Goal: Task Accomplishment & Management: Manage account settings

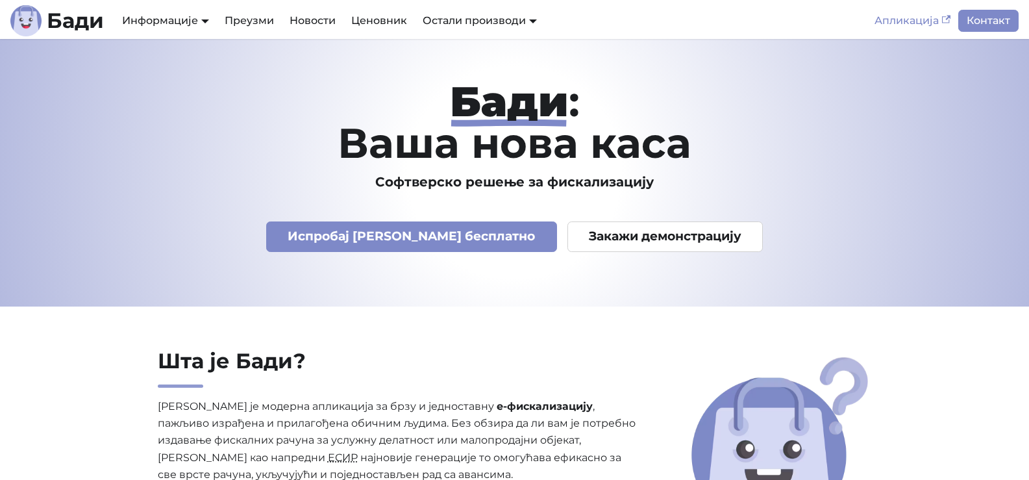
click at [908, 15] on link "Апликација" at bounding box center [913, 21] width 92 height 22
click at [899, 21] on link "Апликација" at bounding box center [913, 21] width 92 height 22
click at [890, 25] on link "Апликација" at bounding box center [913, 21] width 92 height 22
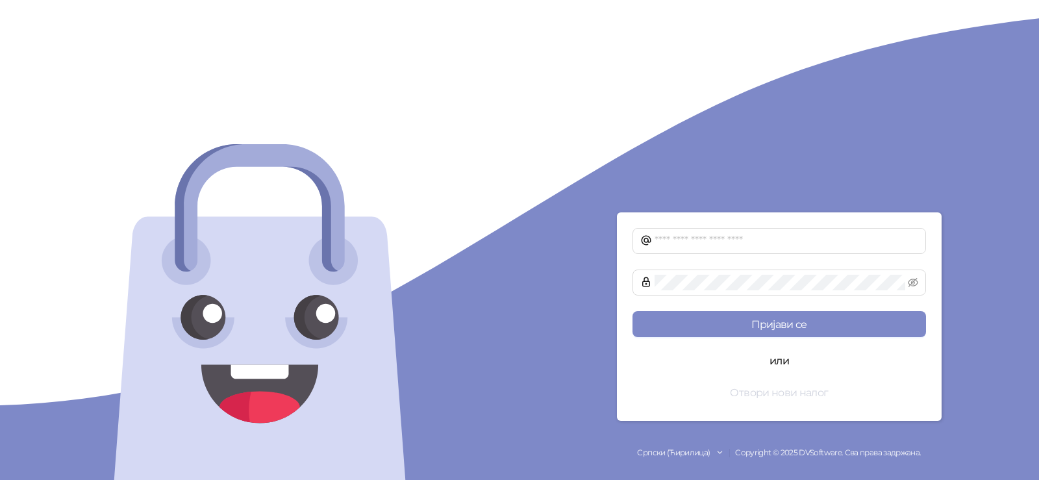
click at [763, 392] on button "Отвори нови налог" at bounding box center [780, 392] width 294 height 26
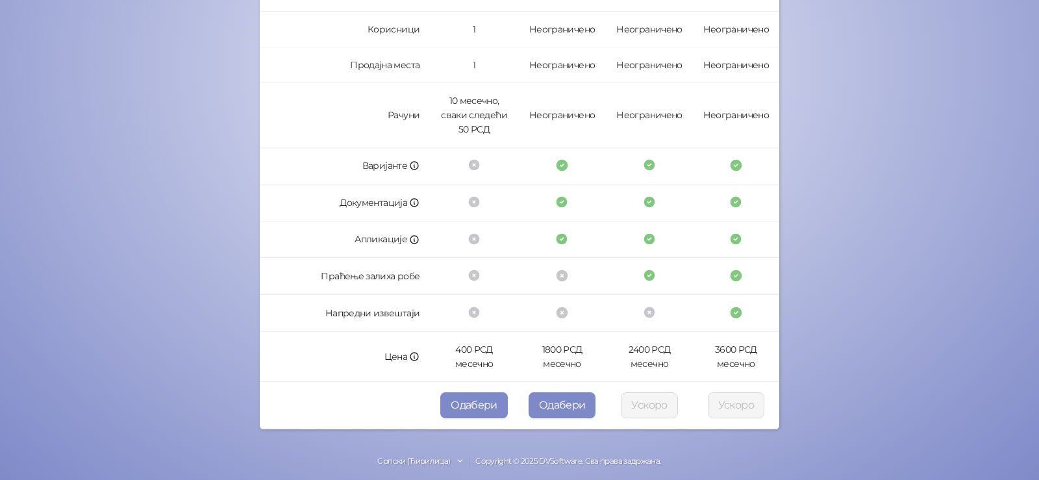
scroll to position [367, 0]
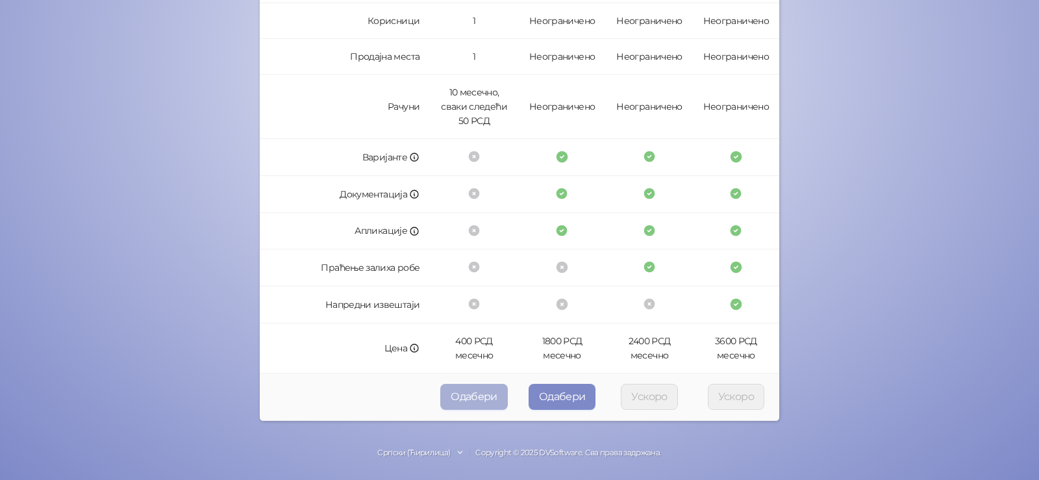
click at [468, 396] on button "Одабери" at bounding box center [474, 397] width 68 height 26
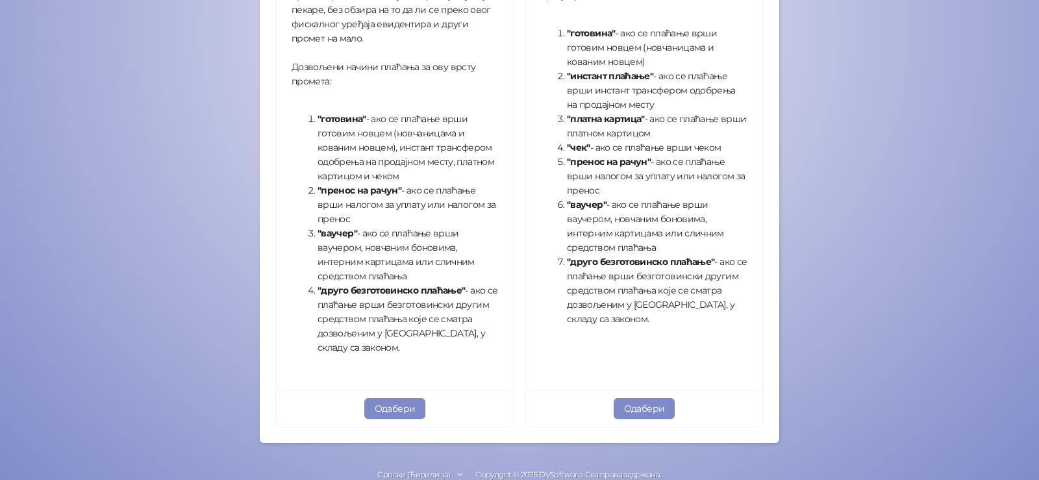
scroll to position [464, 0]
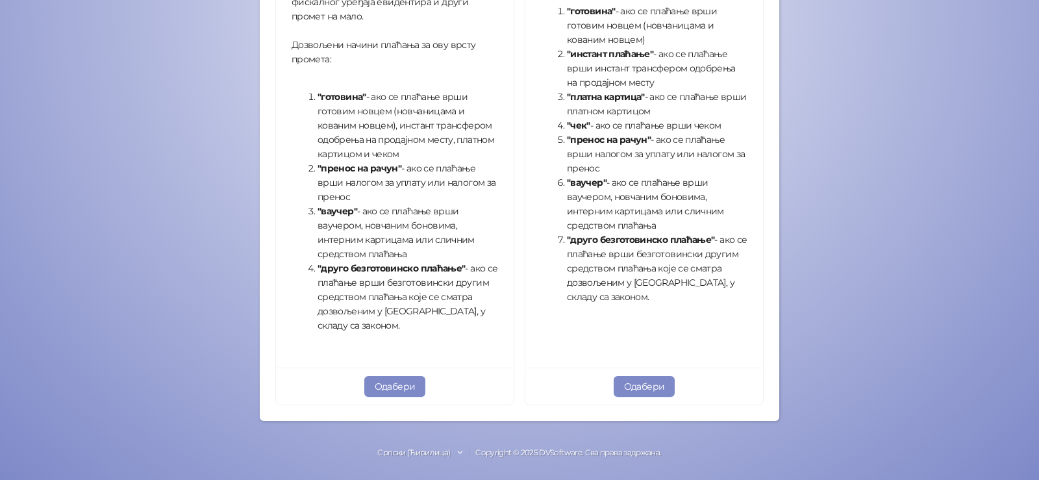
drag, startPoint x: 652, startPoint y: 382, endPoint x: 713, endPoint y: 377, distance: 61.3
click at [652, 383] on button "Одабери" at bounding box center [645, 386] width 62 height 21
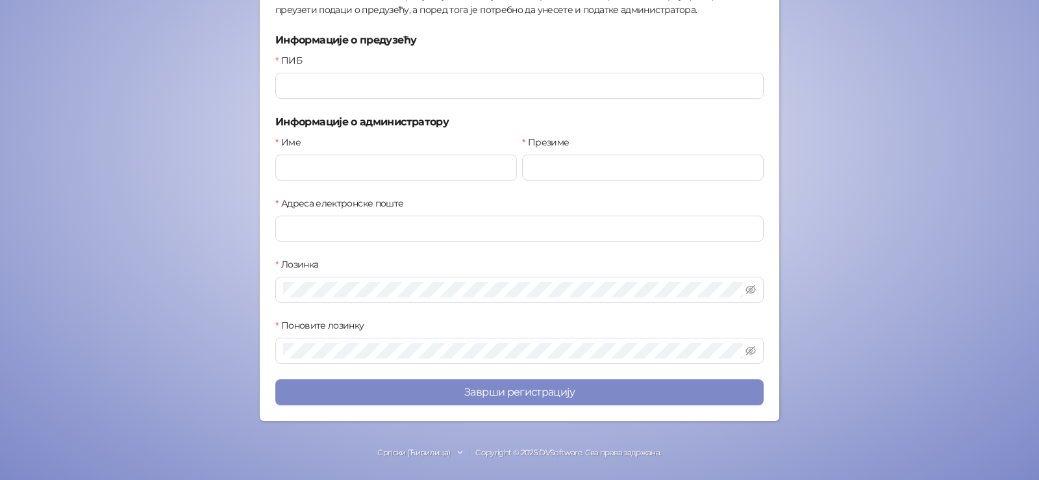
scroll to position [191, 0]
click at [383, 92] on input "ПИБ" at bounding box center [519, 86] width 488 height 26
type input "*********"
click at [347, 170] on input "Име" at bounding box center [396, 168] width 242 height 26
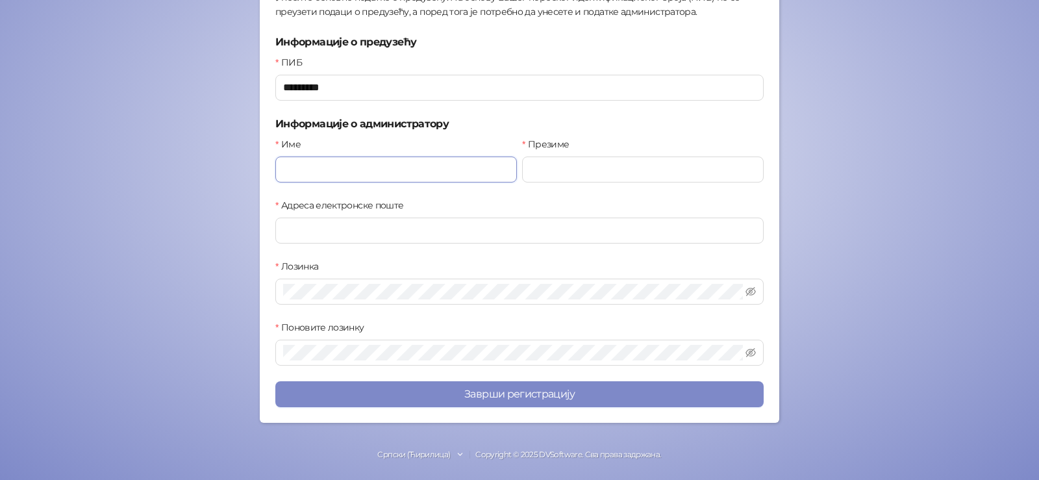
type input "*****"
type input "**********"
type input "*********"
click at [340, 231] on input "Адреса електронске поште" at bounding box center [519, 231] width 488 height 26
type input "**********"
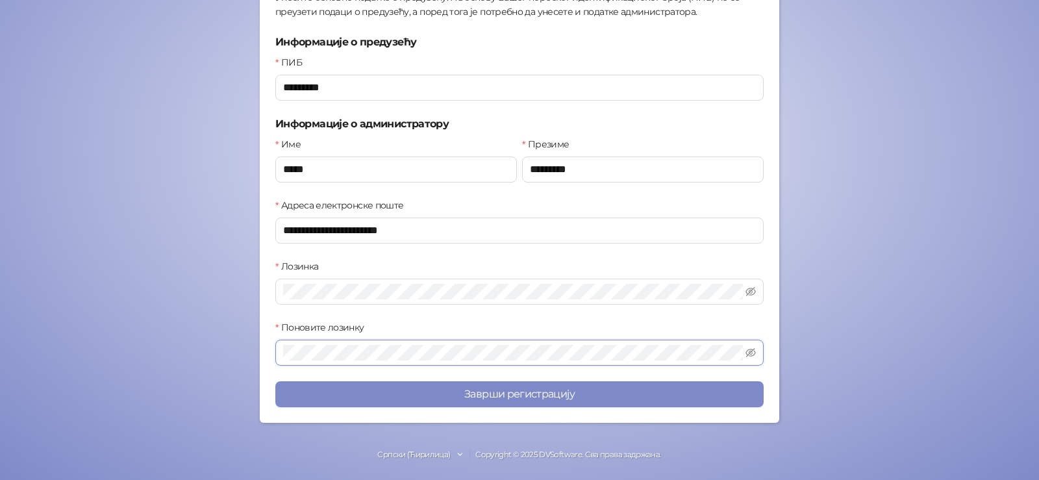
click at [275, 381] on button "Заврши регистрацију" at bounding box center [519, 394] width 488 height 26
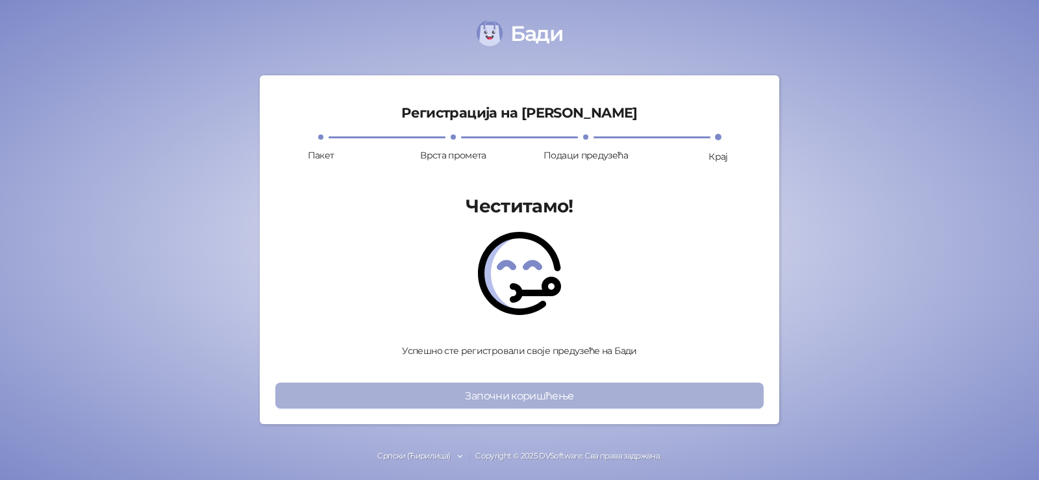
click at [538, 394] on button "Започни коришћење" at bounding box center [519, 396] width 488 height 26
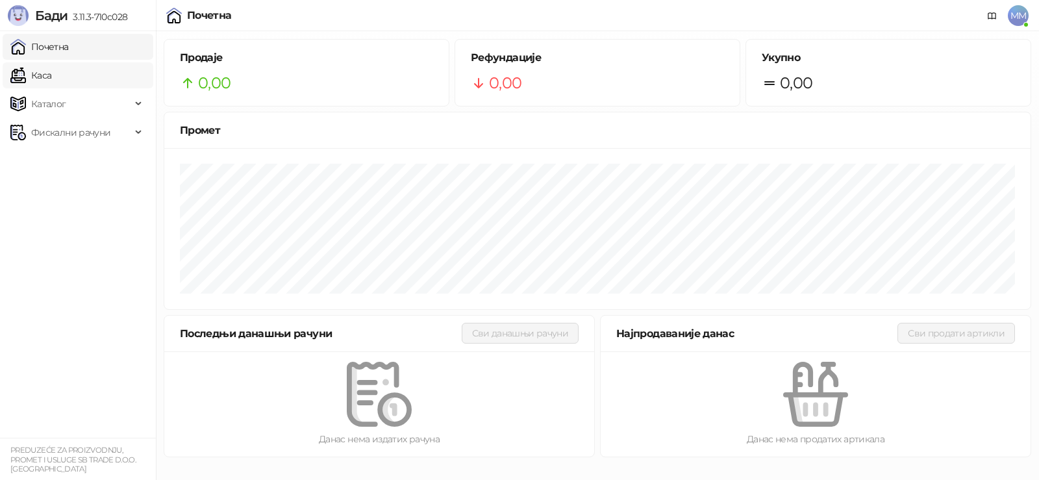
click at [44, 73] on link "Каса" at bounding box center [30, 75] width 41 height 26
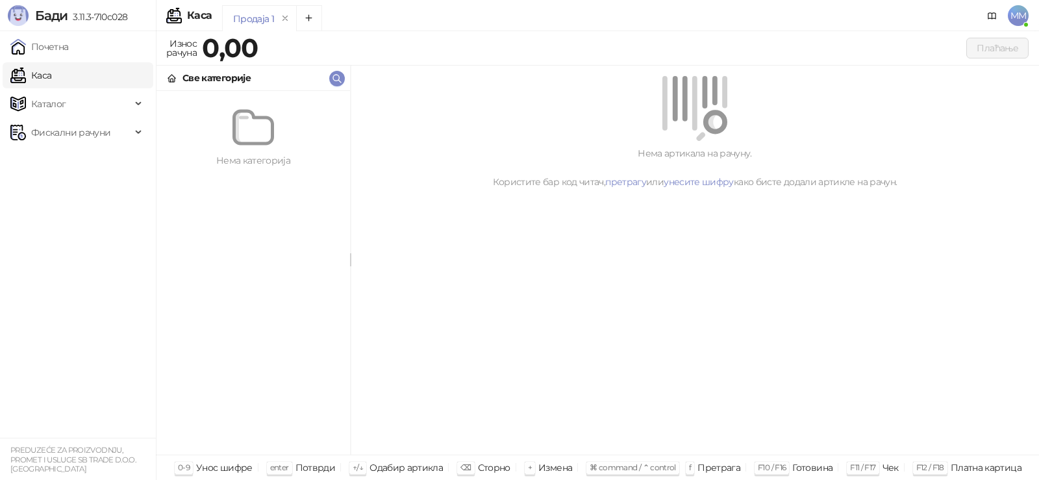
click at [242, 17] on div "Продаја 1" at bounding box center [253, 19] width 41 height 14
click at [44, 107] on span "Каталог" at bounding box center [48, 104] width 35 height 26
click at [52, 226] on span "Фискални рачуни" at bounding box center [70, 221] width 79 height 26
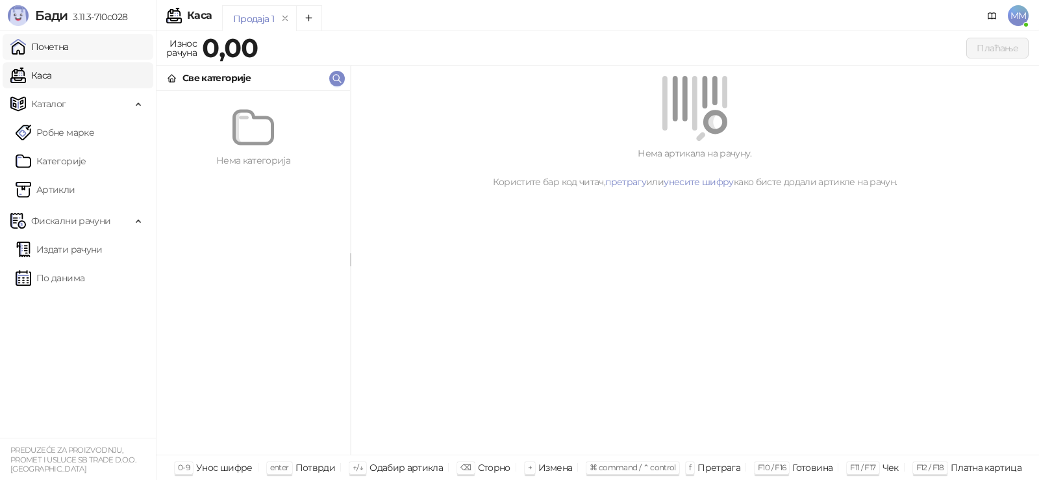
click at [31, 47] on link "Почетна" at bounding box center [39, 47] width 58 height 26
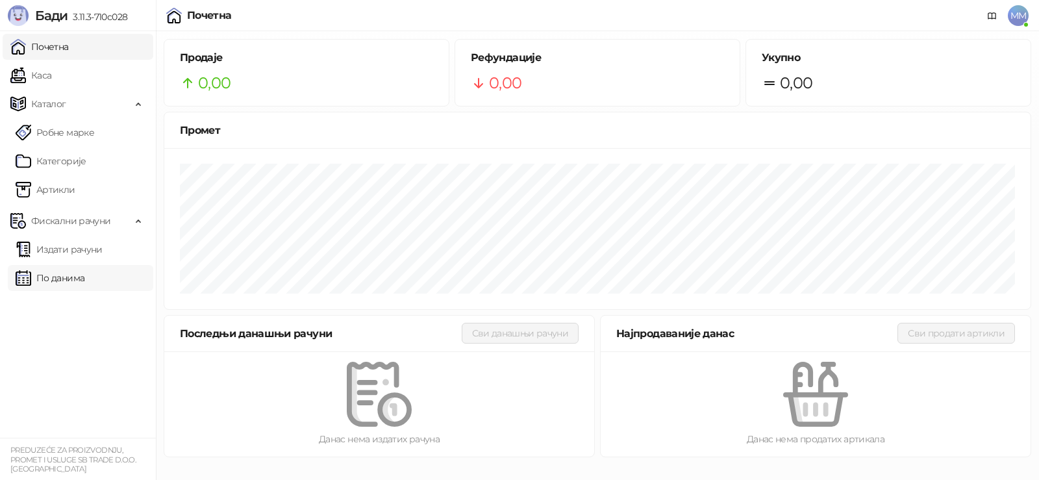
click at [61, 274] on link "По данима" at bounding box center [50, 278] width 69 height 26
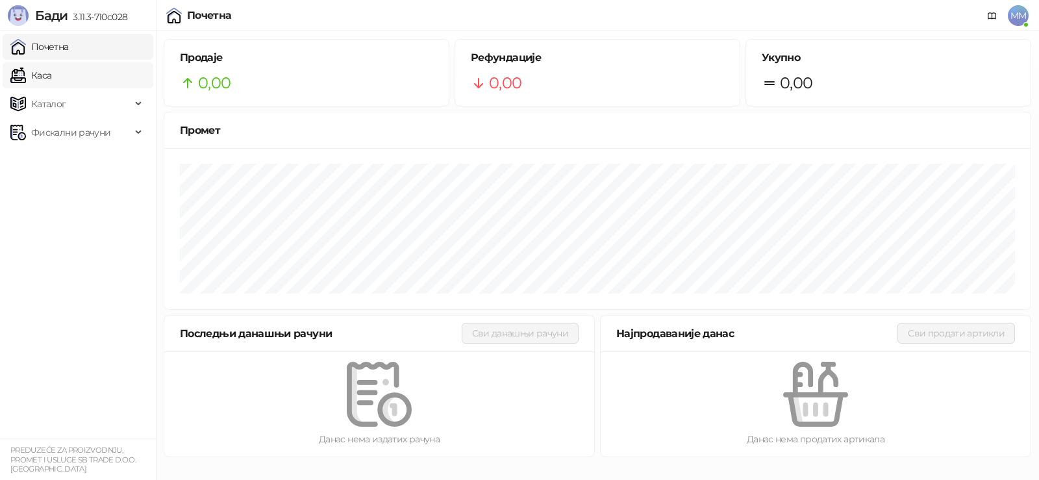
click at [32, 84] on link "Каса" at bounding box center [30, 75] width 41 height 26
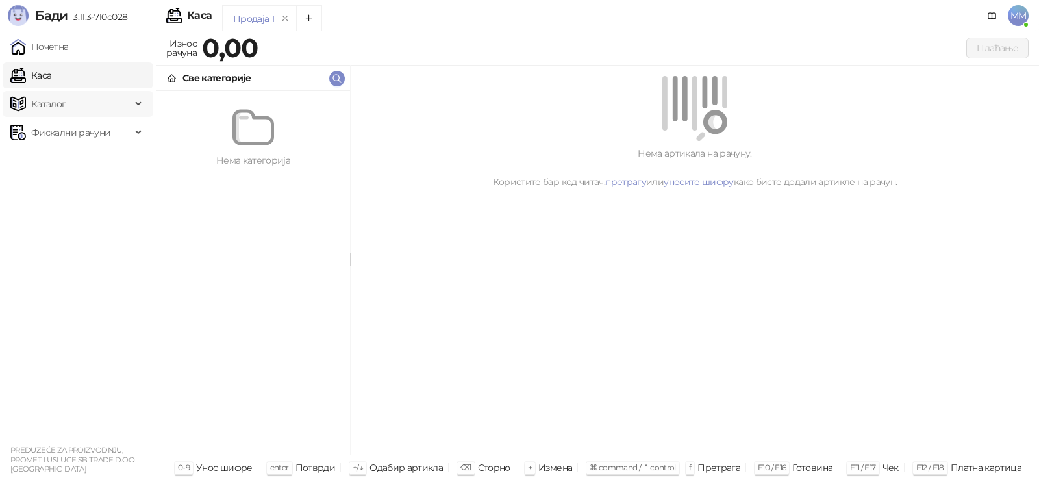
click at [71, 108] on span "Каталог" at bounding box center [70, 104] width 121 height 26
click at [69, 194] on link "Артикли" at bounding box center [46, 190] width 60 height 26
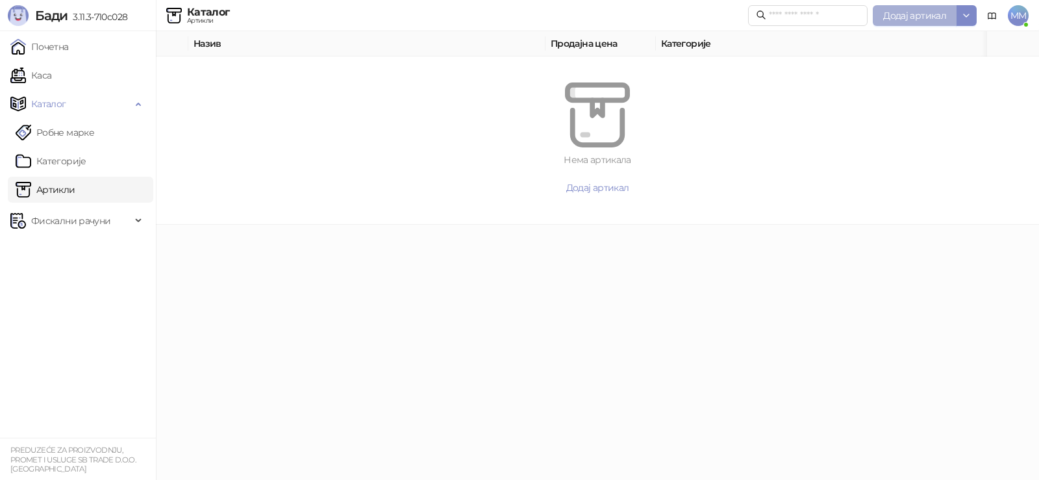
click at [911, 10] on span "Додај артикал" at bounding box center [914, 16] width 63 height 12
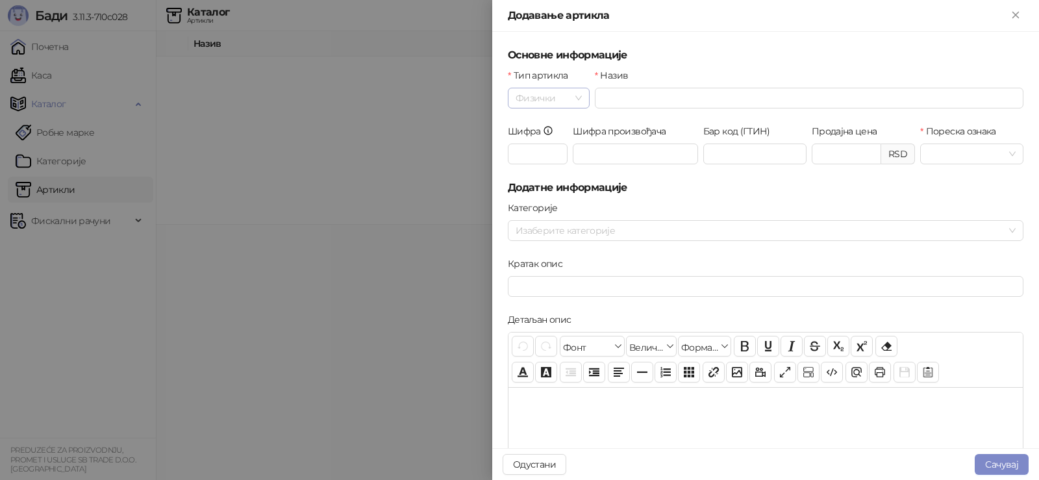
click at [577, 97] on span "Физички" at bounding box center [549, 97] width 66 height 19
click at [610, 83] on div "Назив" at bounding box center [809, 77] width 429 height 19
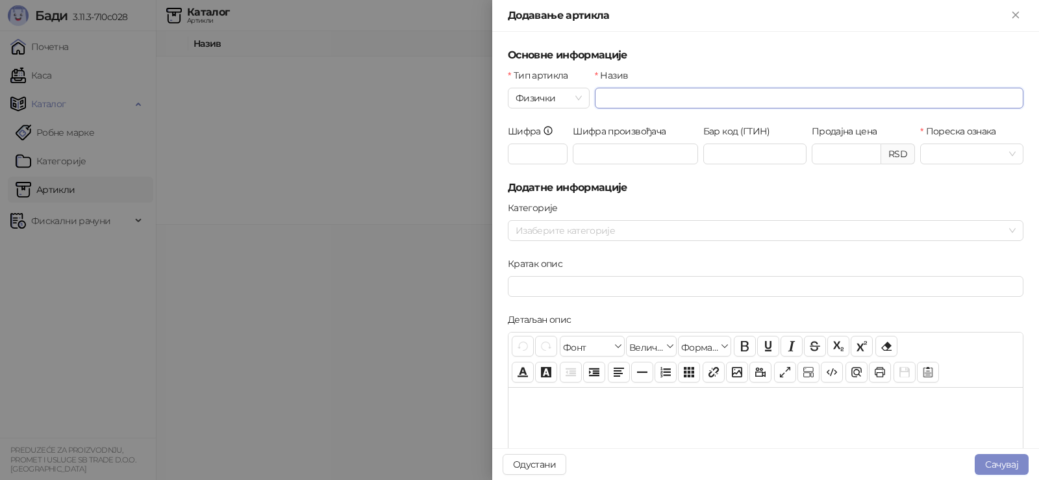
click at [612, 101] on input "Назив" at bounding box center [809, 98] width 429 height 21
click at [579, 98] on span "Физички" at bounding box center [549, 97] width 66 height 19
click at [553, 151] on div "Дигитални" at bounding box center [547, 145] width 59 height 14
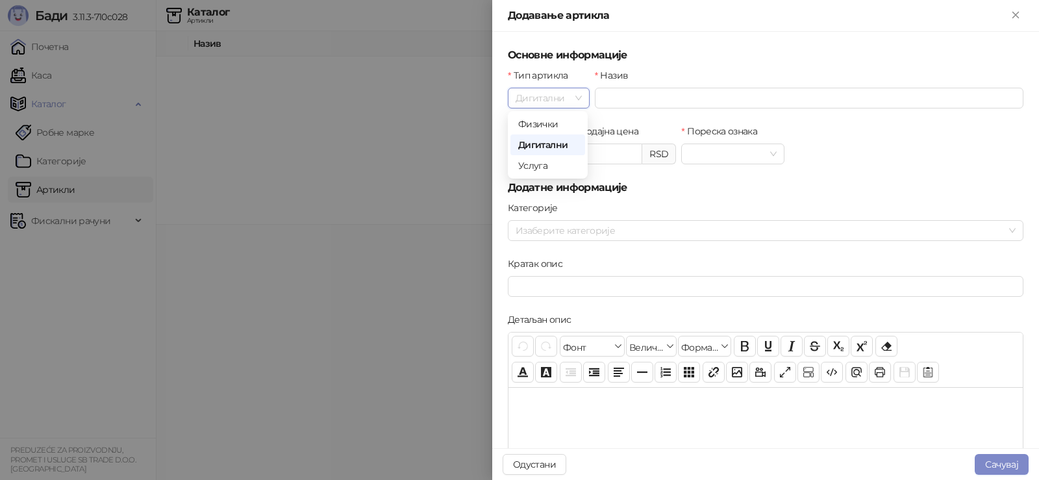
click at [579, 101] on span "Дигитални" at bounding box center [549, 97] width 66 height 19
click at [544, 171] on div "Услуга" at bounding box center [547, 165] width 59 height 14
click at [578, 97] on span "Услуга" at bounding box center [549, 97] width 66 height 19
click at [553, 114] on div "Физички" at bounding box center [547, 124] width 75 height 21
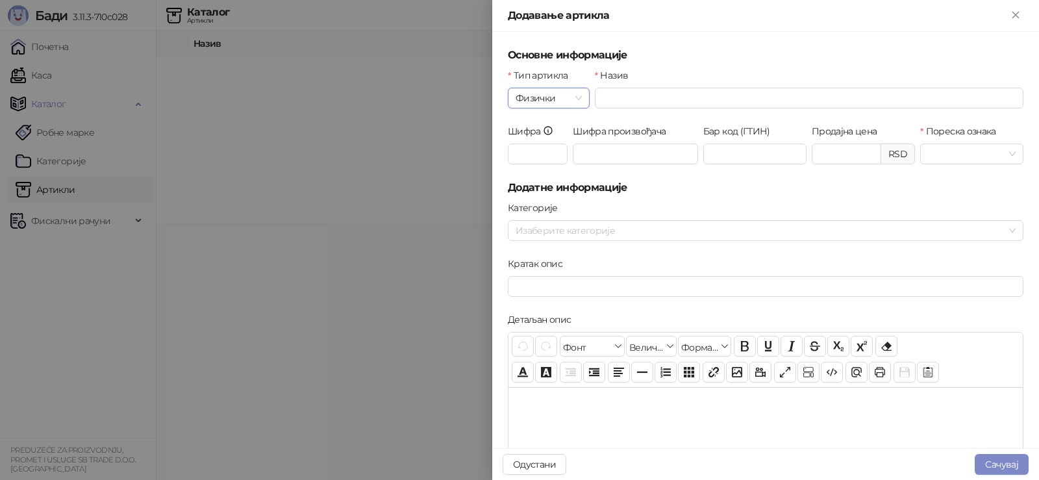
click at [547, 127] on icon at bounding box center [548, 130] width 10 height 10
click at [547, 144] on input "Шифра" at bounding box center [538, 154] width 60 height 21
click at [663, 101] on input "Назив" at bounding box center [809, 98] width 429 height 21
click at [455, 324] on div at bounding box center [519, 240] width 1039 height 480
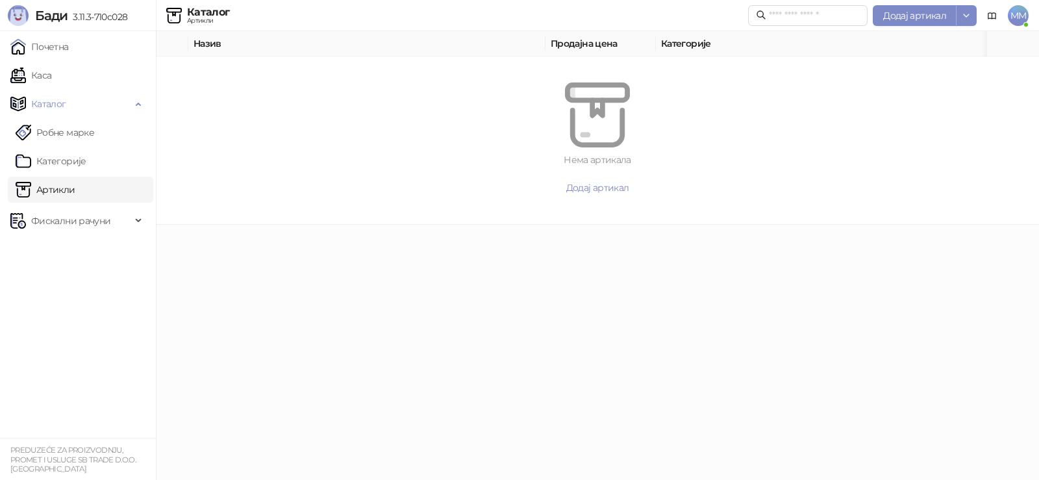
click at [1022, 19] on span "MM" at bounding box center [1018, 15] width 21 height 21
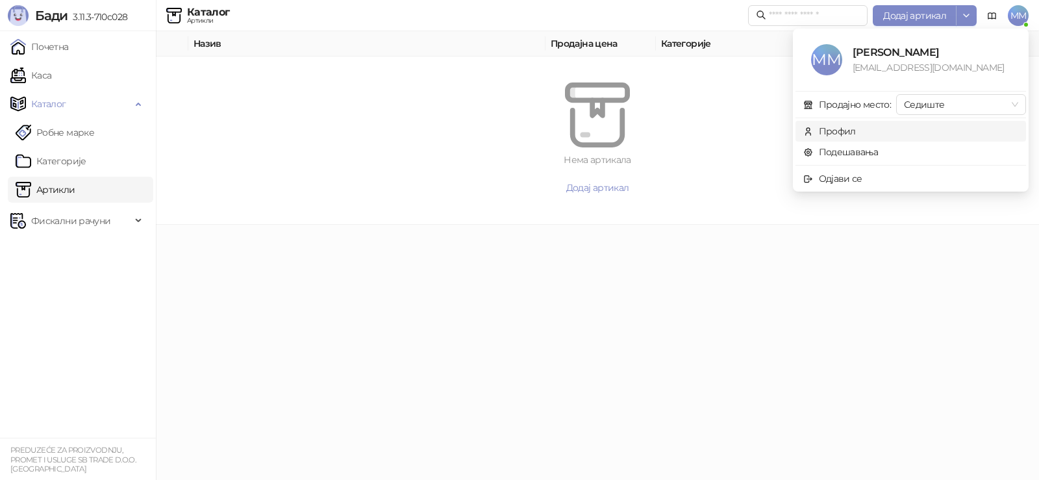
click at [848, 136] on div "Профил" at bounding box center [837, 131] width 37 height 14
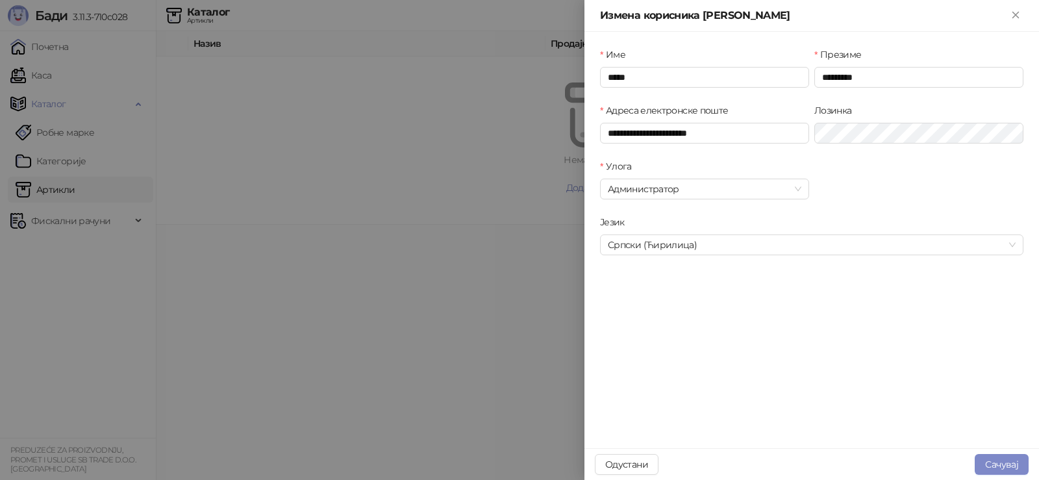
click at [440, 369] on div at bounding box center [519, 240] width 1039 height 480
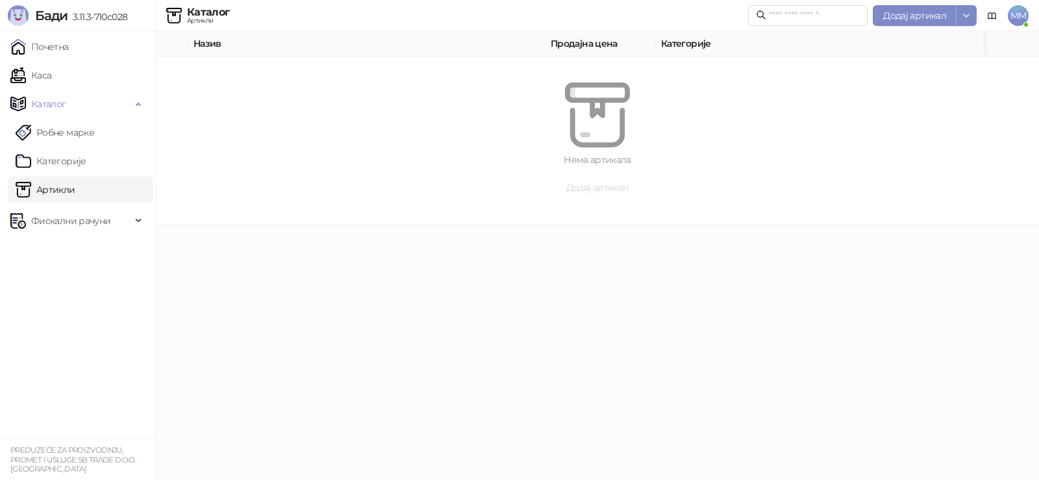
click at [595, 190] on span "Додај артикал" at bounding box center [597, 188] width 63 height 12
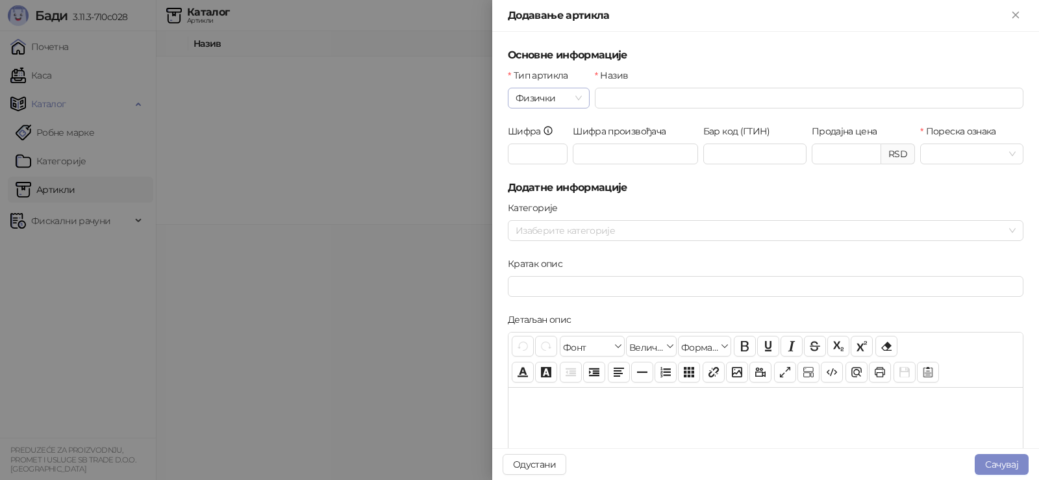
click at [566, 102] on span "Физички" at bounding box center [549, 97] width 66 height 19
click at [630, 97] on input "Назив" at bounding box center [809, 98] width 429 height 21
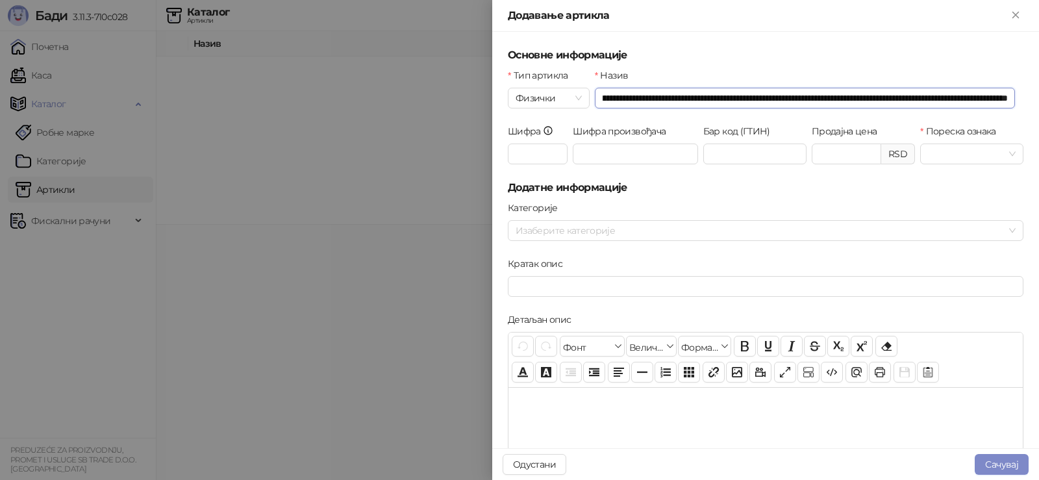
scroll to position [0, 264]
type input "**********"
click at [523, 145] on input "Шифра" at bounding box center [538, 154] width 60 height 21
click at [1004, 152] on span at bounding box center [972, 153] width 88 height 19
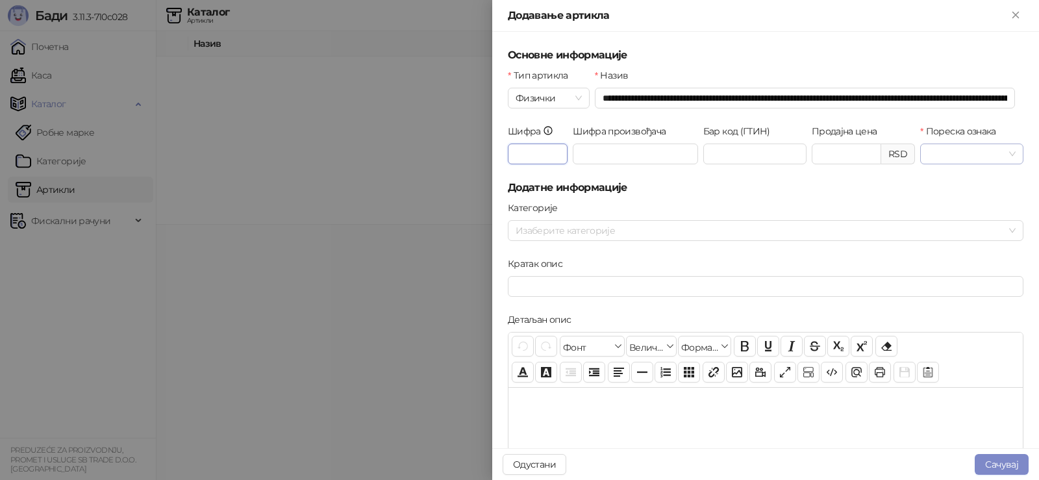
type input "*"
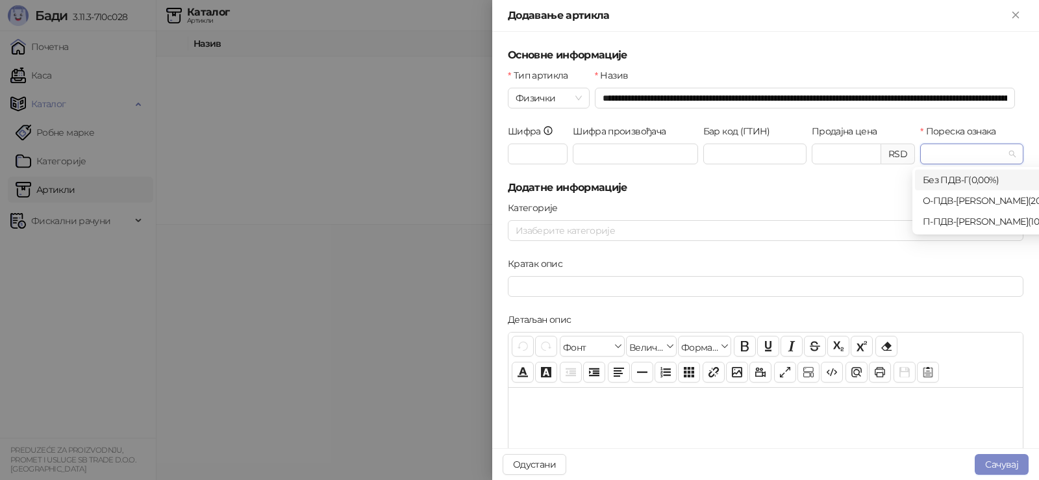
click at [982, 178] on div "Без ПДВ - Г ( 0,00 %)" at bounding box center [993, 180] width 141 height 14
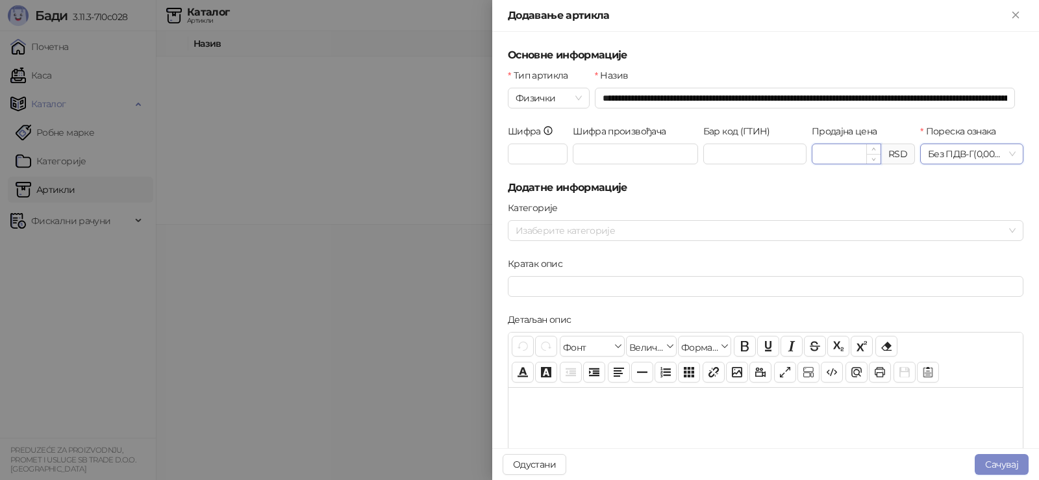
click at [826, 158] on input "Продајна цена" at bounding box center [846, 153] width 68 height 19
click at [996, 465] on button "Сачувај" at bounding box center [1002, 464] width 54 height 21
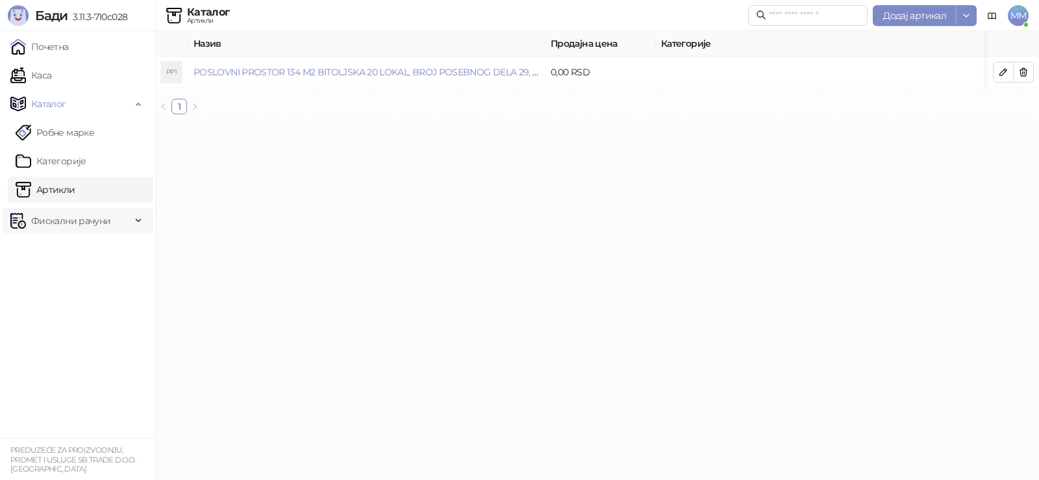
click at [81, 222] on span "Фискални рачуни" at bounding box center [70, 221] width 79 height 26
click at [71, 189] on link "Артикли" at bounding box center [46, 190] width 60 height 26
click at [49, 158] on link "Категорије" at bounding box center [51, 161] width 71 height 26
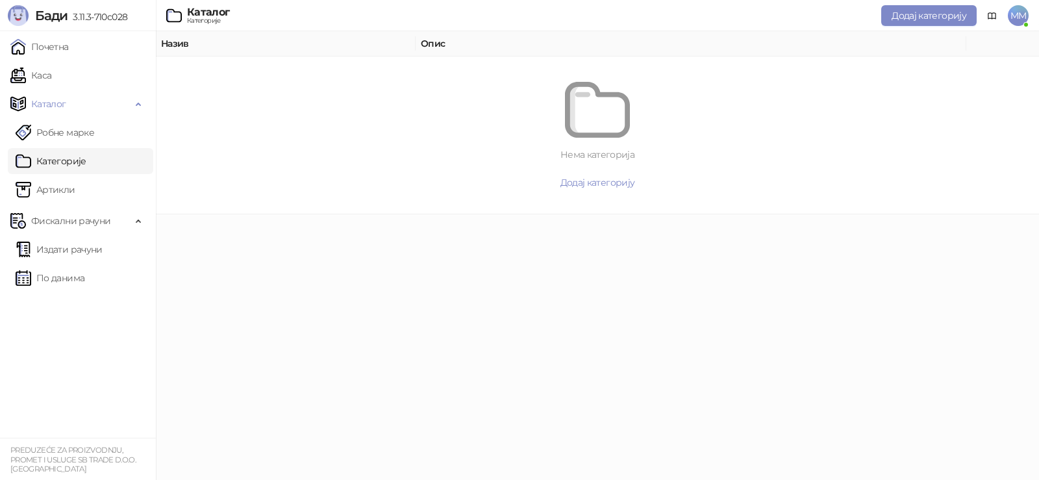
click at [1023, 9] on span "MM" at bounding box center [1018, 15] width 21 height 21
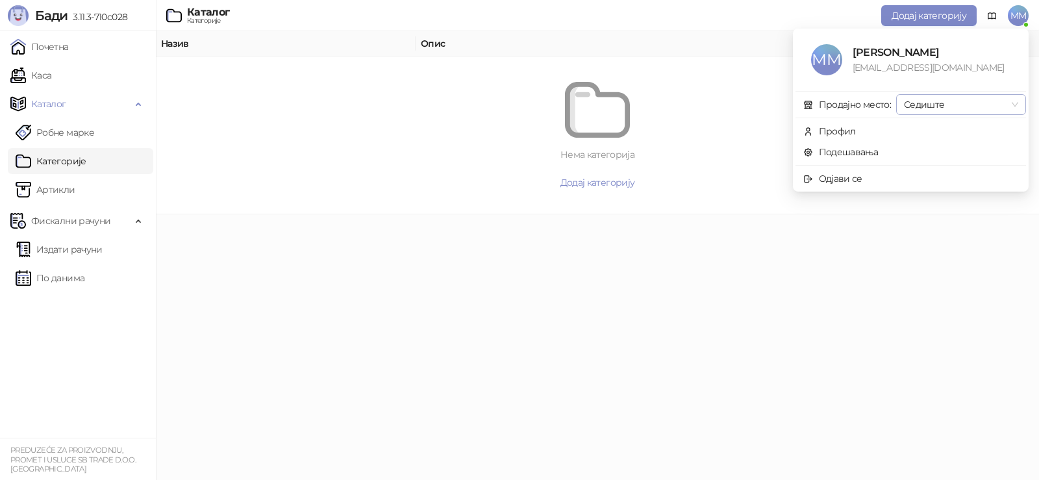
click at [928, 107] on span "Седиште" at bounding box center [961, 104] width 114 height 19
click at [844, 125] on div "Профил" at bounding box center [837, 131] width 37 height 14
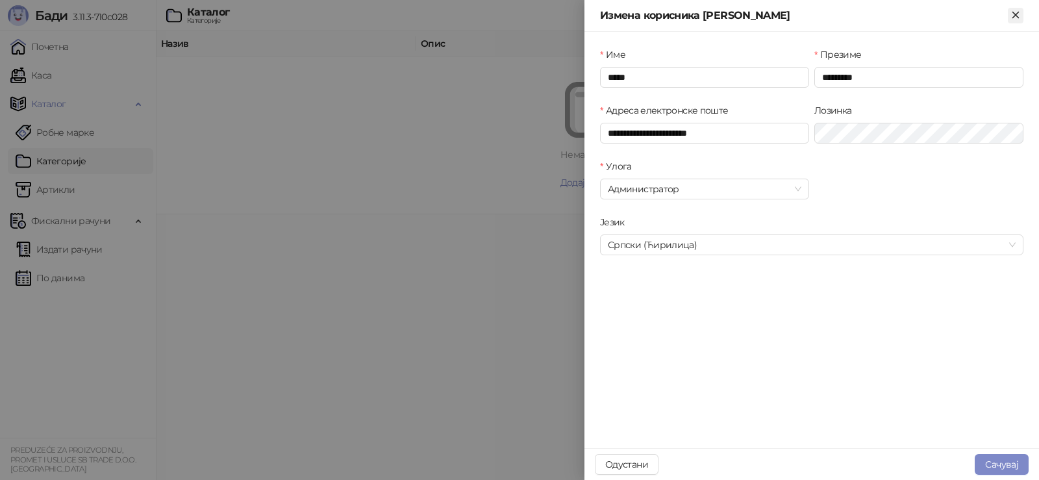
click at [1013, 14] on icon "Close" at bounding box center [1016, 15] width 12 height 12
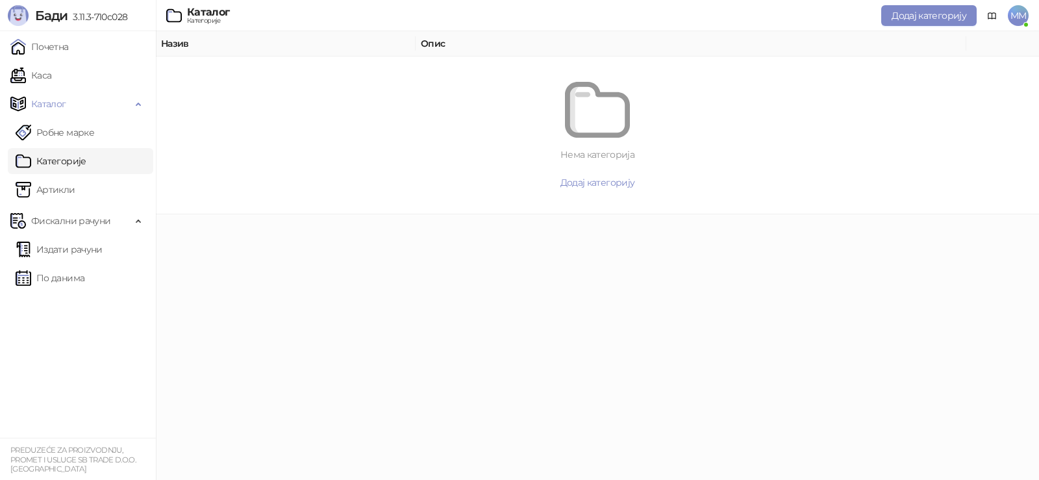
click at [1014, 14] on span "MM" at bounding box center [1018, 15] width 21 height 21
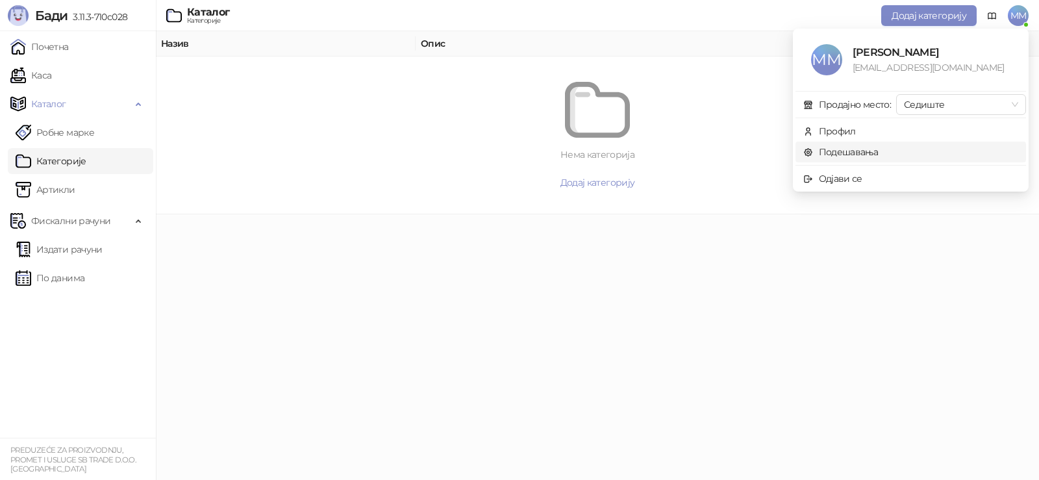
click at [849, 151] on link "Подешавања" at bounding box center [840, 152] width 75 height 12
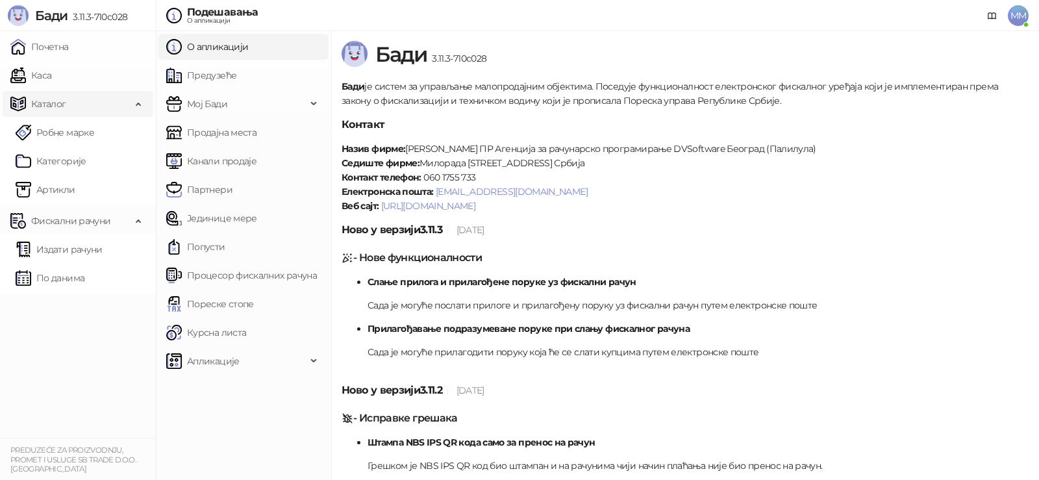
click at [77, 112] on span "Каталог" at bounding box center [70, 104] width 121 height 26
click at [44, 77] on link "Каса" at bounding box center [30, 75] width 41 height 26
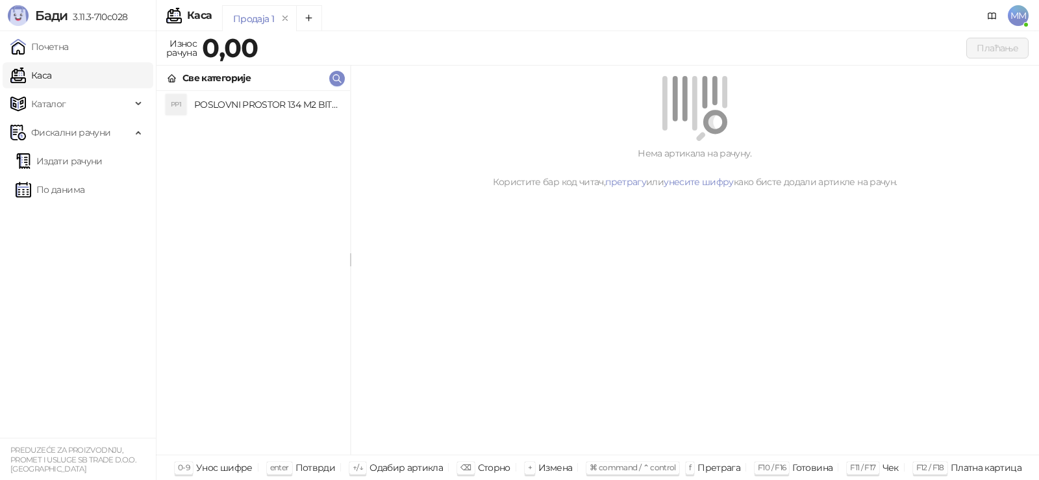
click at [259, 108] on h4 "POSLOVNI PROSTOR 134 M2 BITOLJSKA 20 LOKAL, BROJ POSEBNOG DELA 29, EVIDENCIJSKI…" at bounding box center [266, 104] width 145 height 21
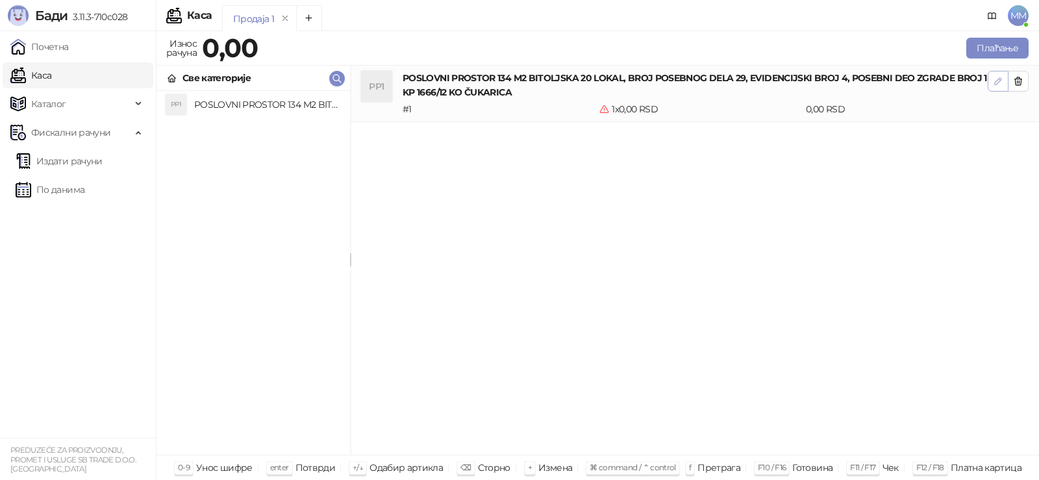
click at [1000, 85] on icon "button" at bounding box center [998, 81] width 10 height 10
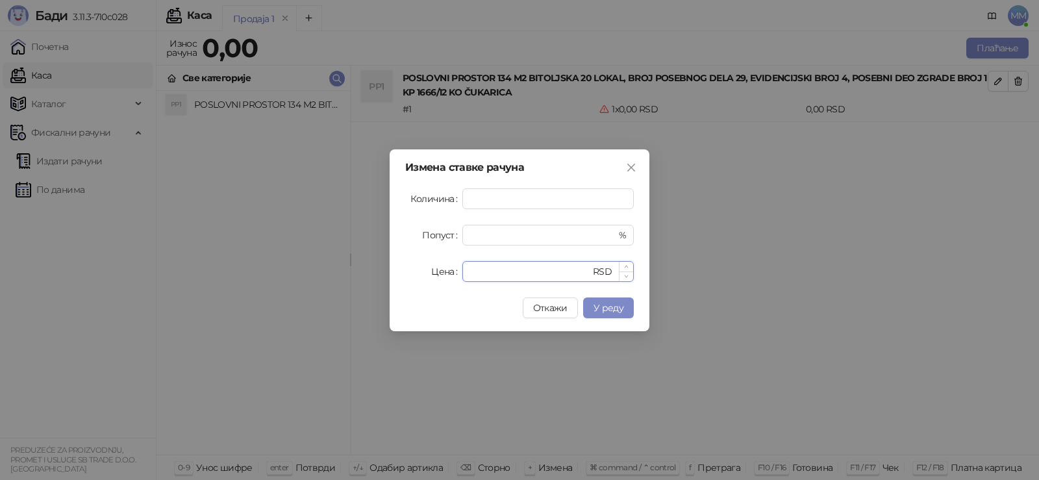
click at [532, 268] on input "*" at bounding box center [530, 271] width 120 height 19
drag, startPoint x: 531, startPoint y: 268, endPoint x: 399, endPoint y: 268, distance: 131.8
click at [399, 268] on div "Измена ставке рачуна Количина * Попуст * % Цена * RSD Откажи У реду" at bounding box center [520, 240] width 260 height 182
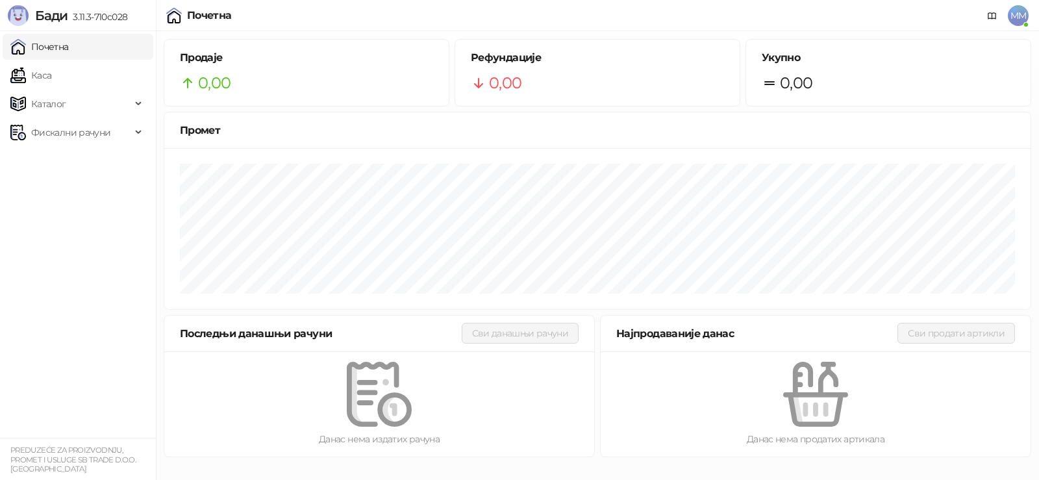
click at [1013, 6] on span "MM" at bounding box center [1018, 15] width 21 height 21
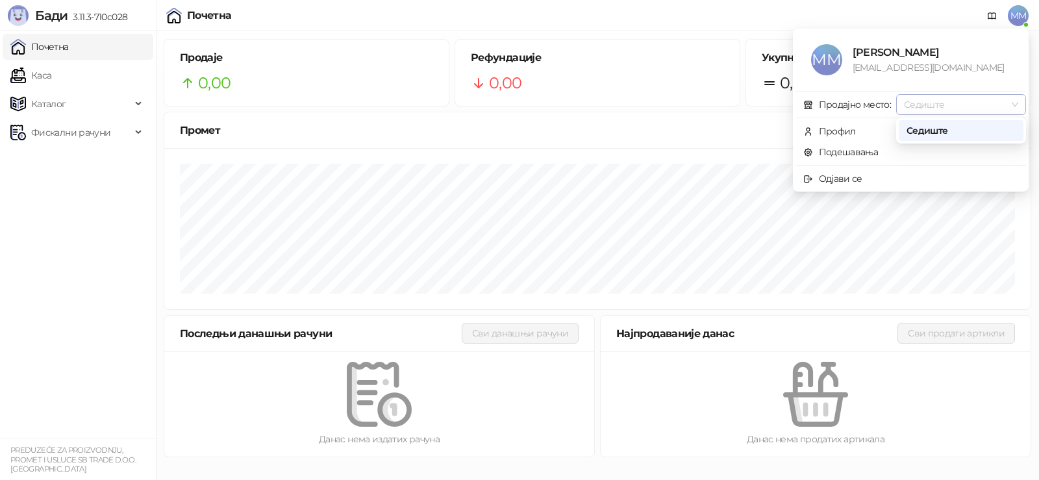
click at [979, 101] on span "Седиште" at bounding box center [961, 104] width 114 height 19
click at [860, 157] on link "Подешавања" at bounding box center [840, 152] width 75 height 12
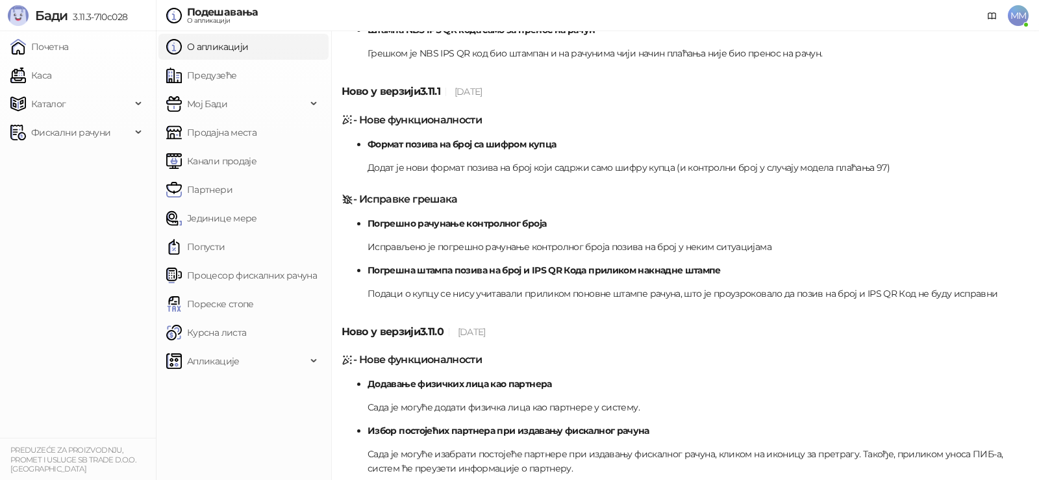
scroll to position [442, 0]
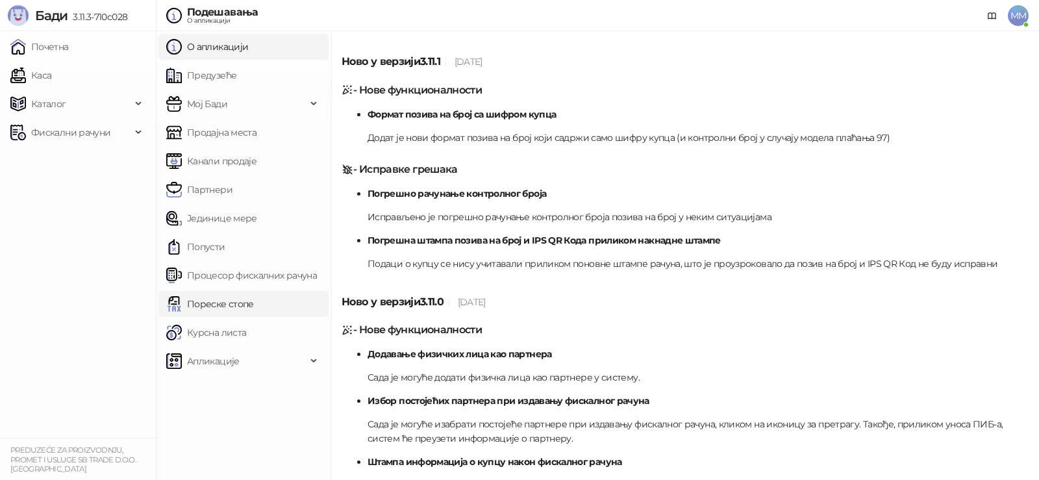
click at [205, 301] on link "Пореске стопе" at bounding box center [210, 304] width 88 height 26
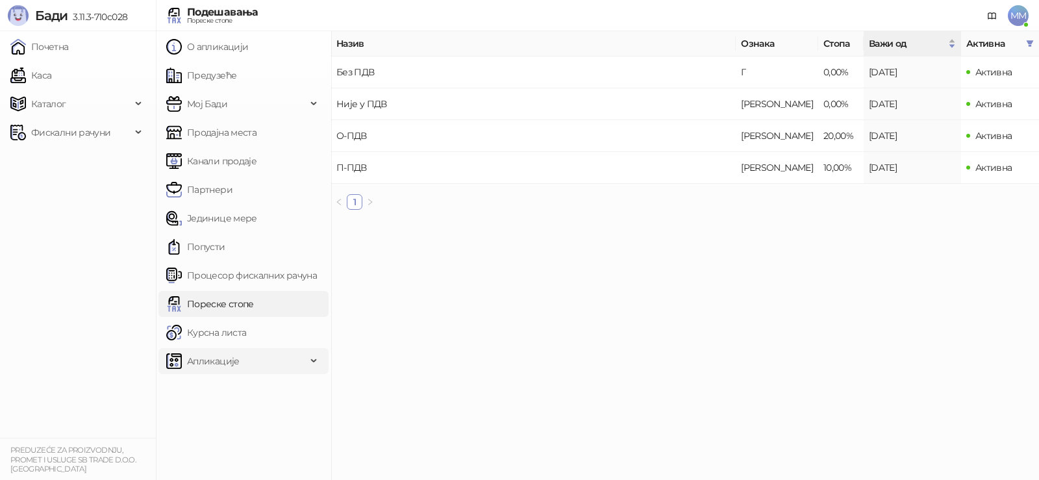
click at [204, 364] on span "Апликације" at bounding box center [213, 361] width 53 height 26
click at [84, 134] on span "Фискални рачуни" at bounding box center [70, 132] width 79 height 26
click at [23, 105] on img at bounding box center [18, 104] width 16 height 16
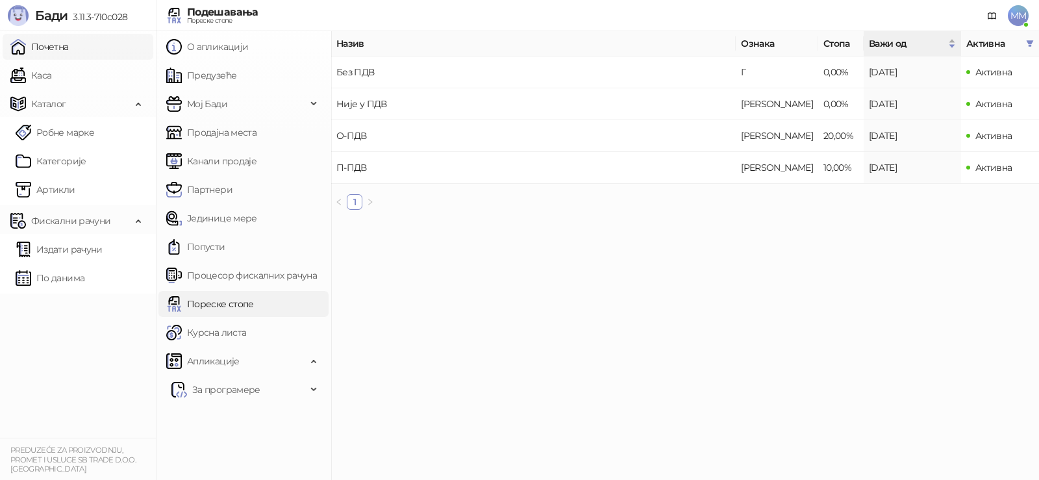
click at [57, 51] on link "Почетна" at bounding box center [39, 47] width 58 height 26
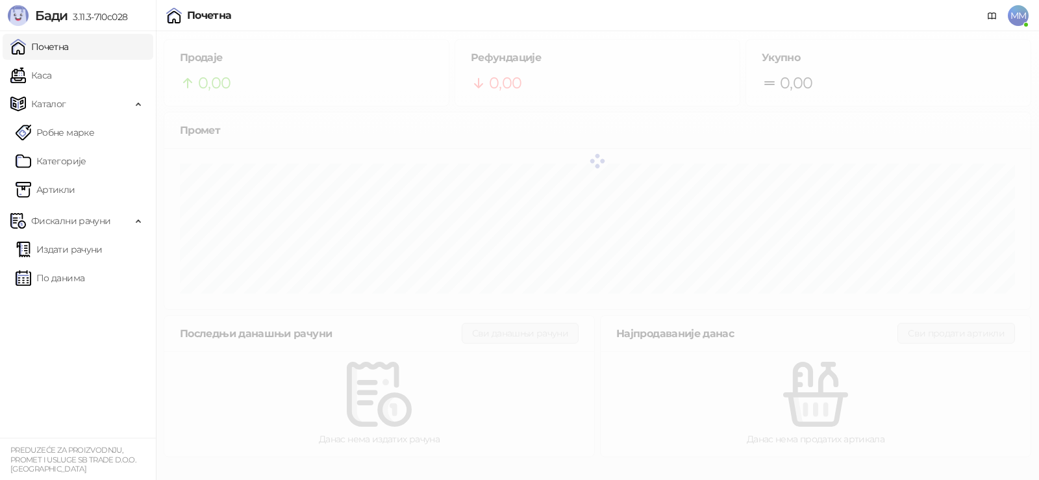
click at [1016, 16] on span "MM" at bounding box center [1018, 15] width 21 height 21
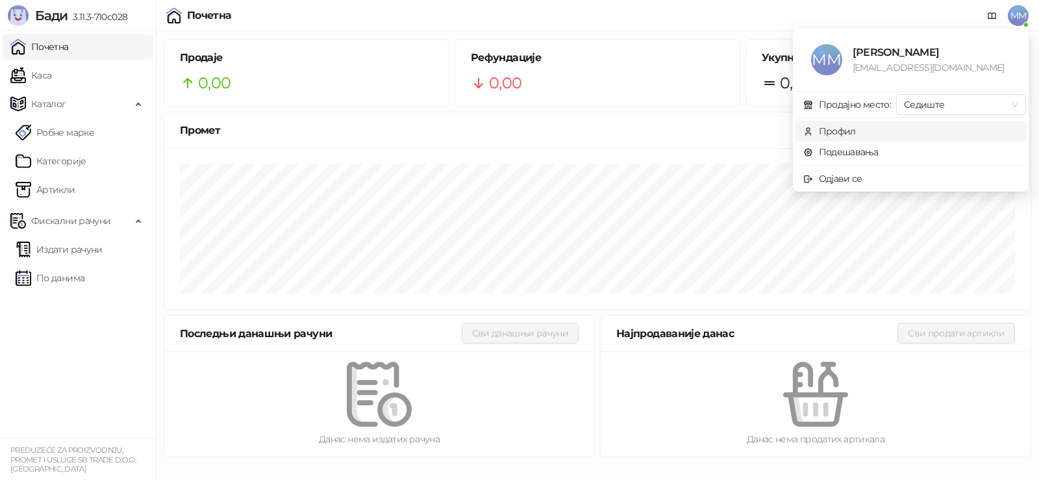
click at [836, 131] on div "Профил" at bounding box center [837, 131] width 37 height 14
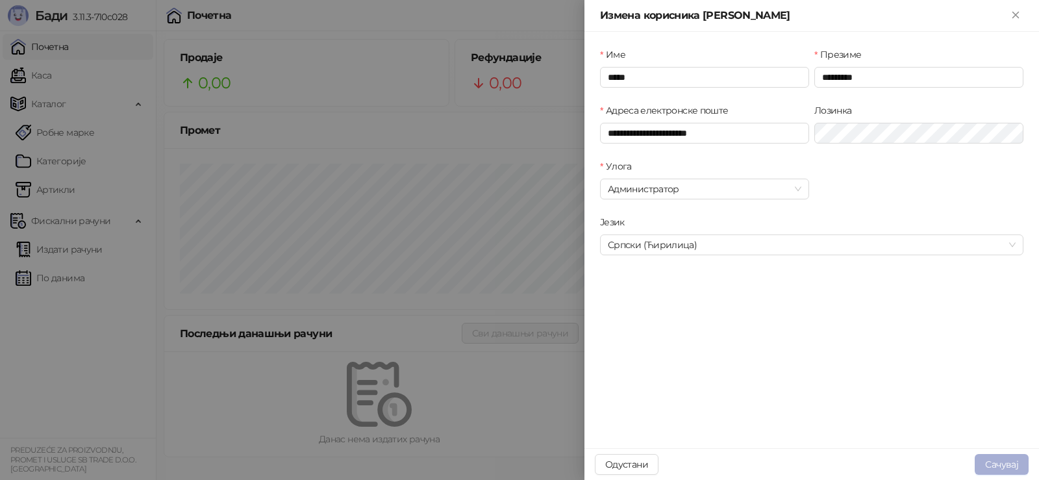
click at [1007, 468] on button "Сачувај" at bounding box center [1002, 464] width 54 height 21
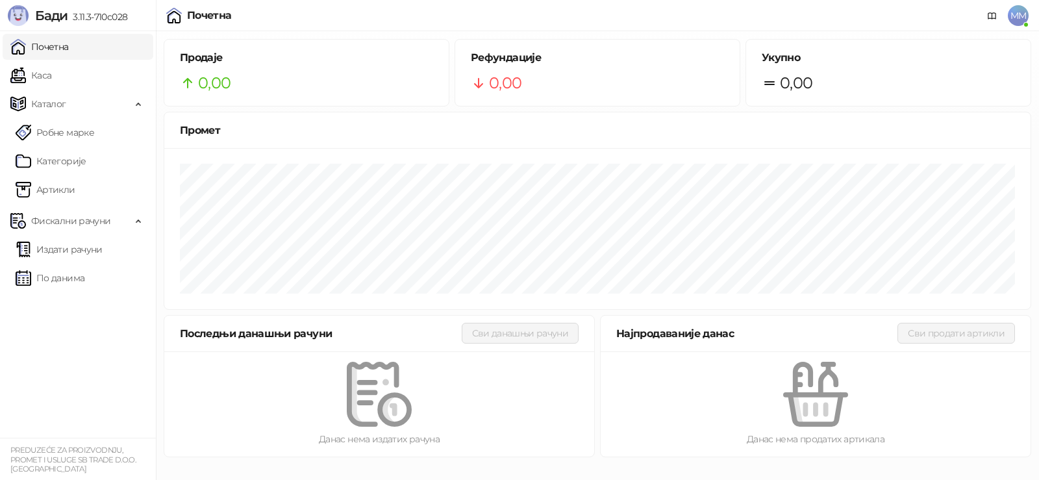
click at [1022, 19] on span "MM" at bounding box center [1018, 15] width 21 height 21
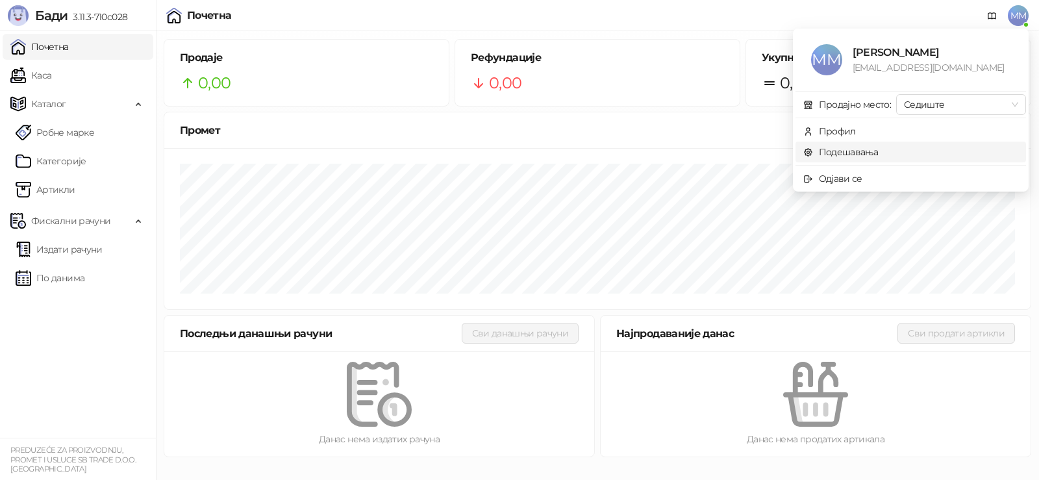
click at [851, 146] on link "Подешавања" at bounding box center [840, 152] width 75 height 12
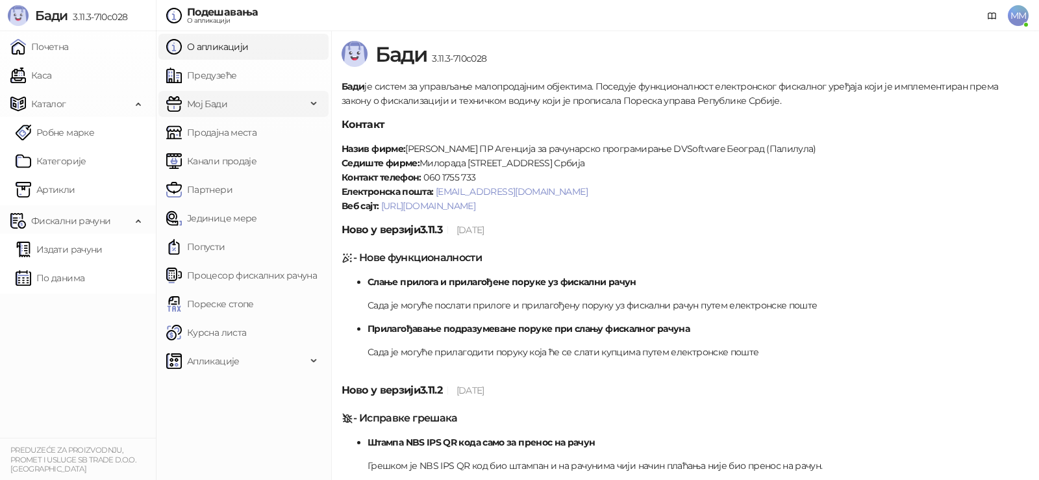
click at [198, 107] on span "Мој Бади" at bounding box center [207, 104] width 40 height 26
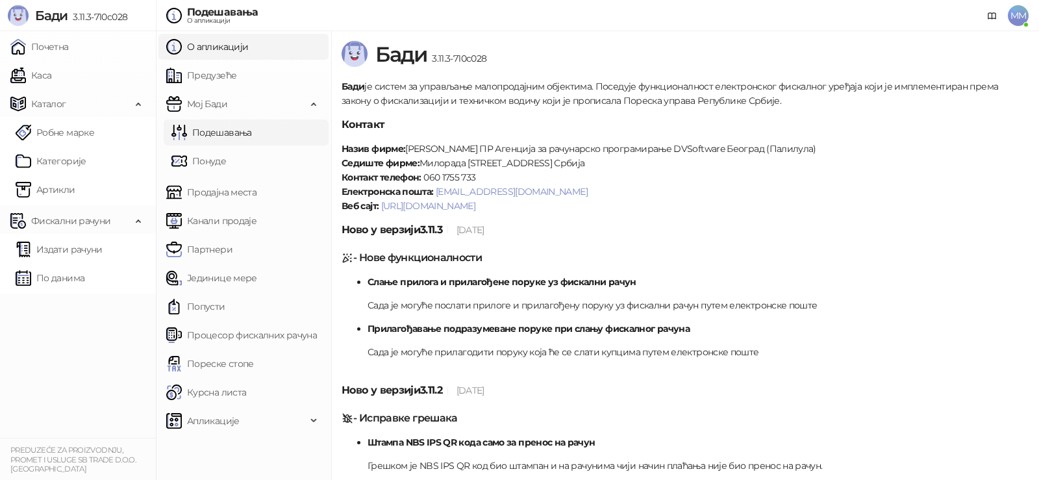
click at [203, 129] on link "Подешавања" at bounding box center [211, 132] width 81 height 26
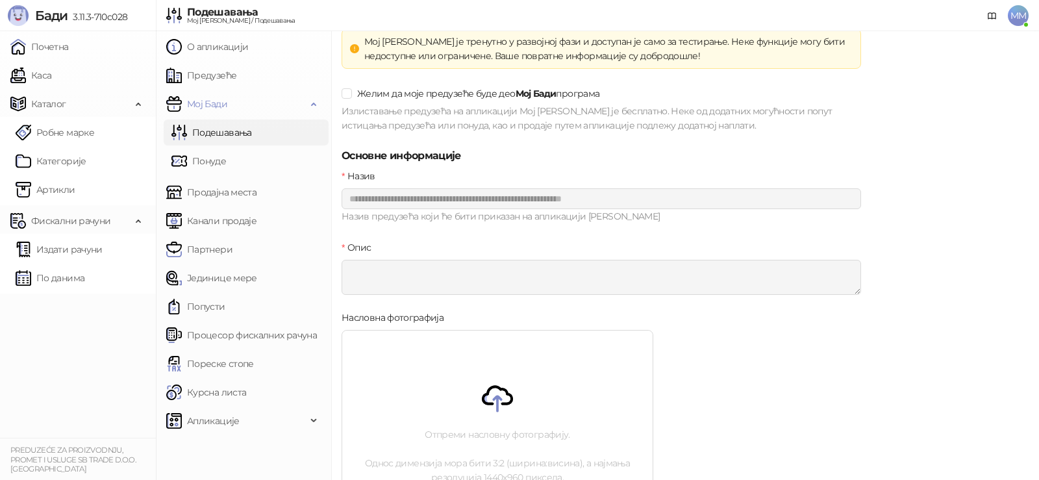
scroll to position [10, 0]
click at [218, 165] on link "Понуде" at bounding box center [198, 161] width 55 height 26
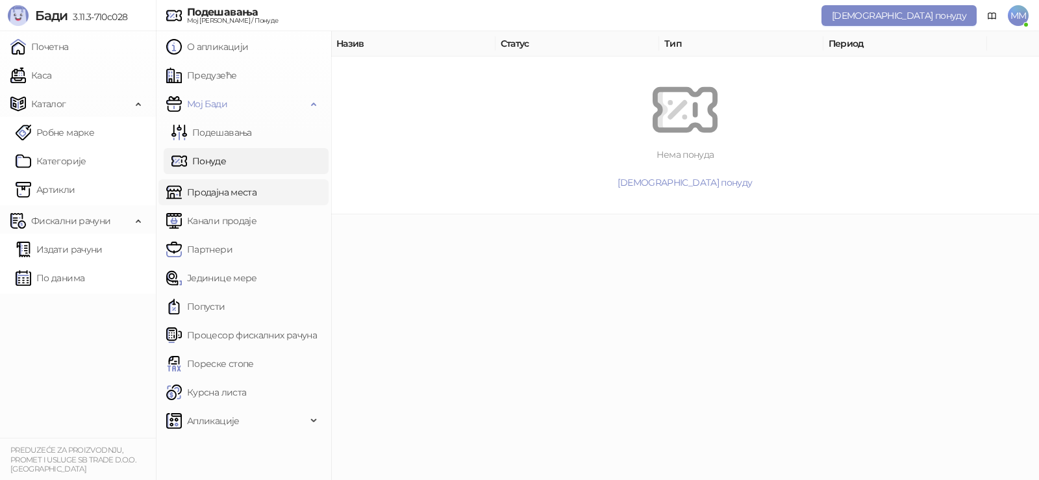
click at [221, 194] on link "Продајна места" at bounding box center [211, 192] width 90 height 26
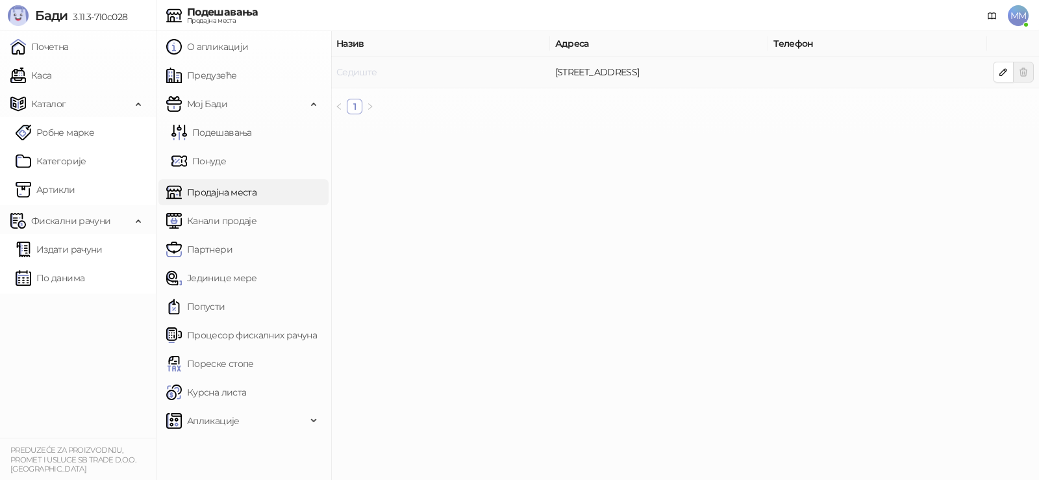
click at [351, 75] on link "Седиште" at bounding box center [356, 72] width 41 height 12
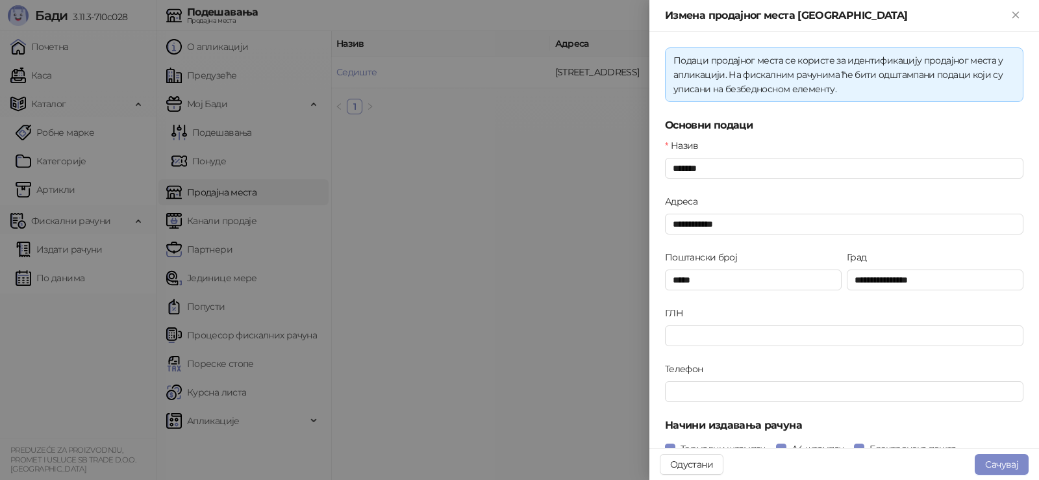
click at [432, 211] on div at bounding box center [519, 240] width 1039 height 480
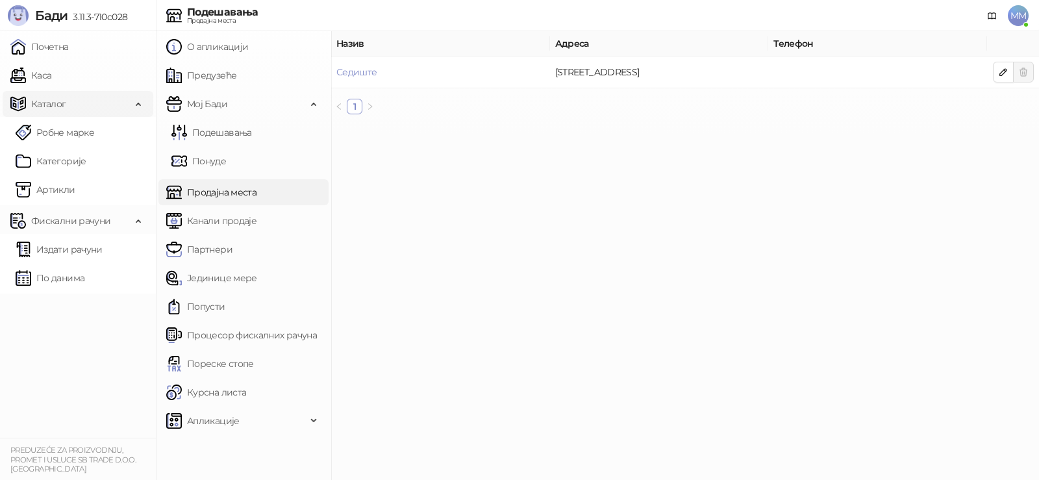
click at [40, 105] on span "Каталог" at bounding box center [48, 104] width 35 height 26
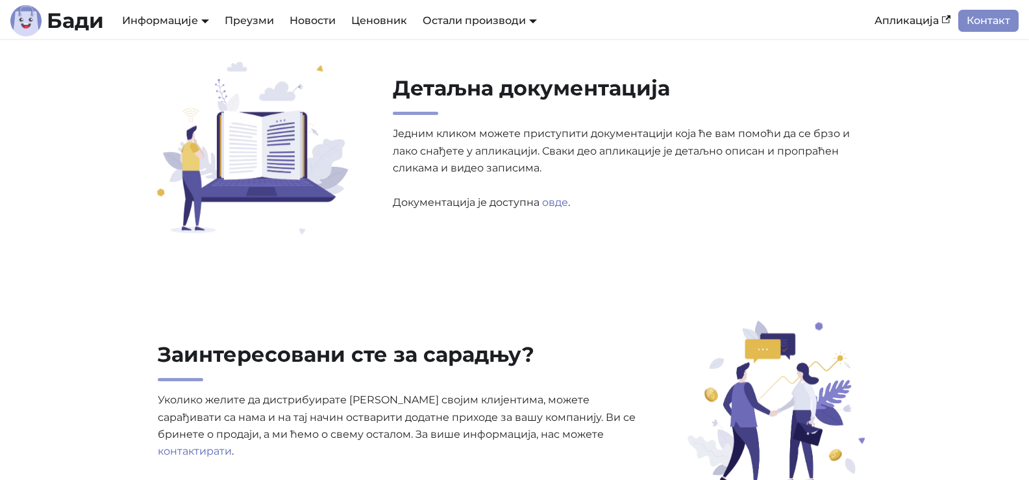
scroll to position [4112, 0]
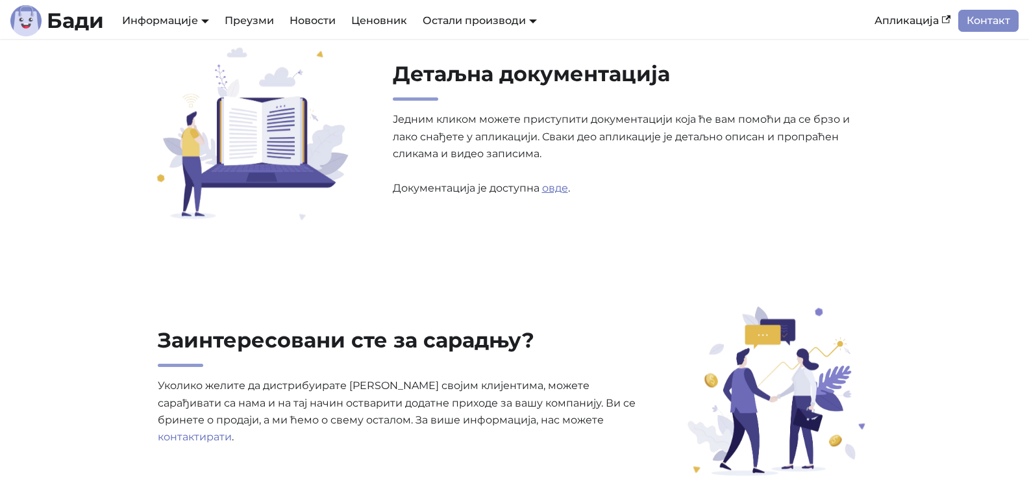
click at [561, 189] on link "овде" at bounding box center [555, 188] width 26 height 12
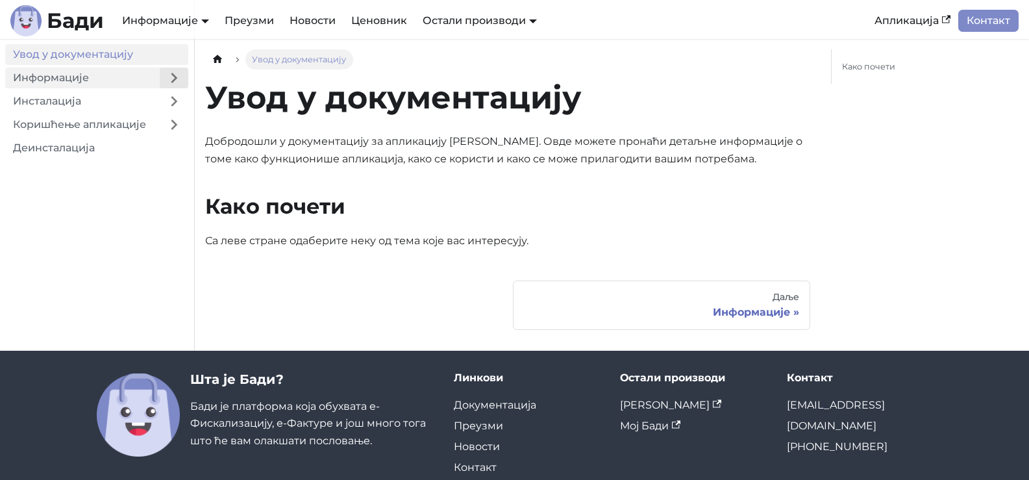
click at [173, 75] on button "Expand sidebar category 'Информације'" at bounding box center [174, 78] width 29 height 21
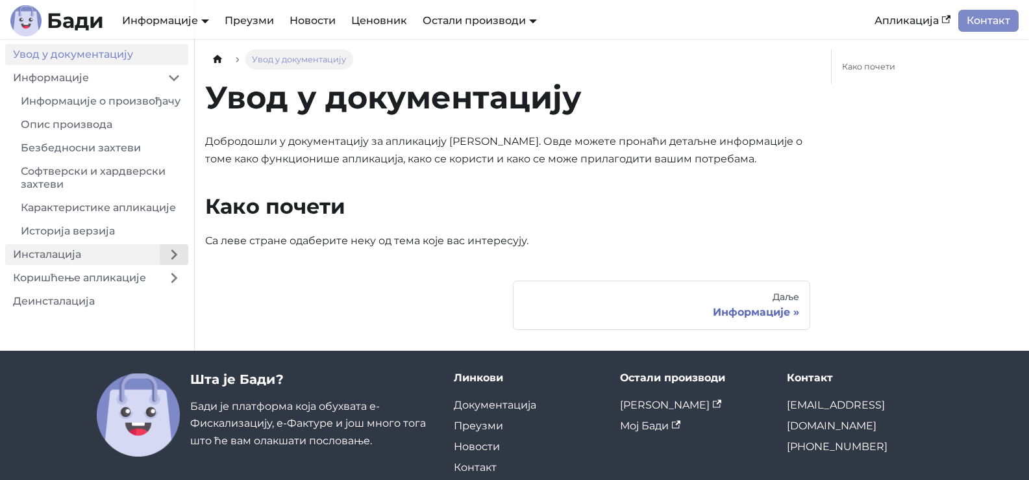
click at [176, 265] on button "Expand sidebar category 'Инсталација'" at bounding box center [174, 254] width 29 height 21
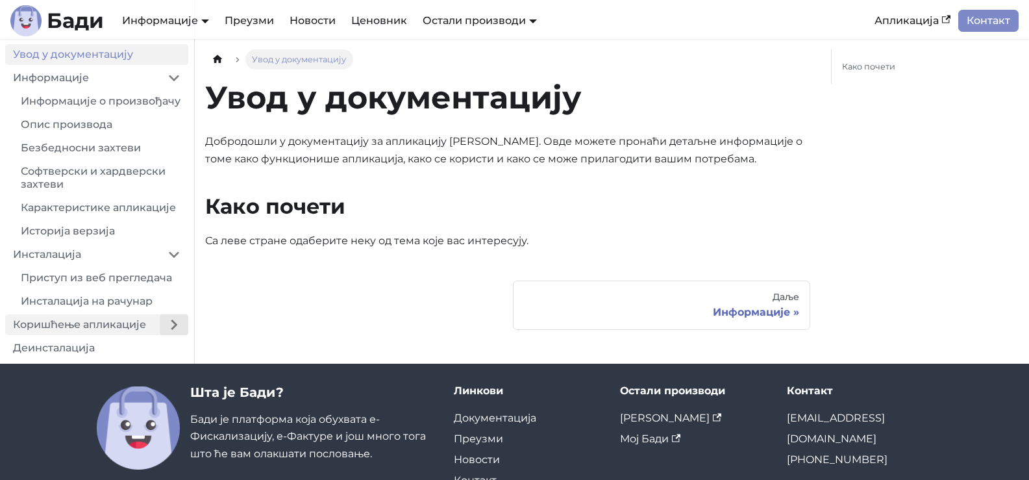
click at [170, 335] on button "Expand sidebar category 'Коришћење апликације'" at bounding box center [174, 324] width 29 height 21
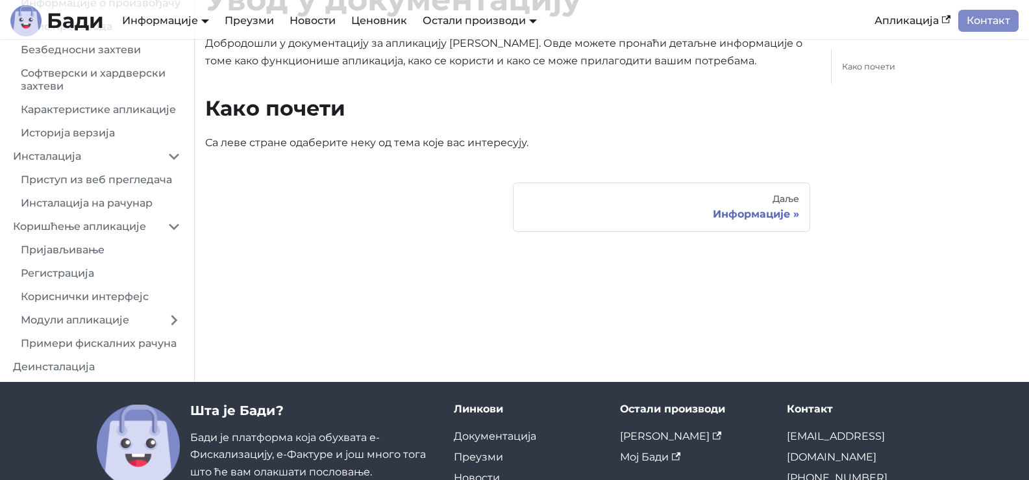
scroll to position [14, 0]
click at [100, 344] on link "Примери фискалних рачуна" at bounding box center [100, 343] width 175 height 21
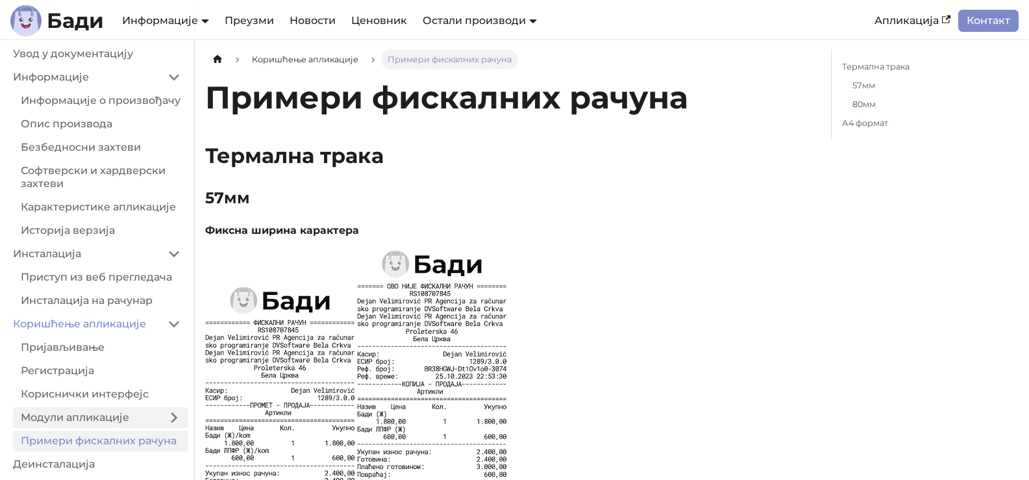
click at [84, 414] on link "Модули апликације" at bounding box center [86, 417] width 147 height 21
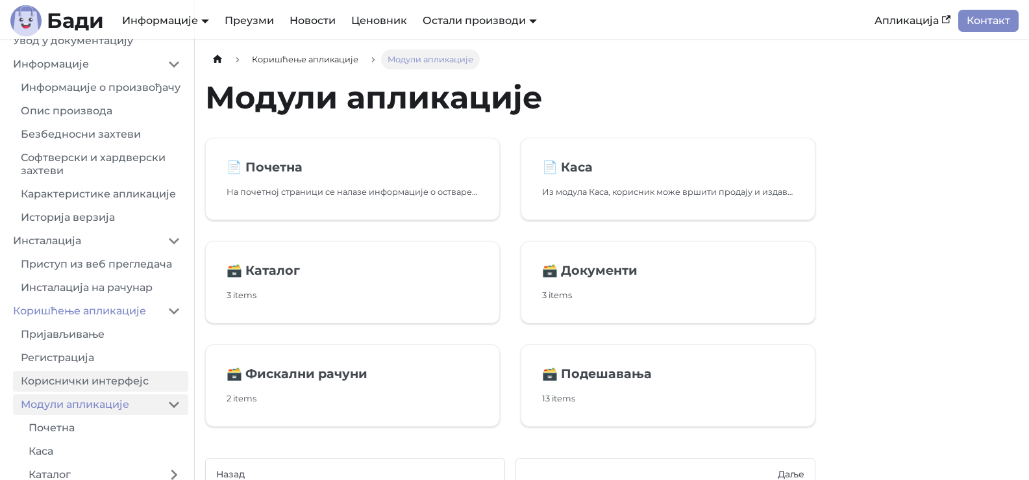
click at [71, 385] on link "Кориснички интерфејс" at bounding box center [100, 381] width 175 height 21
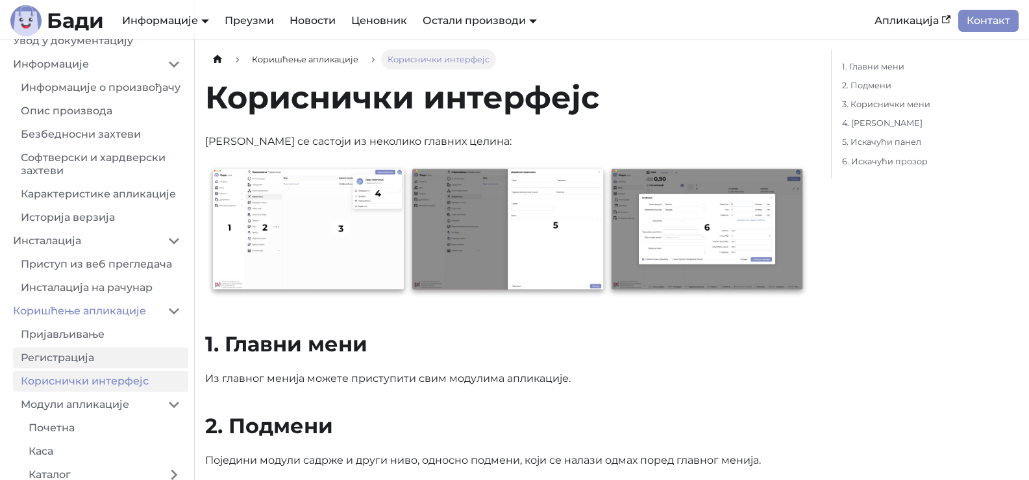
click at [68, 368] on link "Регистрација" at bounding box center [100, 357] width 175 height 21
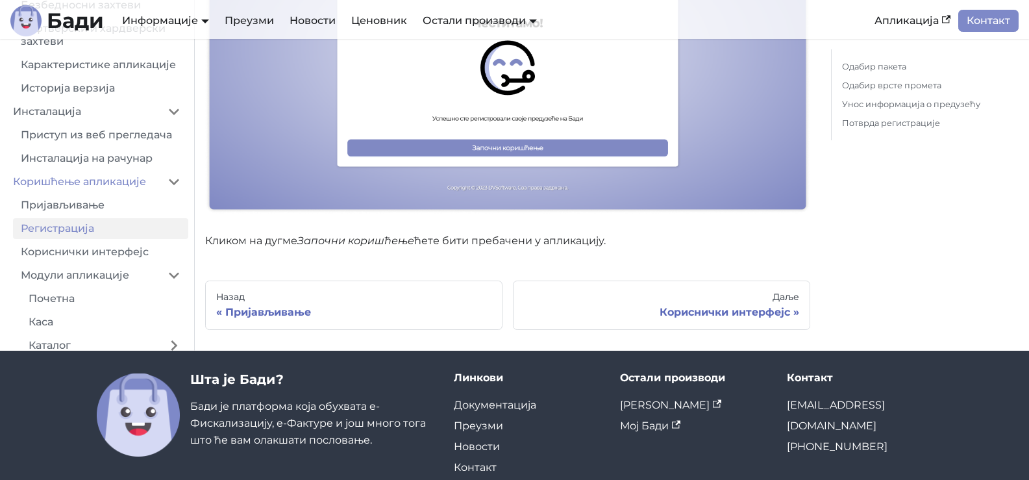
scroll to position [2639, 0]
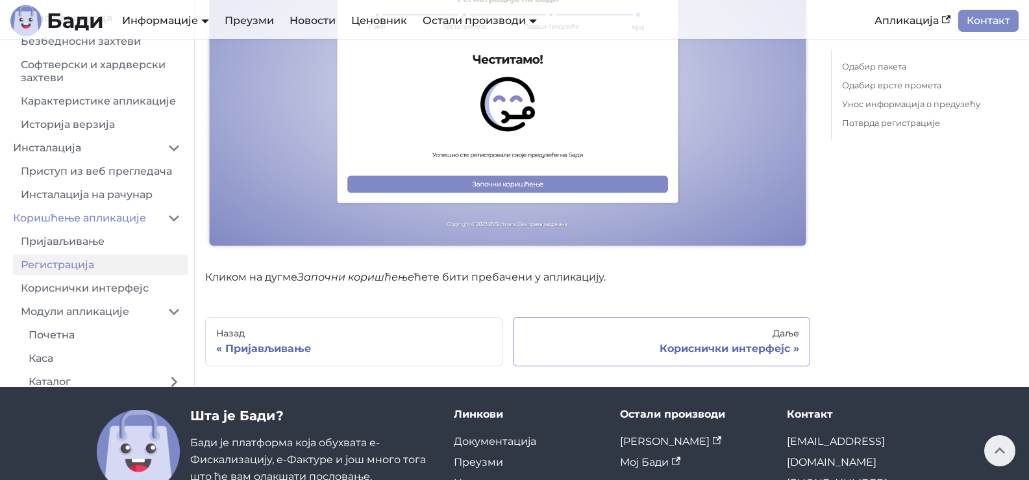
click at [673, 342] on div "Кориснички интерфејс" at bounding box center [661, 348] width 275 height 13
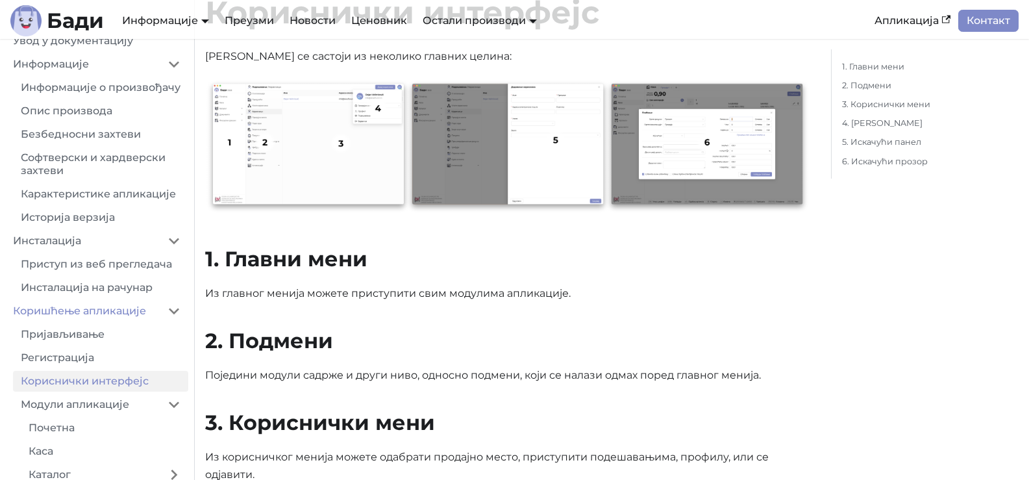
scroll to position [75, 0]
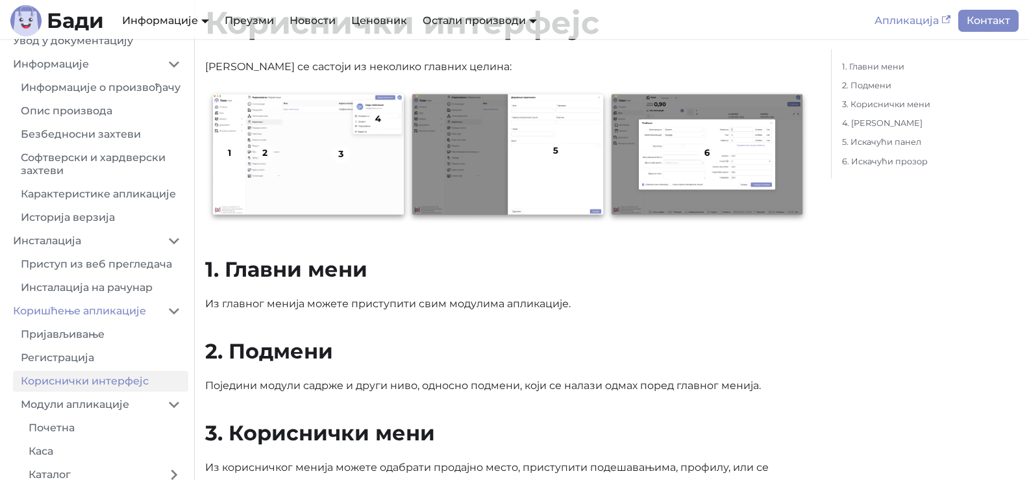
click at [909, 20] on link "Апликација" at bounding box center [913, 21] width 92 height 22
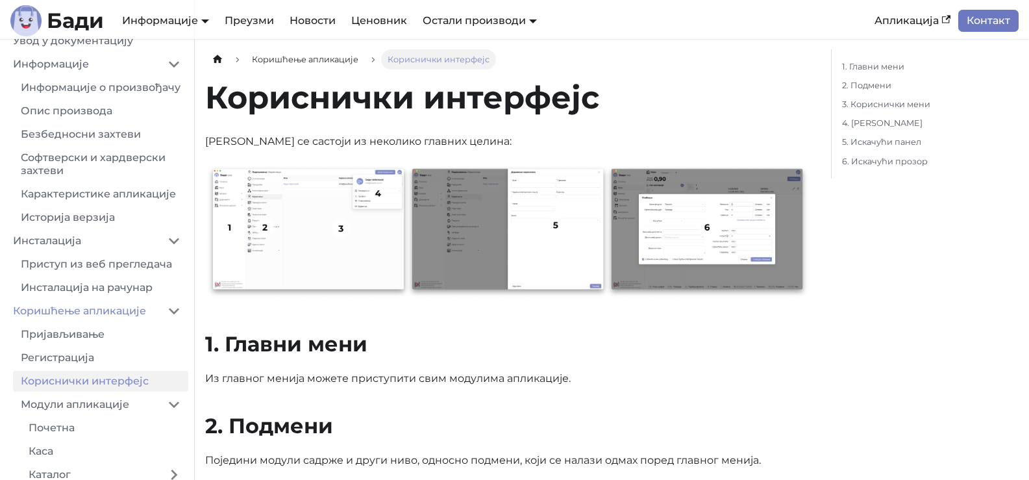
click at [1007, 19] on link "Контакт" at bounding box center [989, 21] width 60 height 22
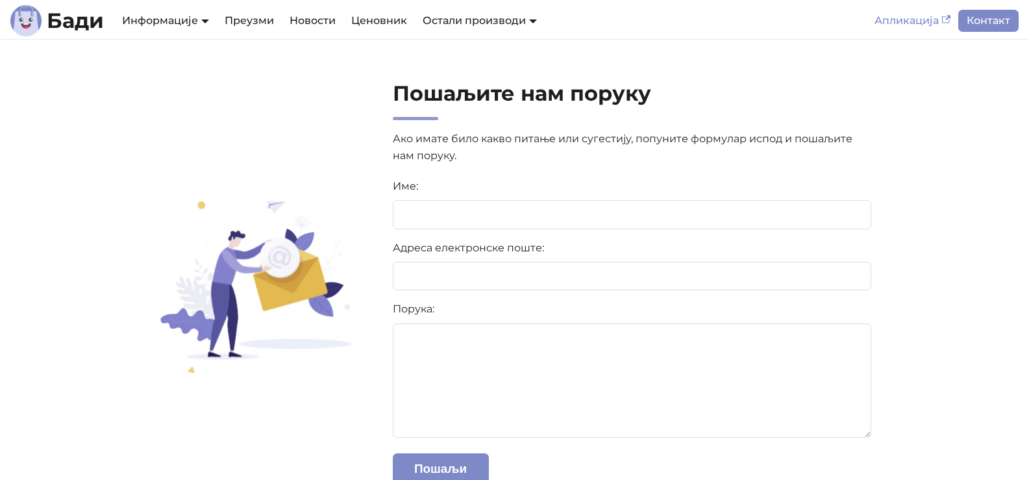
click at [905, 16] on link "Апликација" at bounding box center [913, 21] width 92 height 22
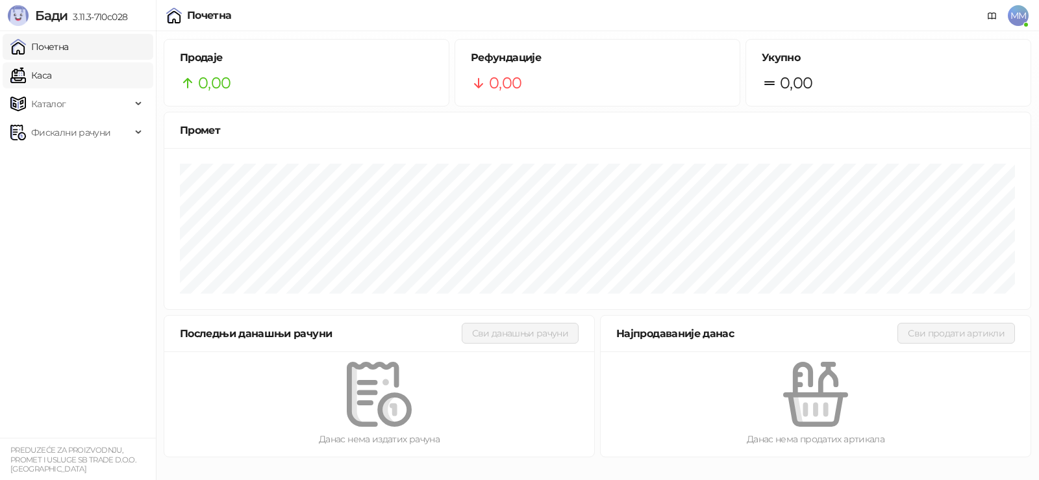
click at [51, 73] on link "Каса" at bounding box center [30, 75] width 41 height 26
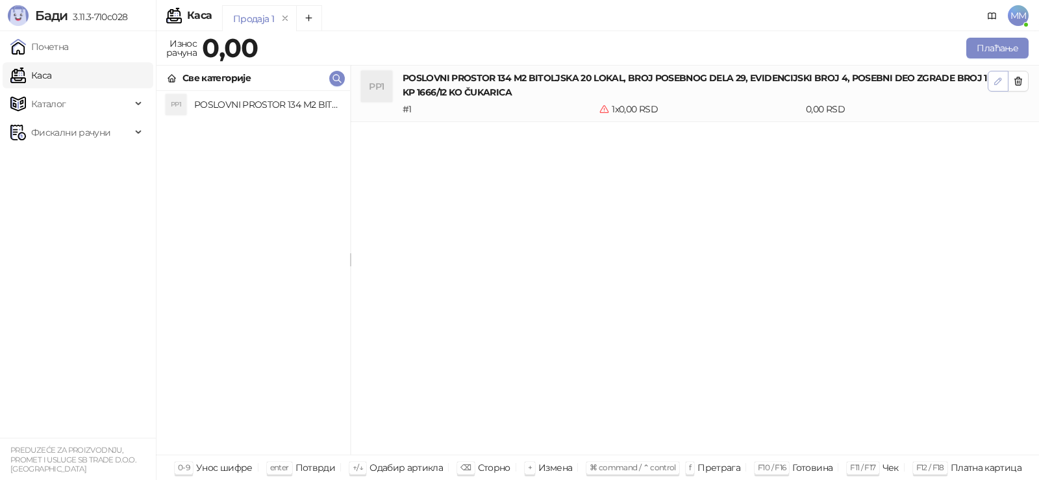
click at [991, 82] on button "button" at bounding box center [998, 81] width 21 height 21
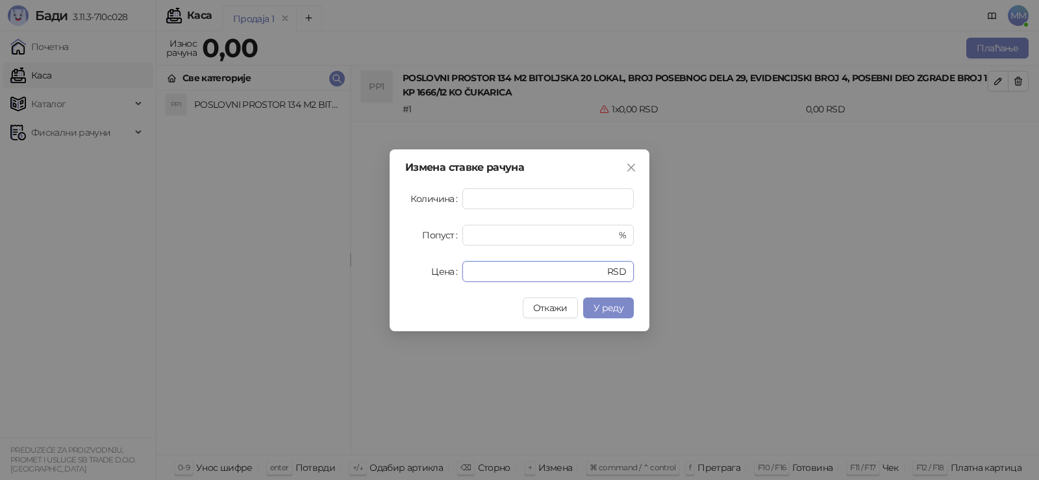
drag, startPoint x: 492, startPoint y: 273, endPoint x: 448, endPoint y: 273, distance: 43.5
click at [448, 273] on div "Цена * RSD" at bounding box center [519, 271] width 229 height 21
type input "**********"
click at [534, 235] on input "*" at bounding box center [536, 234] width 132 height 19
click at [599, 301] on button "У реду" at bounding box center [608, 307] width 51 height 21
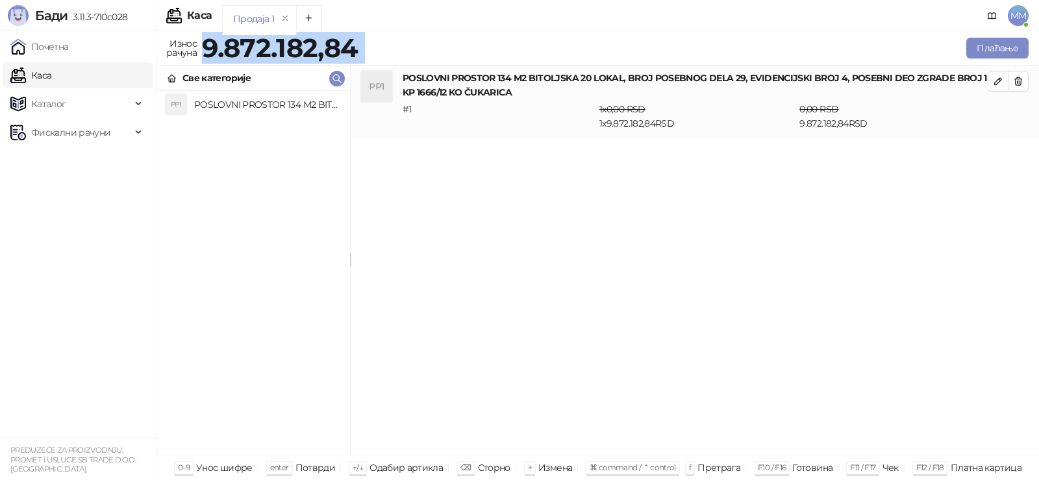
drag, startPoint x: 205, startPoint y: 43, endPoint x: 370, endPoint y: 54, distance: 166.0
click at [370, 54] on div "Износ рачуна 9.872.182,84 Плаћање" at bounding box center [598, 48] width 868 height 26
click at [96, 105] on span "Каталог" at bounding box center [70, 104] width 121 height 26
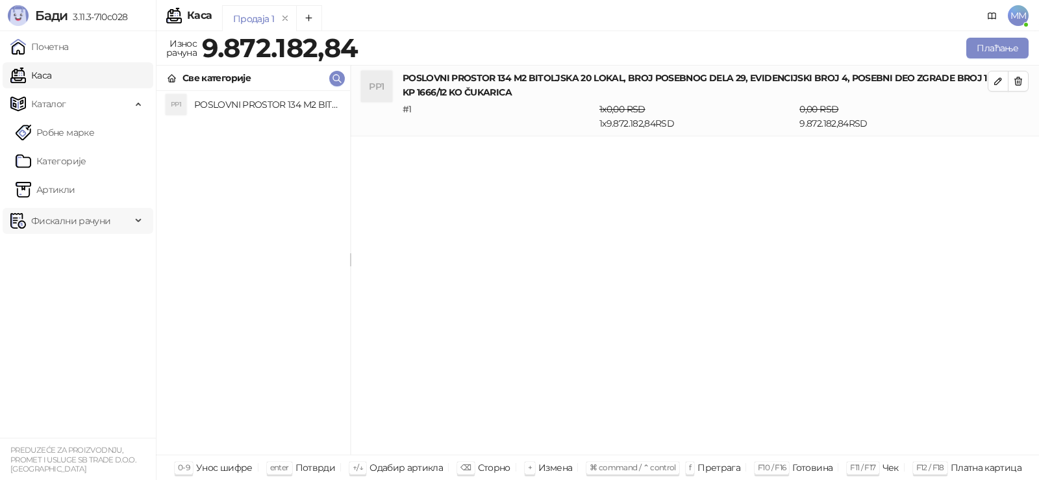
click at [80, 213] on span "Фискални рачуни" at bounding box center [70, 221] width 79 height 26
click at [72, 252] on link "Издати рачуни" at bounding box center [59, 249] width 87 height 26
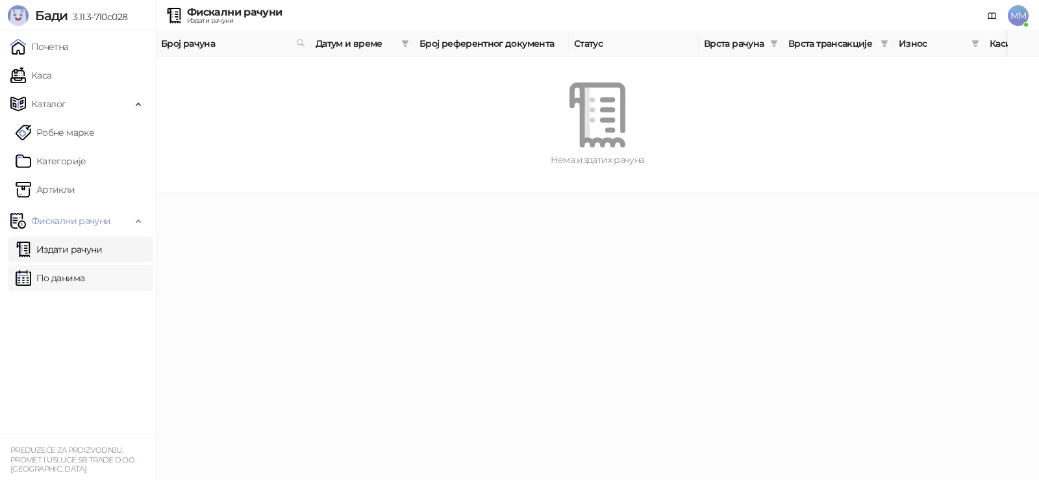
drag, startPoint x: 40, startPoint y: 275, endPoint x: 52, endPoint y: 278, distance: 12.0
click at [41, 275] on link "По данима" at bounding box center [50, 278] width 69 height 26
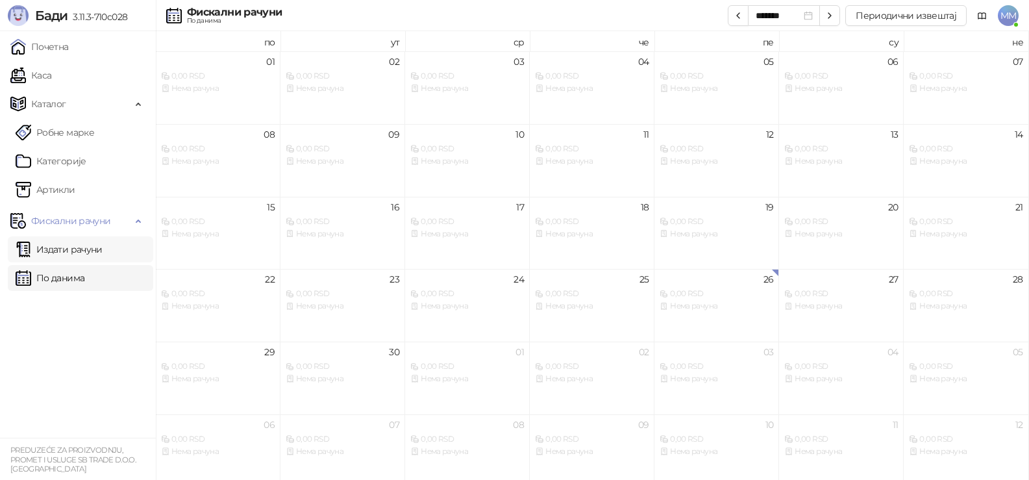
click at [71, 259] on link "Издати рачуни" at bounding box center [59, 249] width 87 height 26
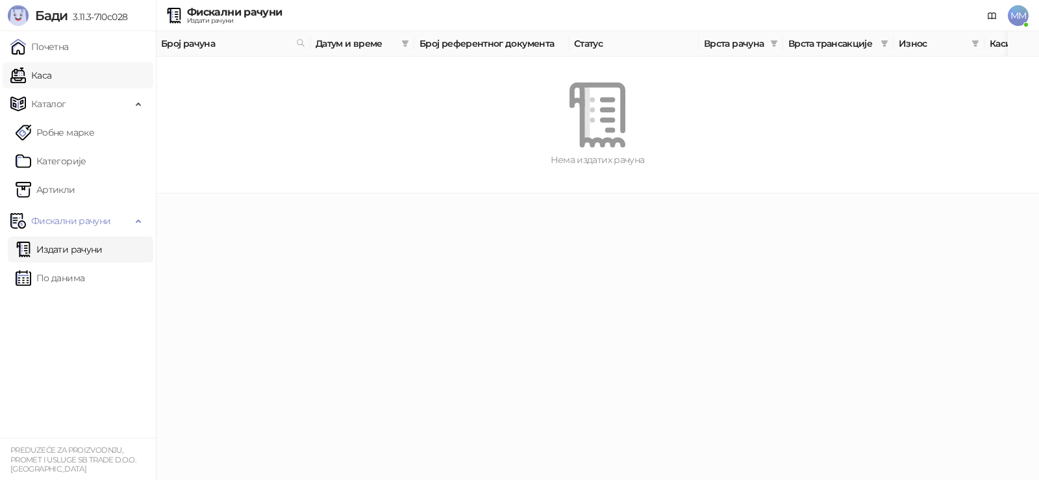
click at [15, 77] on link "Каса" at bounding box center [30, 75] width 41 height 26
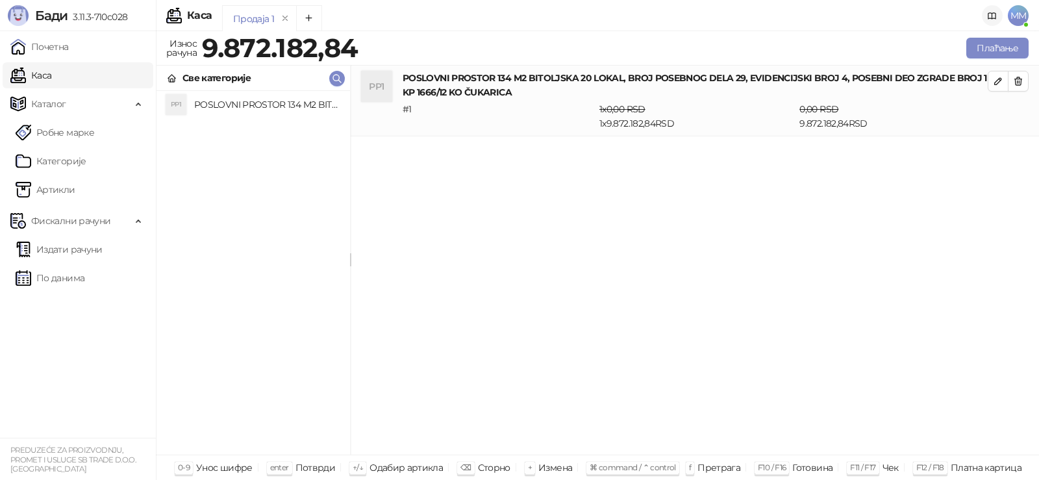
click at [992, 12] on icon at bounding box center [992, 16] width 10 height 10
drag, startPoint x: 987, startPoint y: 40, endPoint x: 711, endPoint y: 39, distance: 276.0
click at [711, 39] on div "Плаћање" at bounding box center [697, 48] width 666 height 21
click at [616, 129] on div "1 x 0,00 RSD 1 x 9.872.182,84 RSD" at bounding box center [697, 116] width 200 height 29
click at [617, 117] on div "1 x 0,00 RSD 1 x 9.872.182,84 RSD" at bounding box center [697, 116] width 200 height 29
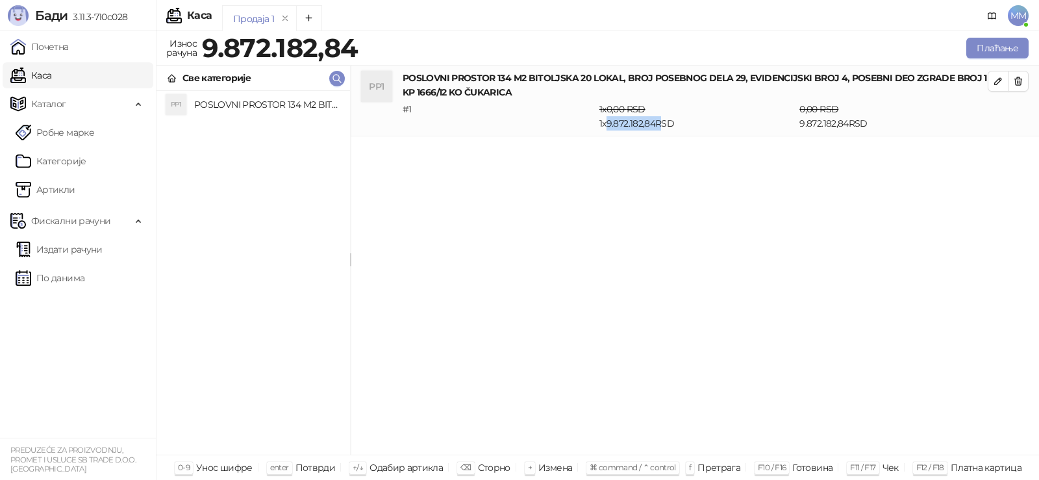
click at [617, 117] on div "1 x 0,00 RSD 1 x 9.872.182,84 RSD" at bounding box center [697, 116] width 200 height 29
click at [614, 75] on h4 "POSLOVNI PROSTOR 134 M2 BITOLJSKA 20 LOKAL, BROJ POSEBNOG DELA 29, EVIDENCIJSKI…" at bounding box center [695, 85] width 585 height 29
drag, startPoint x: 46, startPoint y: 186, endPoint x: 125, endPoint y: 214, distance: 83.2
click at [47, 186] on link "Артикли" at bounding box center [46, 190] width 60 height 26
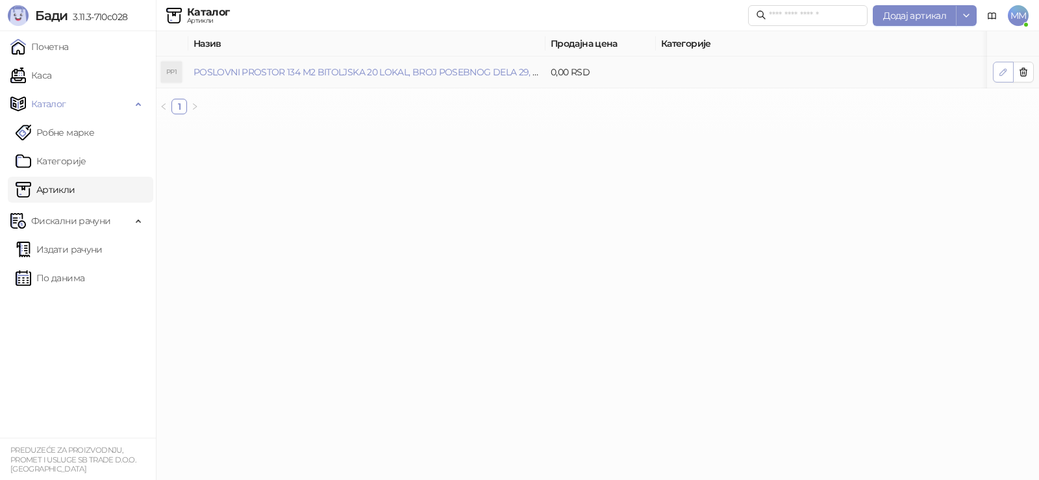
click at [998, 69] on icon "button" at bounding box center [1003, 72] width 10 height 10
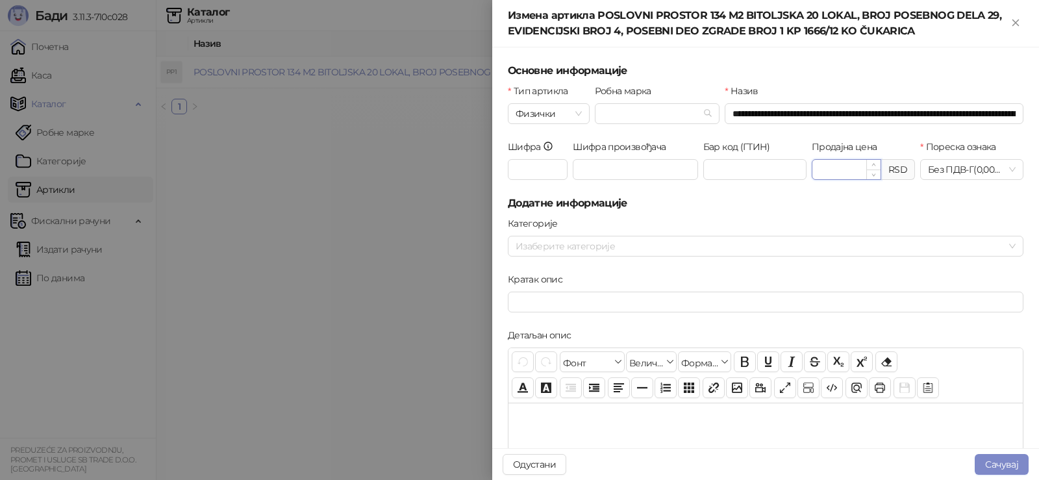
click at [826, 175] on input "Продајна цена" at bounding box center [846, 169] width 68 height 19
click at [781, 240] on div at bounding box center [758, 246] width 497 height 18
type input "**********"
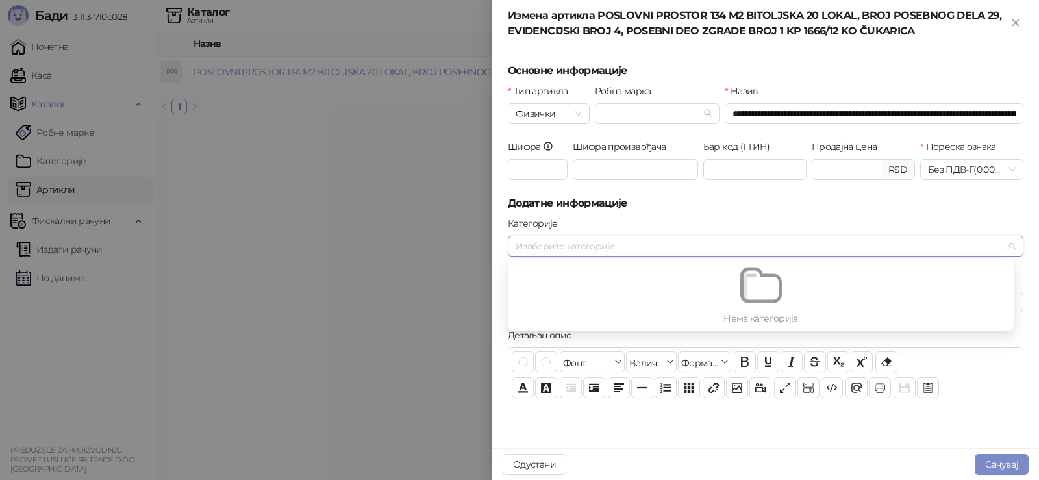
click at [779, 239] on div at bounding box center [758, 246] width 497 height 18
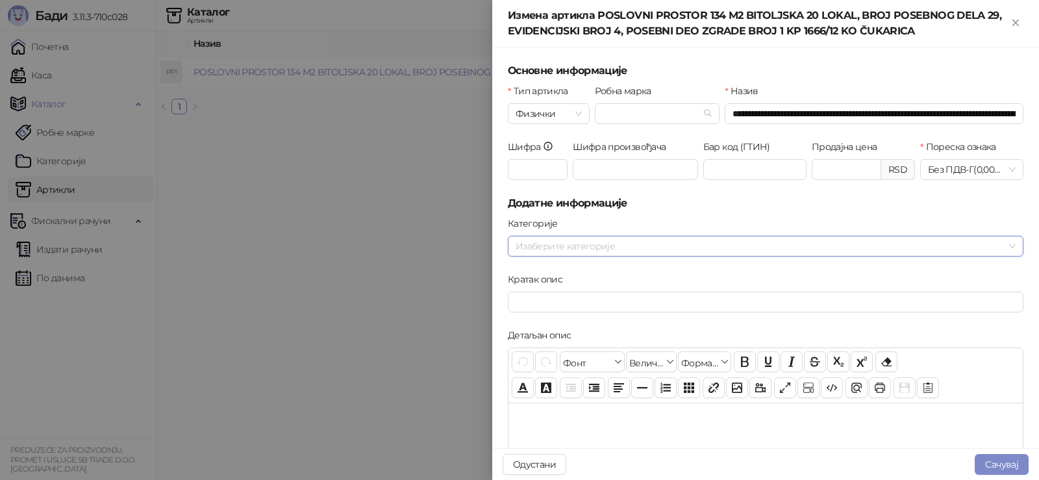
click at [818, 213] on form "**********" at bounding box center [766, 461] width 516 height 796
click at [1012, 456] on button "Сачувај" at bounding box center [1002, 464] width 54 height 21
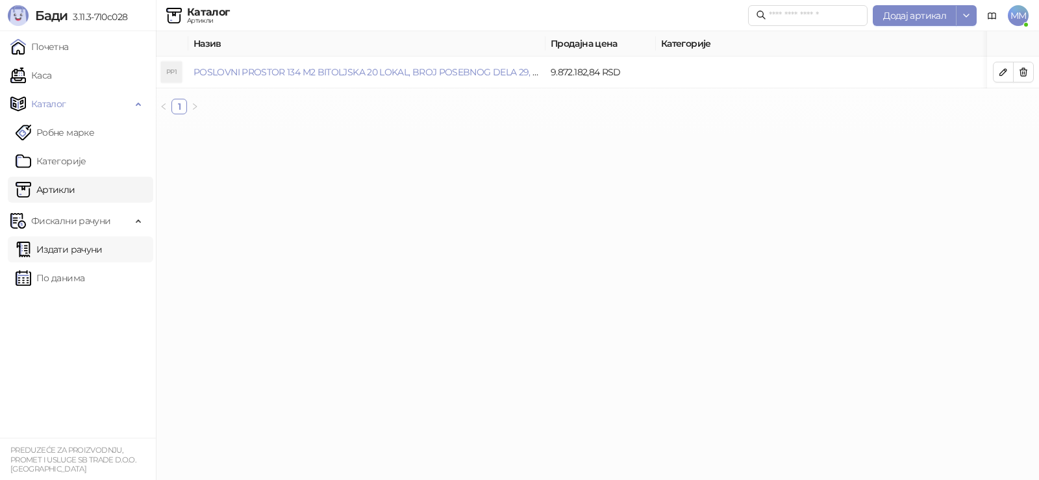
click at [55, 247] on link "Издати рачуни" at bounding box center [59, 249] width 87 height 26
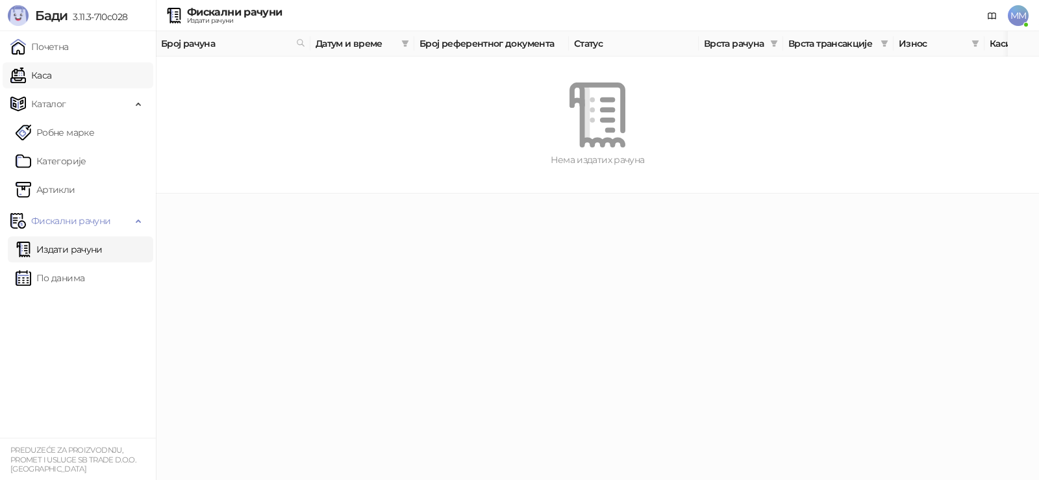
click at [35, 84] on link "Каса" at bounding box center [30, 75] width 41 height 26
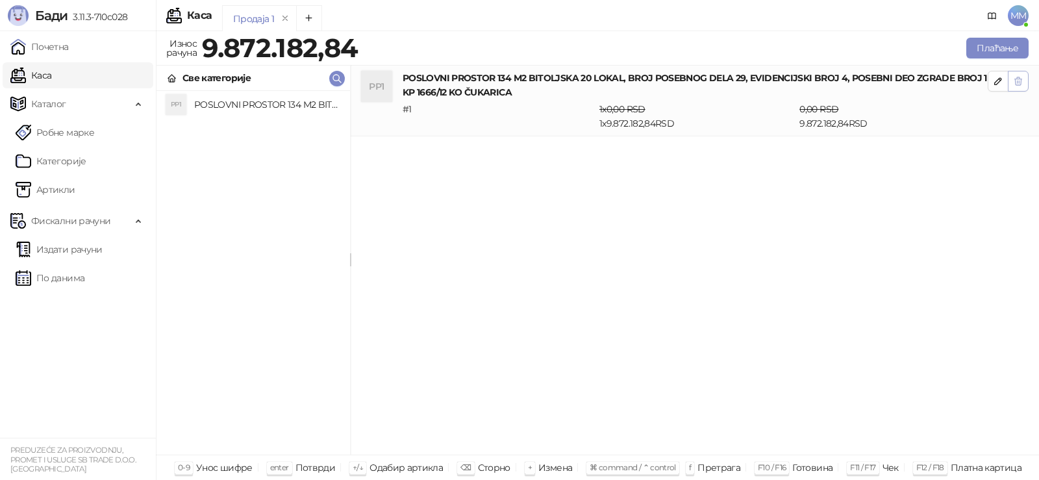
click at [1016, 82] on icon "button" at bounding box center [1018, 81] width 7 height 8
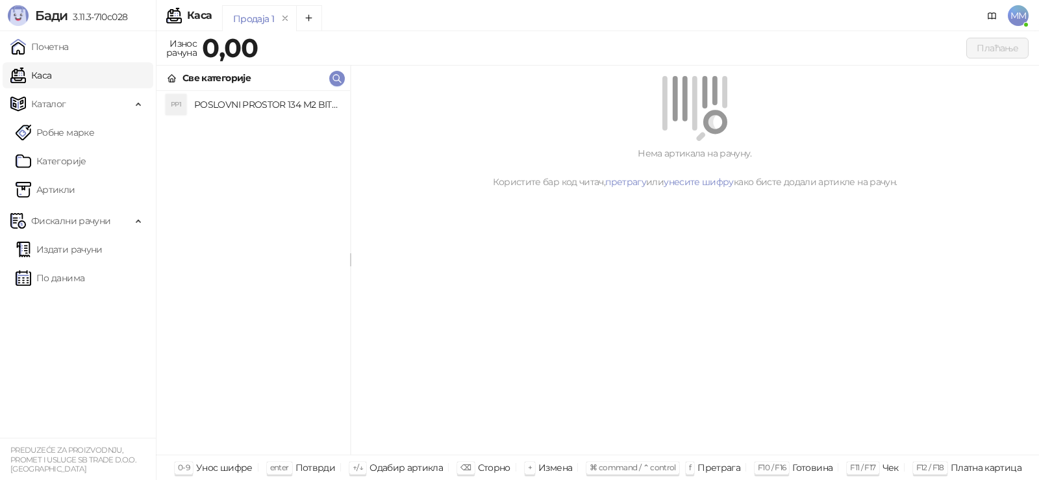
click at [258, 18] on div "Продаја 1" at bounding box center [253, 19] width 41 height 14
click at [249, 107] on h4 "POSLOVNI PROSTOR 134 M2 BITOLJSKA 20 LOKAL, BROJ POSEBNOG DELA 29, EVIDENCIJSKI…" at bounding box center [266, 104] width 145 height 21
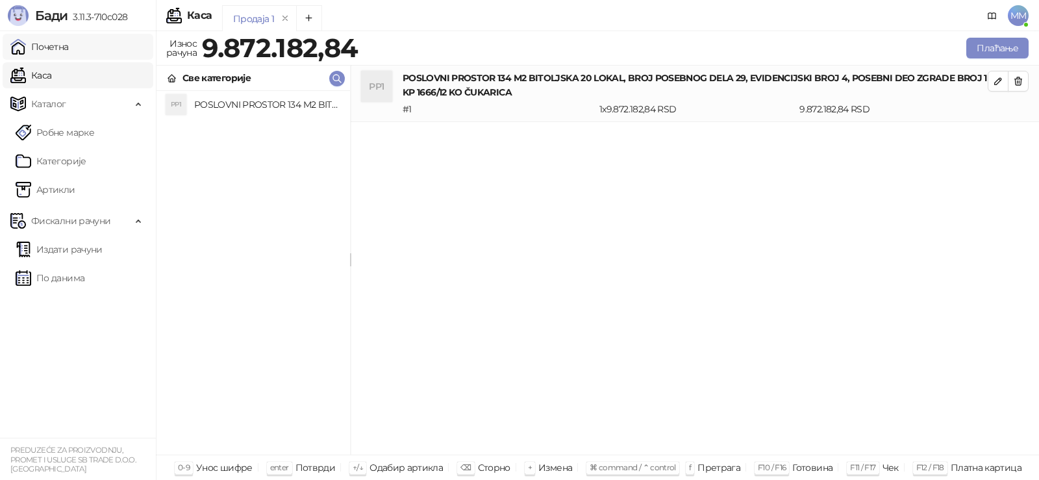
click at [56, 38] on link "Почетна" at bounding box center [39, 47] width 58 height 26
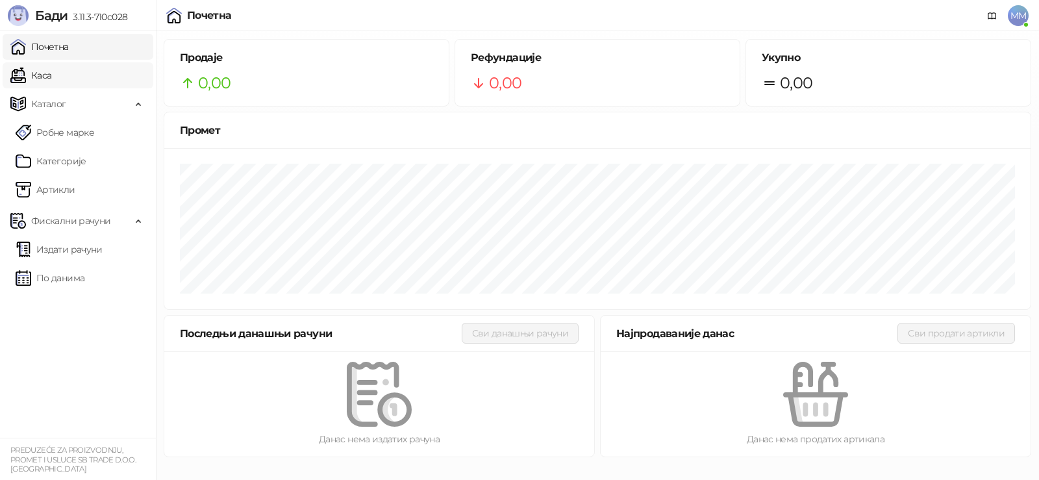
click at [51, 81] on link "Каса" at bounding box center [30, 75] width 41 height 26
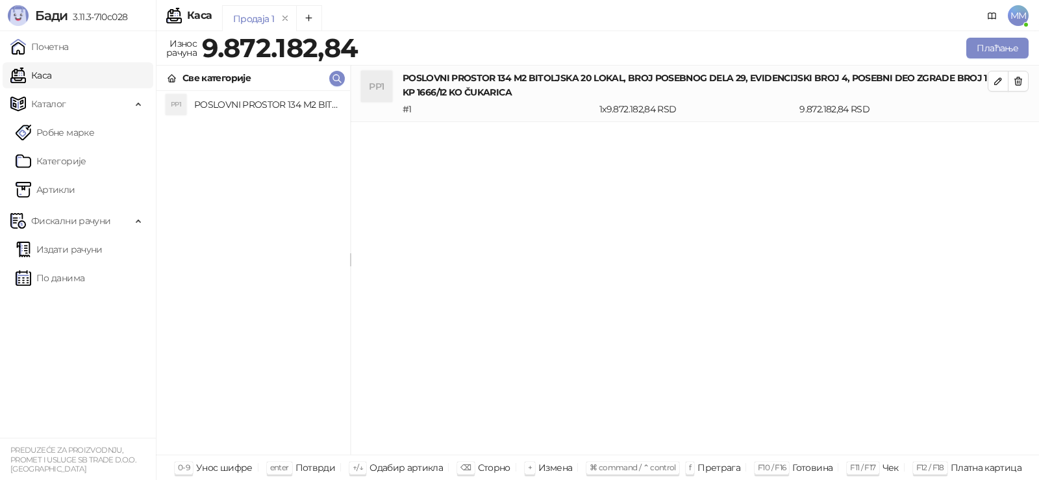
drag, startPoint x: 977, startPoint y: 42, endPoint x: 657, endPoint y: 51, distance: 320.3
click at [657, 51] on div "Плаћање" at bounding box center [697, 48] width 666 height 21
click at [1014, 18] on span "MM" at bounding box center [1018, 15] width 21 height 21
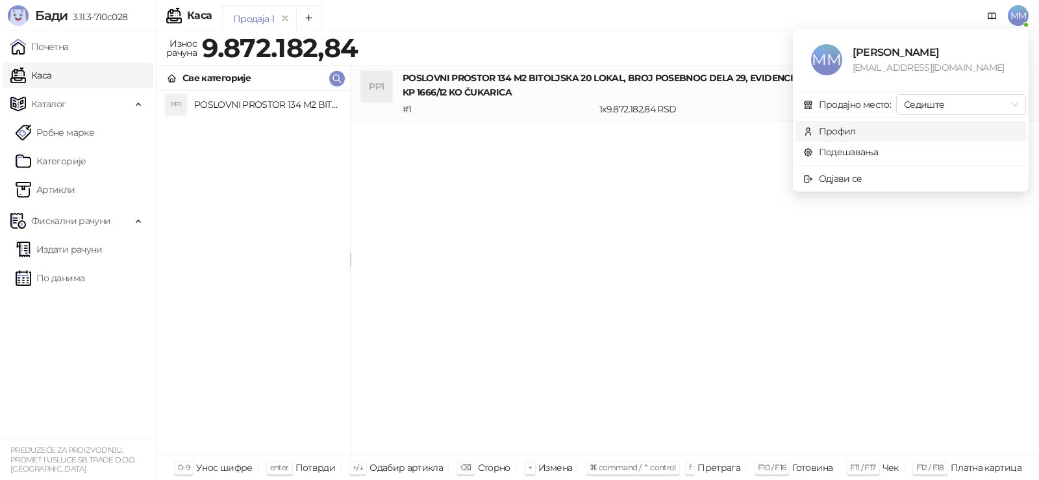
click at [857, 134] on span "Профил" at bounding box center [910, 131] width 215 height 14
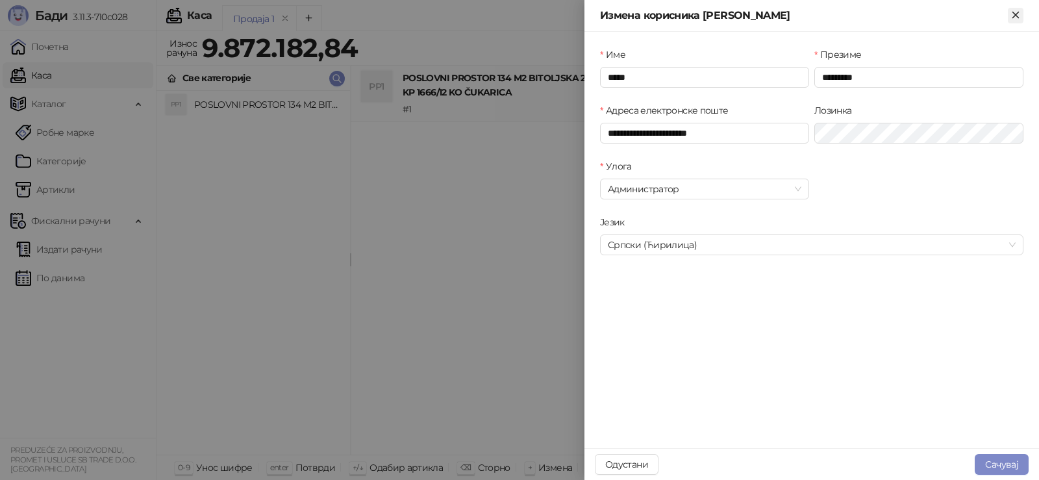
click at [1010, 15] on icon "Close" at bounding box center [1016, 15] width 12 height 12
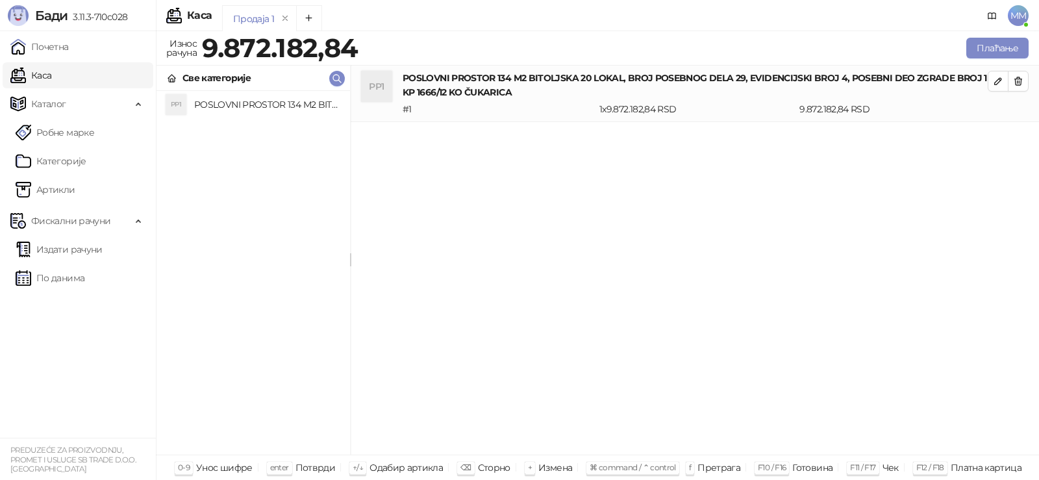
click at [1012, 14] on span "MM" at bounding box center [1018, 15] width 21 height 21
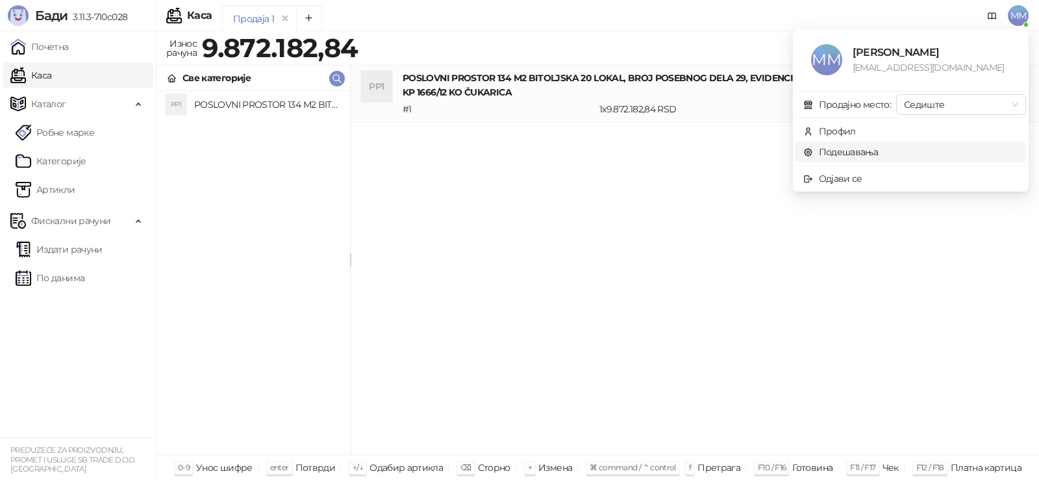
click at [852, 153] on link "Подешавања" at bounding box center [840, 152] width 75 height 12
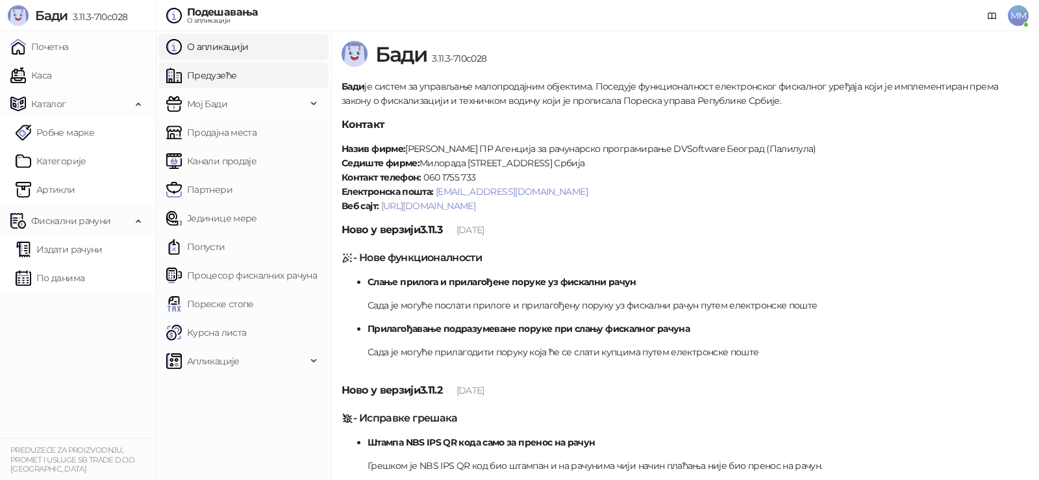
click at [210, 80] on link "Предузеће" at bounding box center [201, 75] width 70 height 26
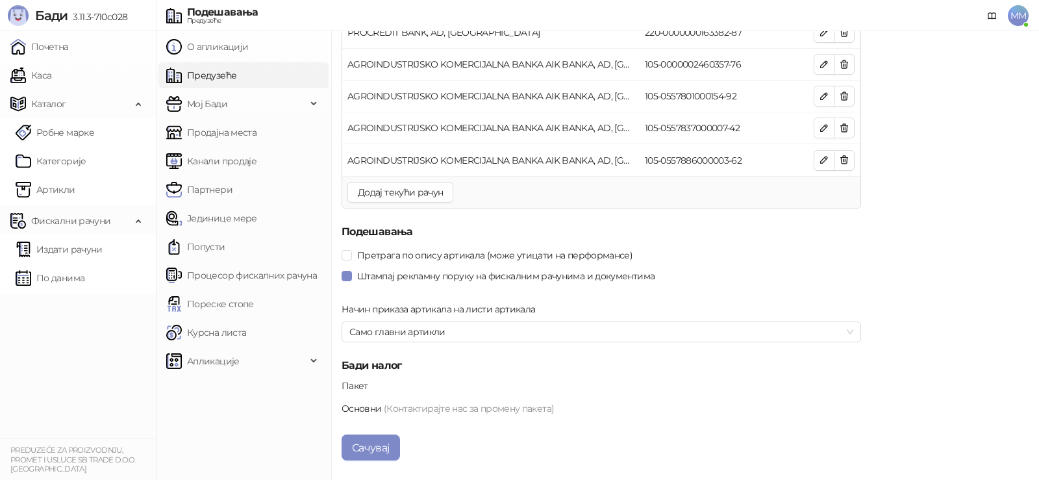
scroll to position [1822, 0]
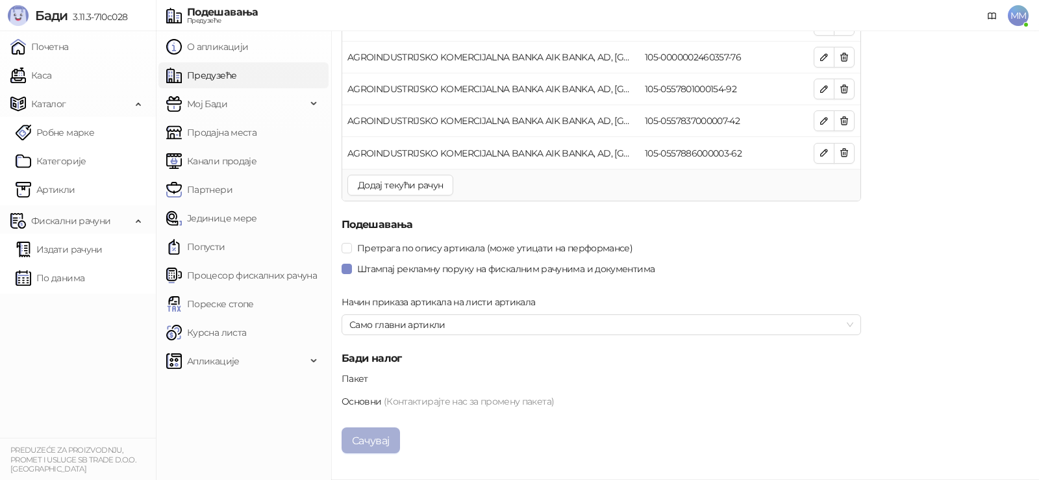
click at [369, 444] on button "Сачувај" at bounding box center [371, 440] width 58 height 26
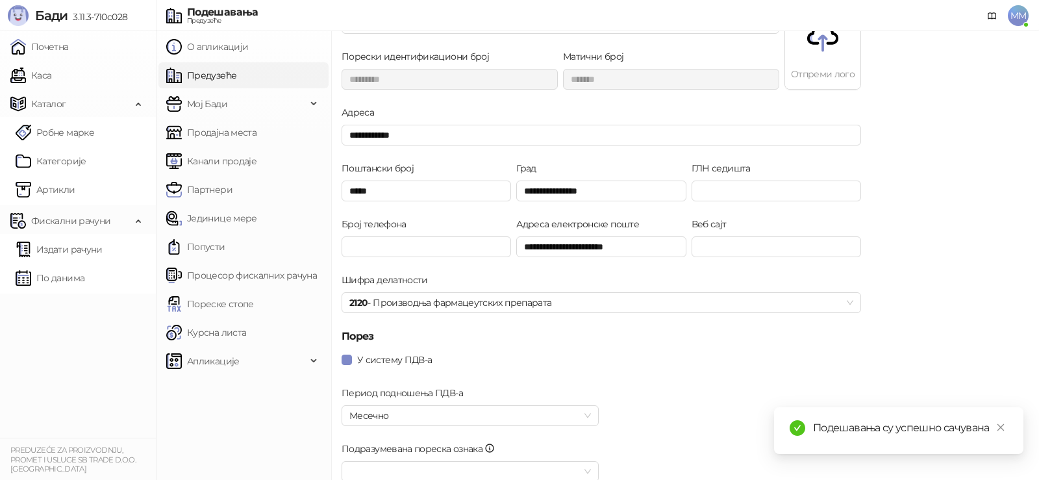
scroll to position [0, 0]
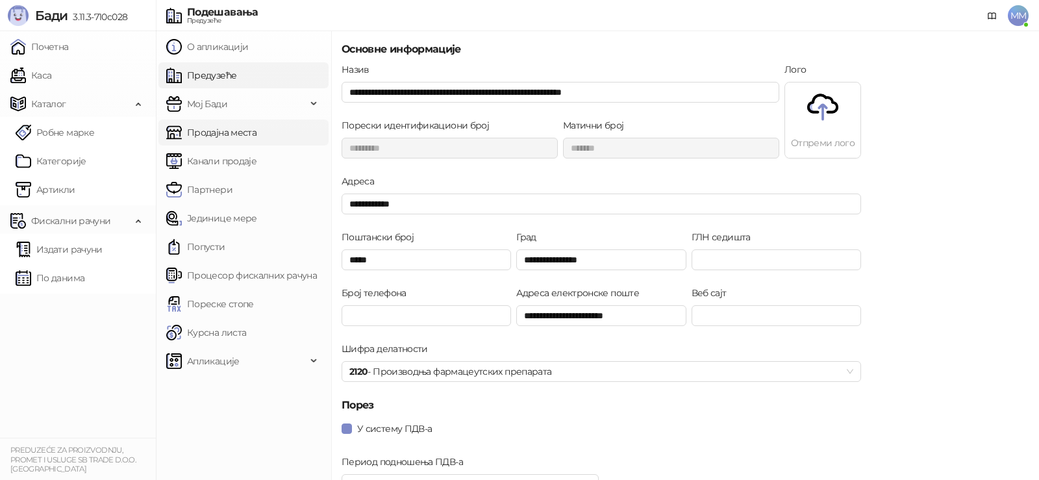
click at [197, 133] on link "Продајна места" at bounding box center [211, 132] width 90 height 26
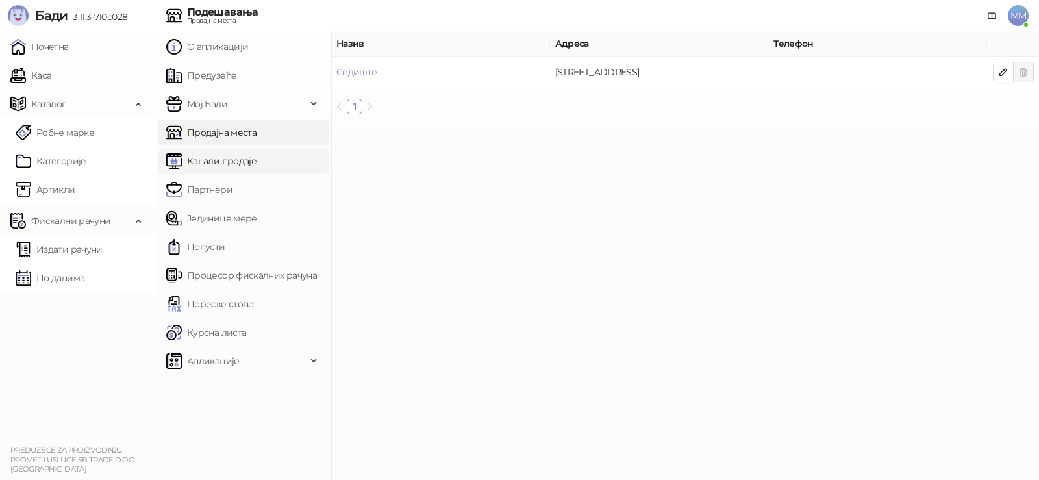
click at [207, 168] on link "Канали продаје" at bounding box center [211, 161] width 90 height 26
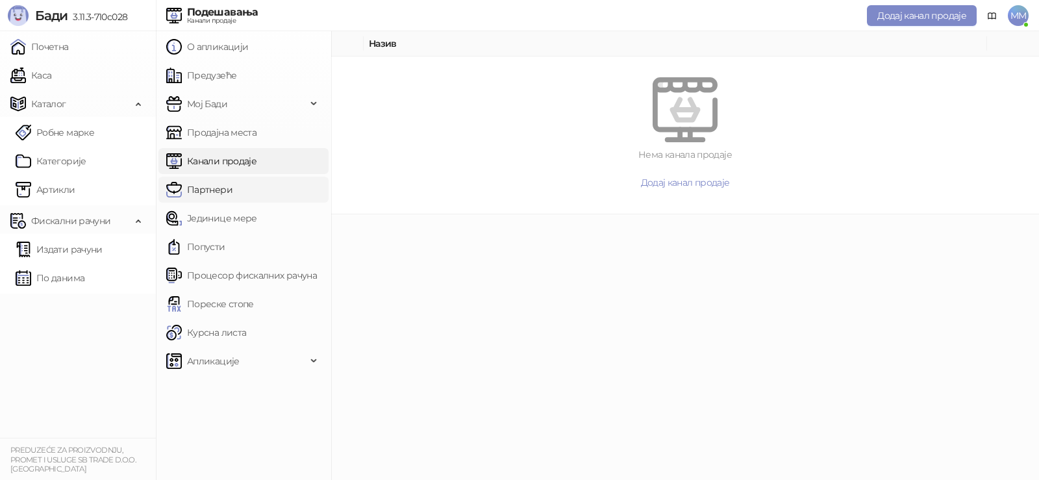
click at [211, 190] on link "Партнери" at bounding box center [199, 190] width 66 height 26
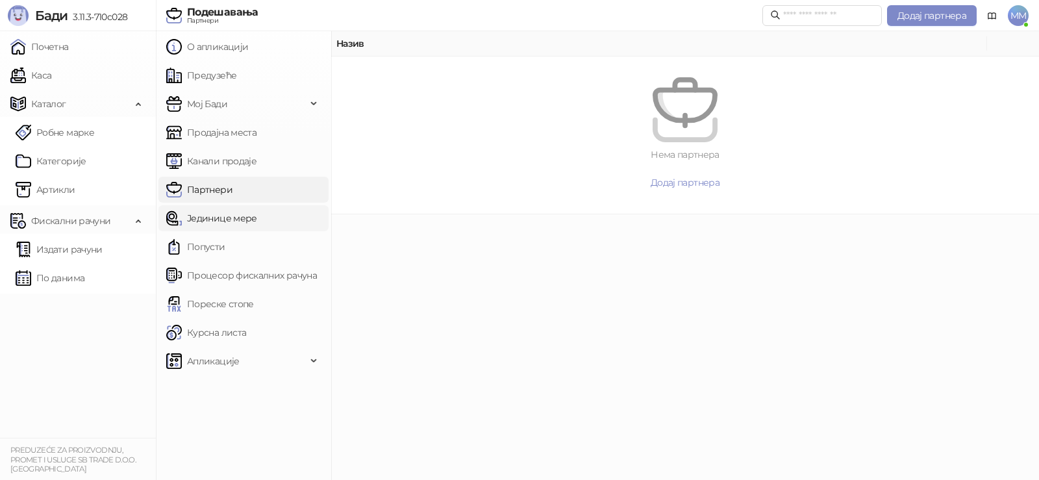
click at [218, 218] on link "Јединице мере" at bounding box center [211, 218] width 91 height 26
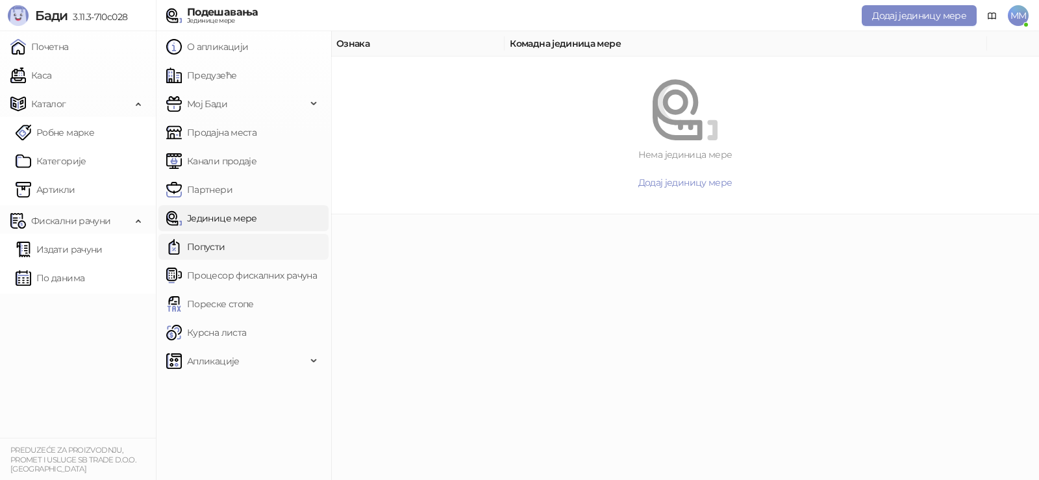
click at [218, 249] on link "Попусти" at bounding box center [195, 247] width 59 height 26
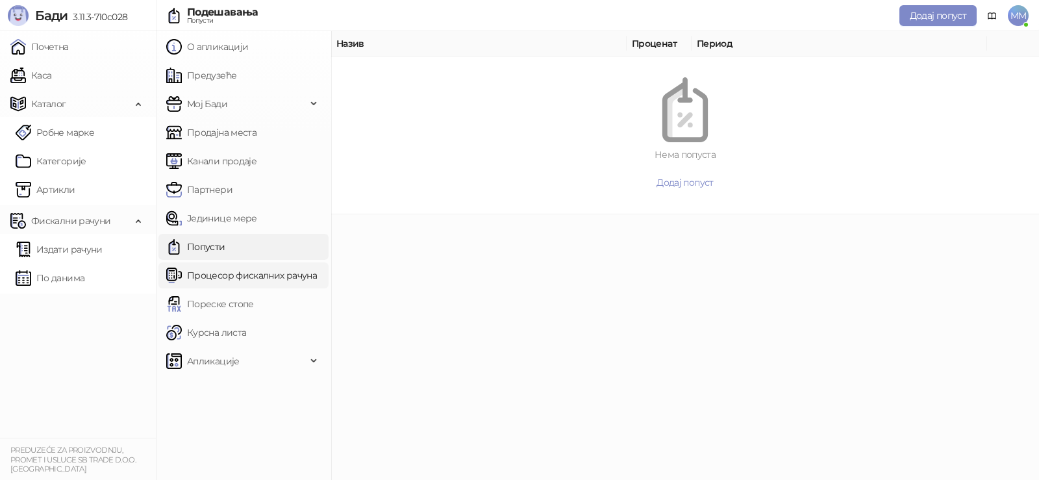
click at [219, 275] on link "Процесор фискалних рачуна" at bounding box center [241, 275] width 151 height 26
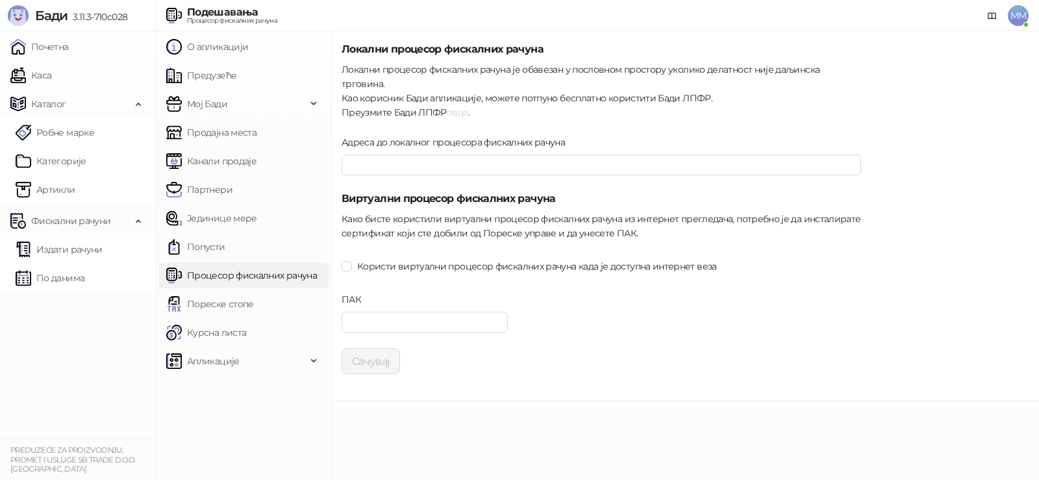
click at [453, 107] on link "овде" at bounding box center [457, 113] width 21 height 12
click at [370, 312] on input "ПАК" at bounding box center [425, 322] width 166 height 21
click at [1022, 12] on span "MM" at bounding box center [1018, 15] width 21 height 21
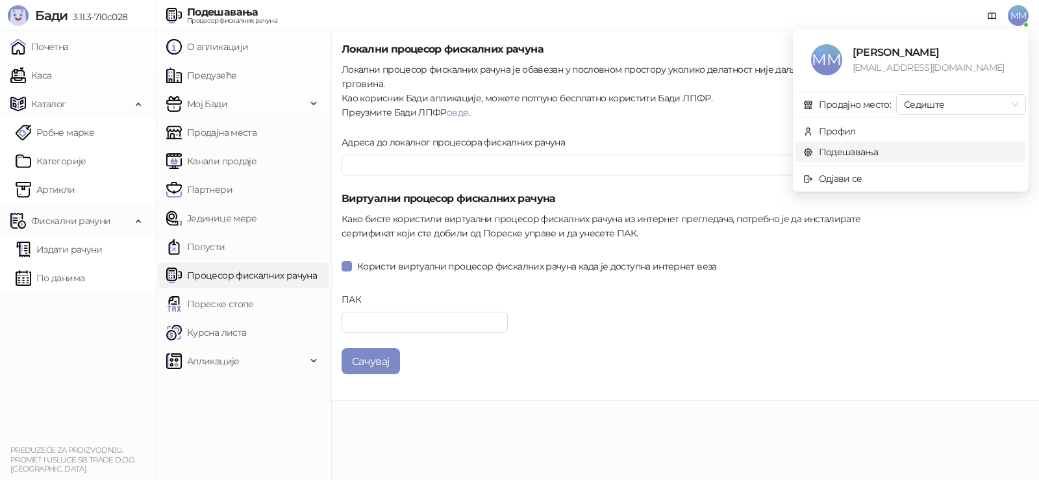
click at [823, 146] on link "Подешавања" at bounding box center [840, 152] width 75 height 12
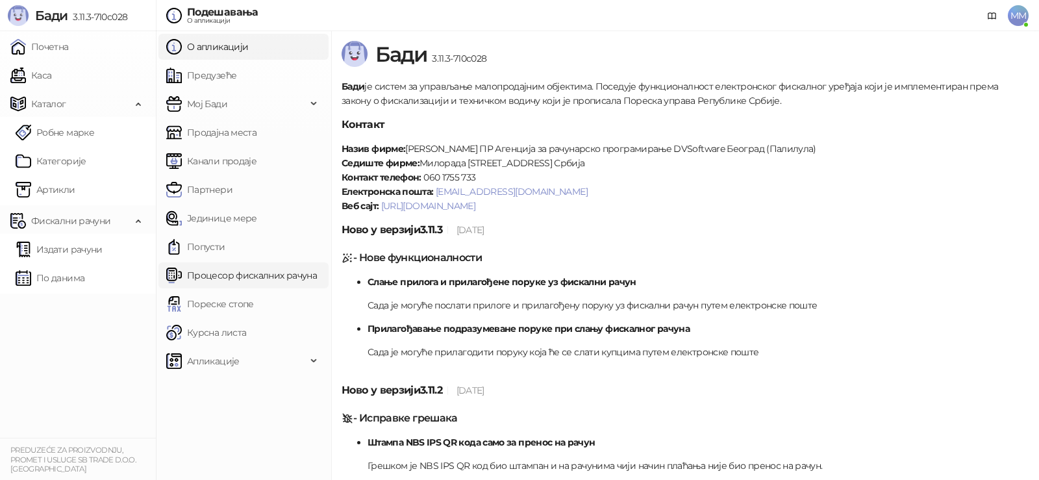
click at [212, 279] on link "Процесор фискалних рачуна" at bounding box center [241, 275] width 151 height 26
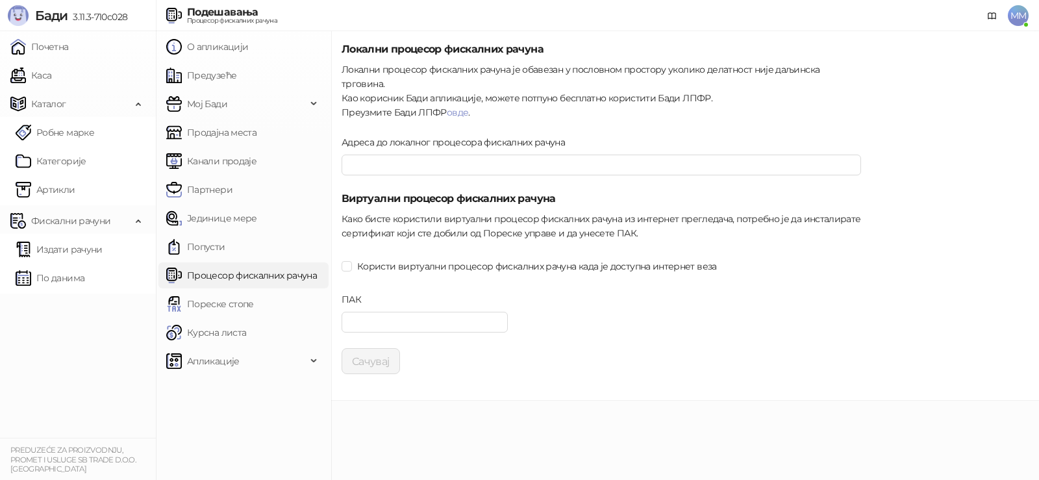
click at [228, 279] on link "Процесор фискалних рачуна" at bounding box center [241, 275] width 151 height 26
click at [200, 82] on link "Предузеће" at bounding box center [201, 75] width 70 height 26
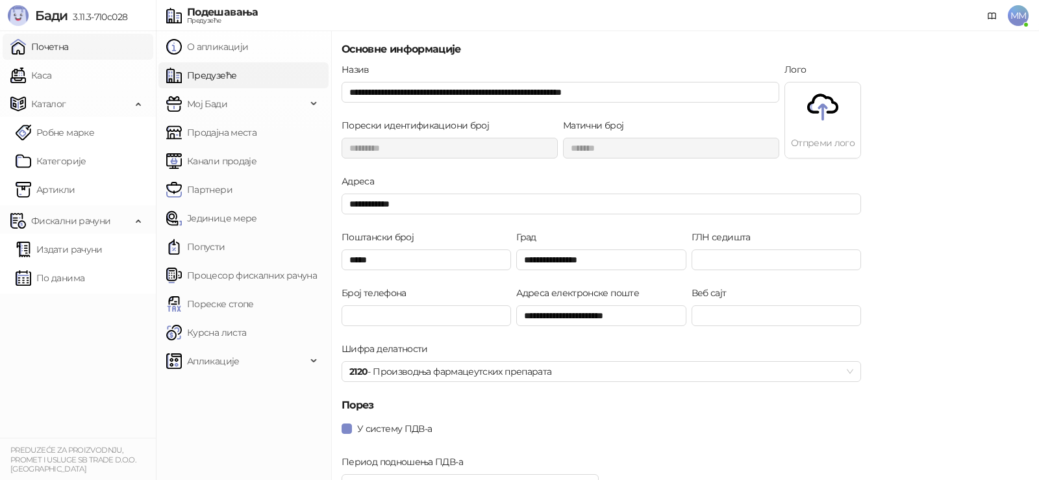
click at [25, 42] on link "Почетна" at bounding box center [39, 47] width 58 height 26
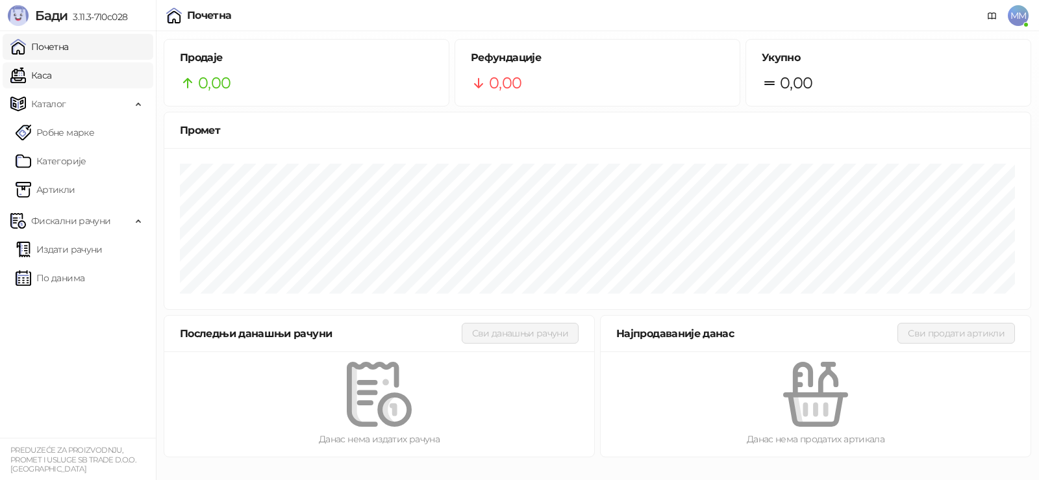
click at [51, 75] on link "Каса" at bounding box center [30, 75] width 41 height 26
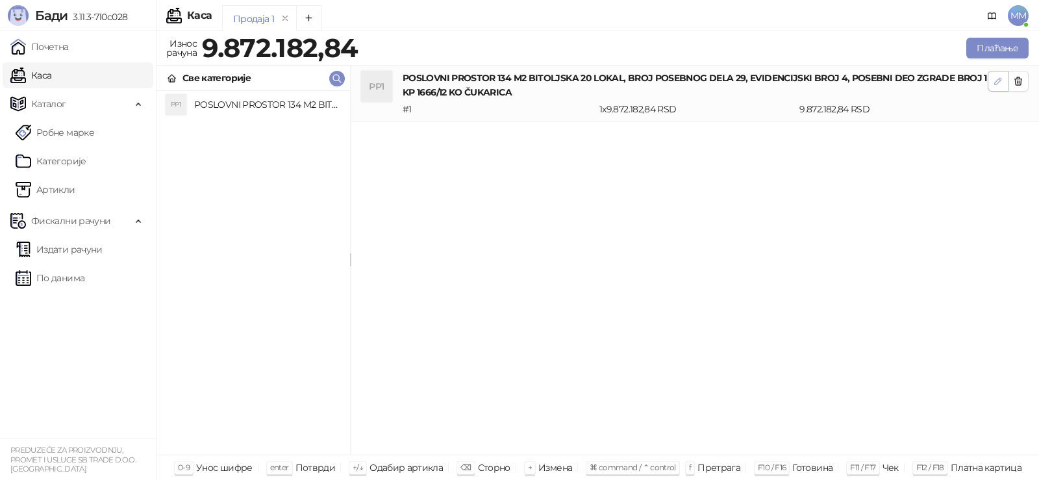
click at [991, 78] on button "button" at bounding box center [998, 81] width 21 height 21
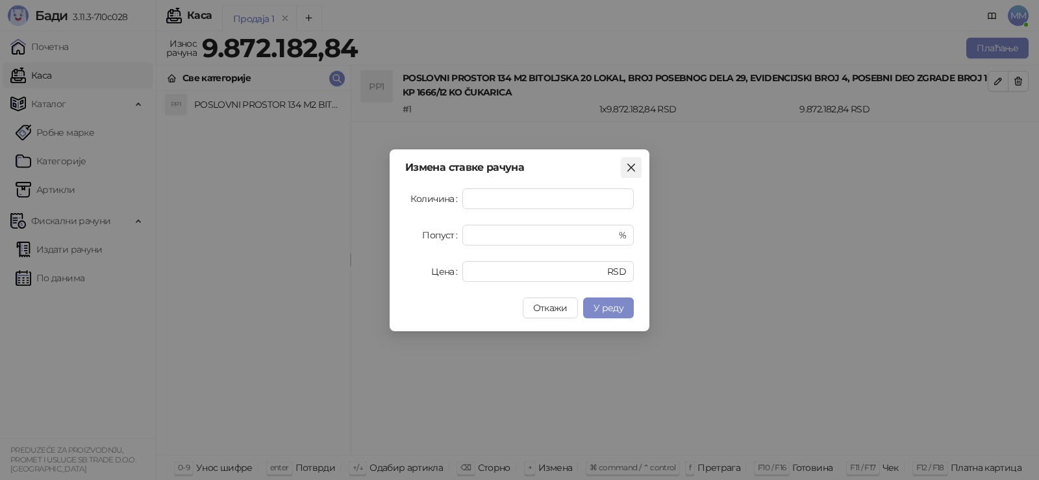
click at [635, 159] on button "Close" at bounding box center [631, 167] width 21 height 21
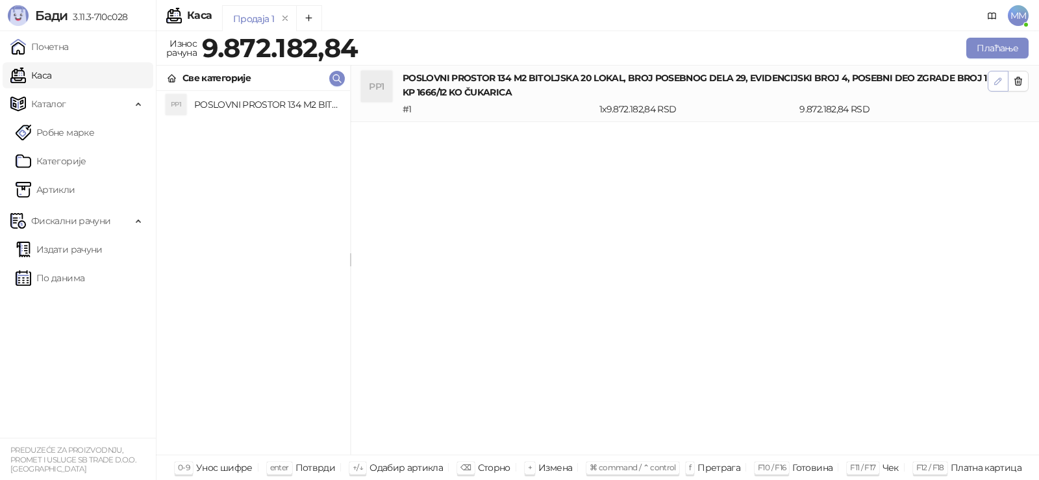
click at [991, 80] on button "button" at bounding box center [998, 81] width 21 height 21
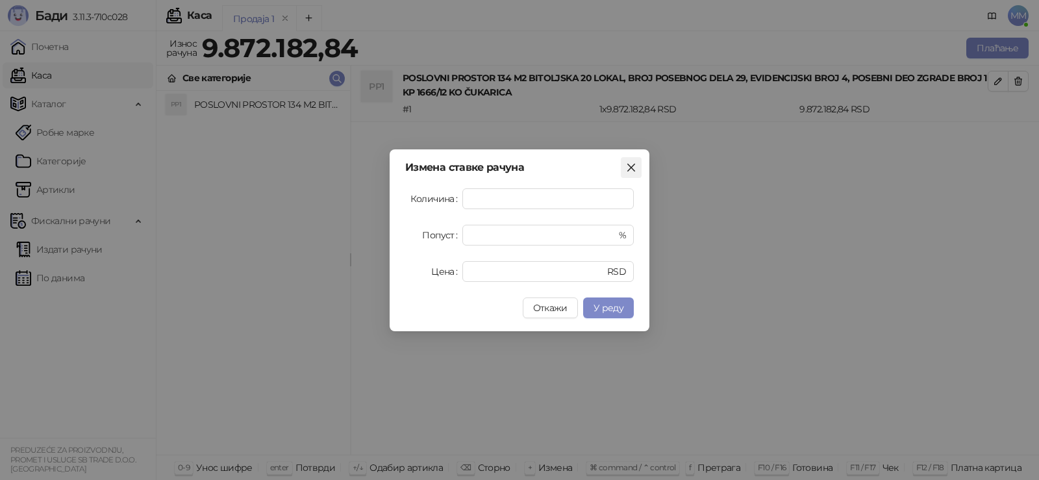
click at [631, 162] on icon "close" at bounding box center [631, 167] width 10 height 10
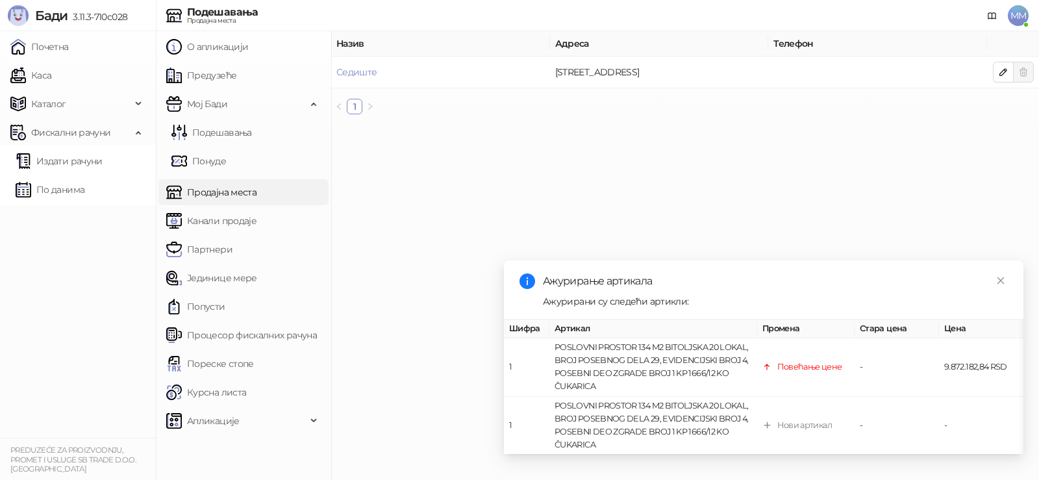
click at [593, 179] on main "Назив Адреса Телефон Седиште [STREET_ADDRESS]" at bounding box center [685, 255] width 708 height 449
click at [1020, 17] on span "MM" at bounding box center [1018, 15] width 21 height 21
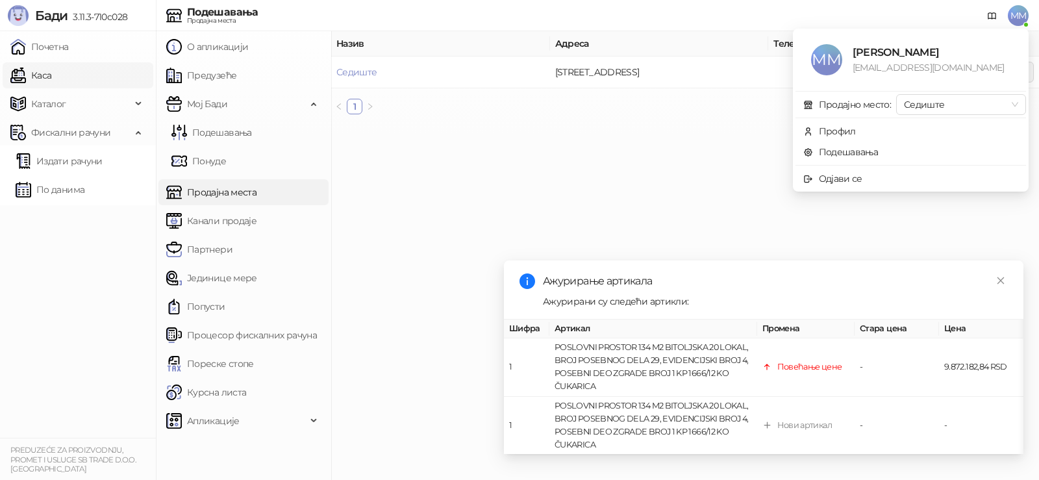
click at [36, 77] on link "Каса" at bounding box center [30, 75] width 41 height 26
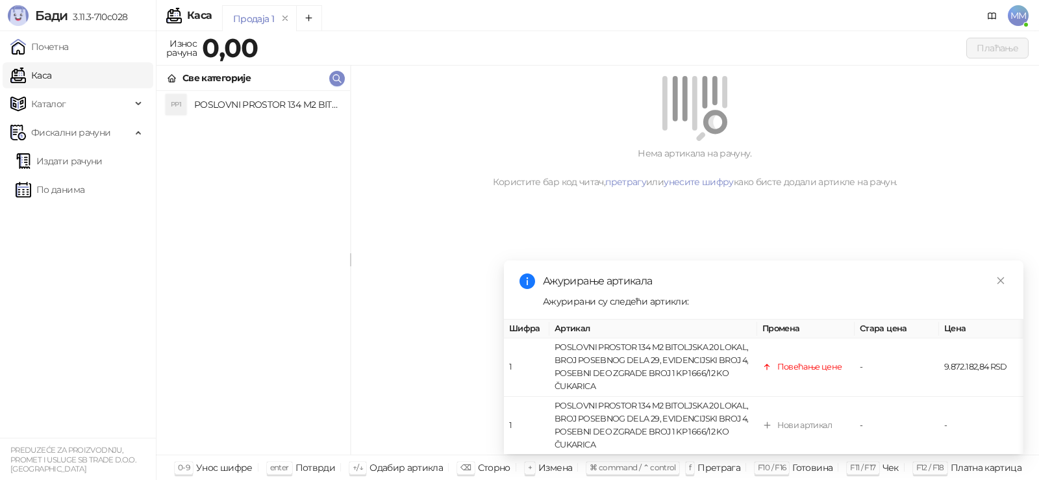
click at [270, 108] on h4 "POSLOVNI PROSTOR 134 M2 BITOLJSKA 20 LOKAL, BROJ POSEBNOG DELA 29, EVIDENCIJSKI…" at bounding box center [266, 104] width 145 height 21
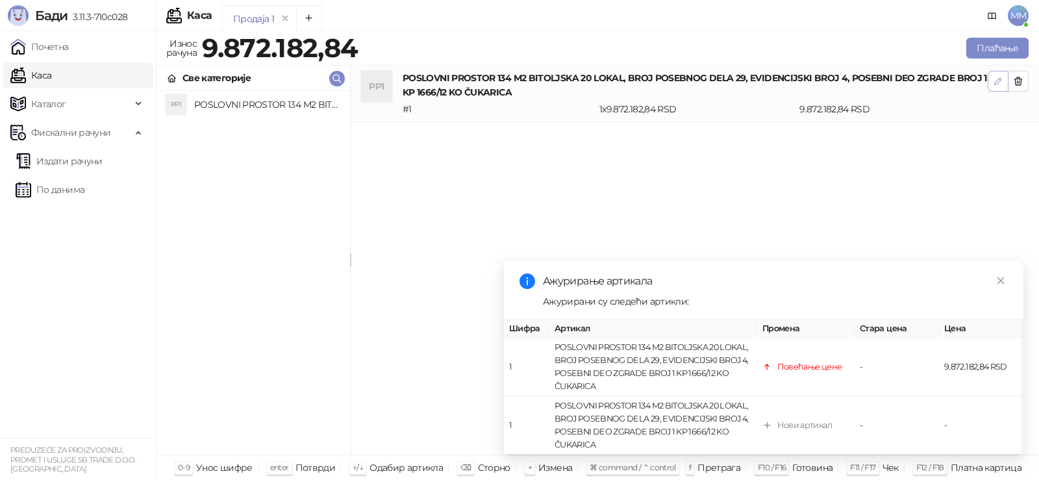
click at [1001, 87] on span "button" at bounding box center [998, 81] width 10 height 12
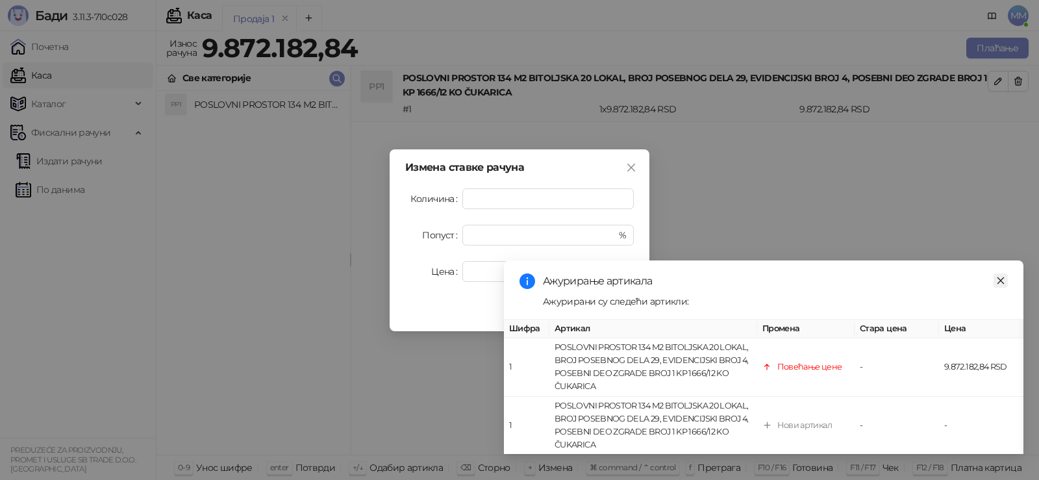
click at [1000, 277] on icon "close" at bounding box center [1001, 280] width 7 height 7
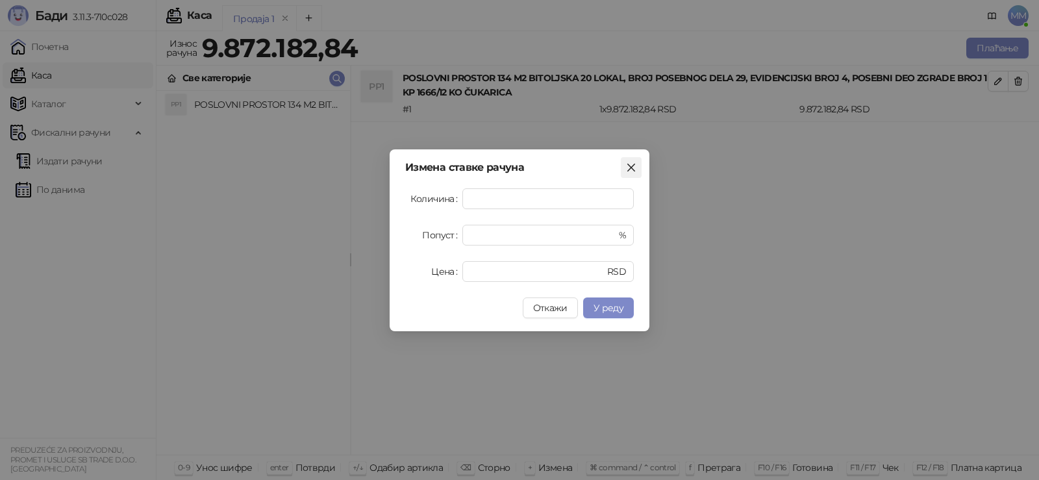
click at [636, 168] on span "Close" at bounding box center [631, 167] width 21 height 10
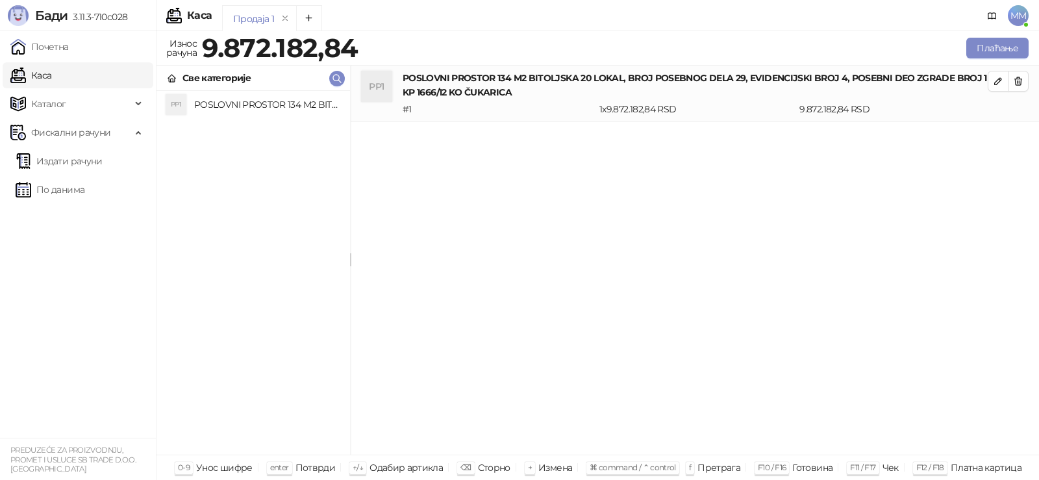
click at [1014, 18] on span "MM" at bounding box center [1018, 15] width 21 height 21
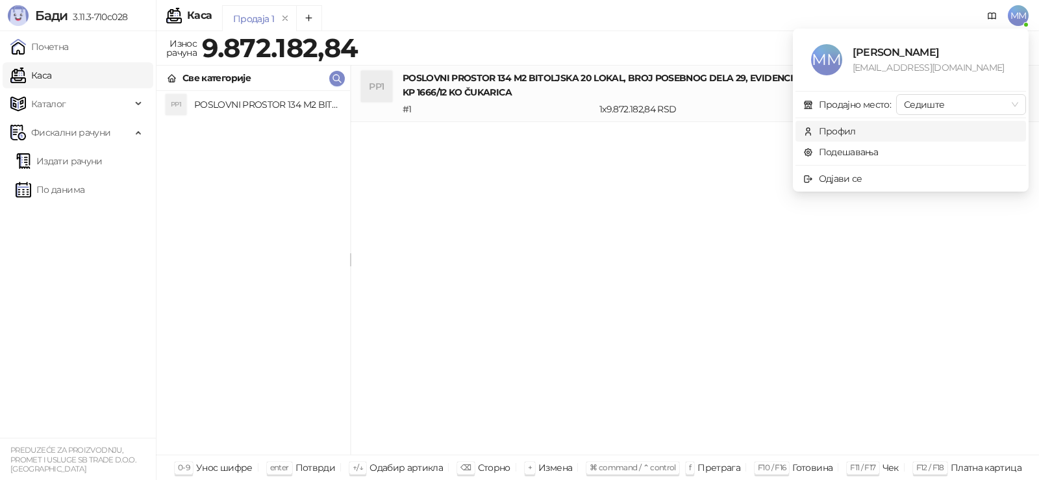
click at [835, 128] on div "Профил" at bounding box center [837, 131] width 37 height 14
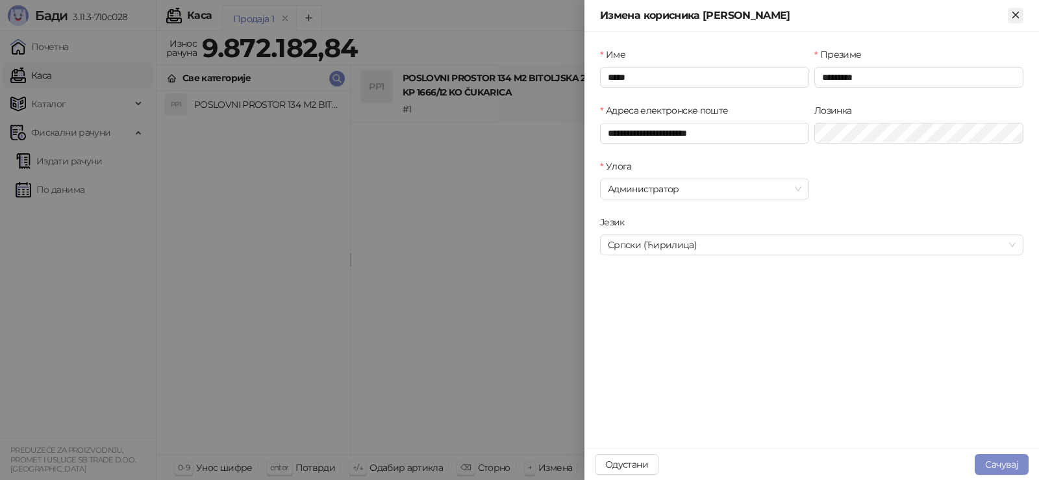
click at [1012, 10] on icon "Close" at bounding box center [1016, 15] width 12 height 12
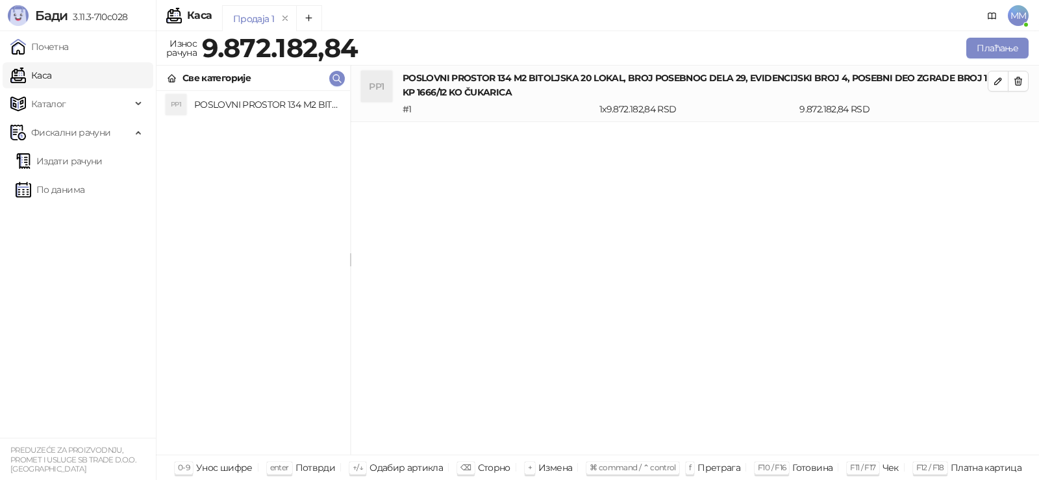
click at [1020, 23] on span "MM" at bounding box center [1018, 15] width 21 height 21
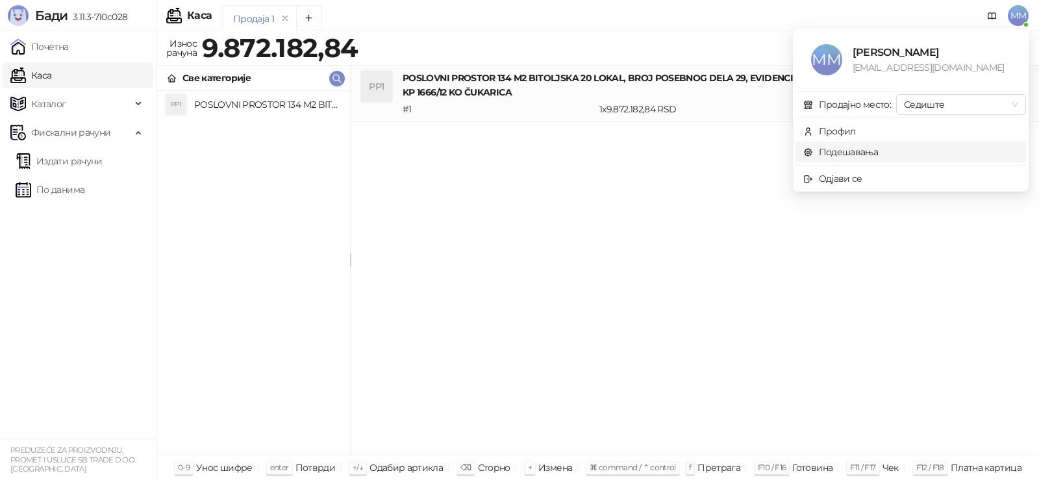
click at [848, 148] on link "Подешавања" at bounding box center [840, 152] width 75 height 12
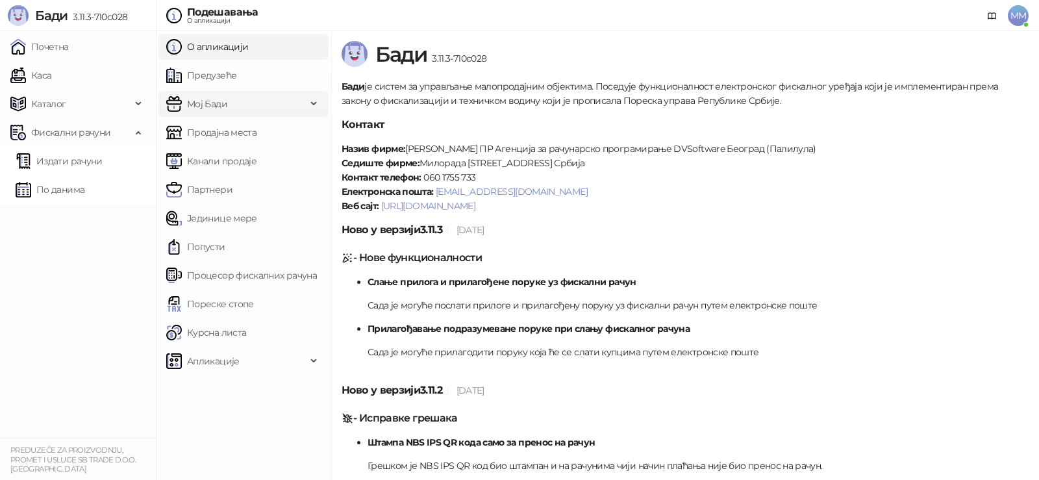
click at [204, 101] on span "Мој Бади" at bounding box center [207, 104] width 40 height 26
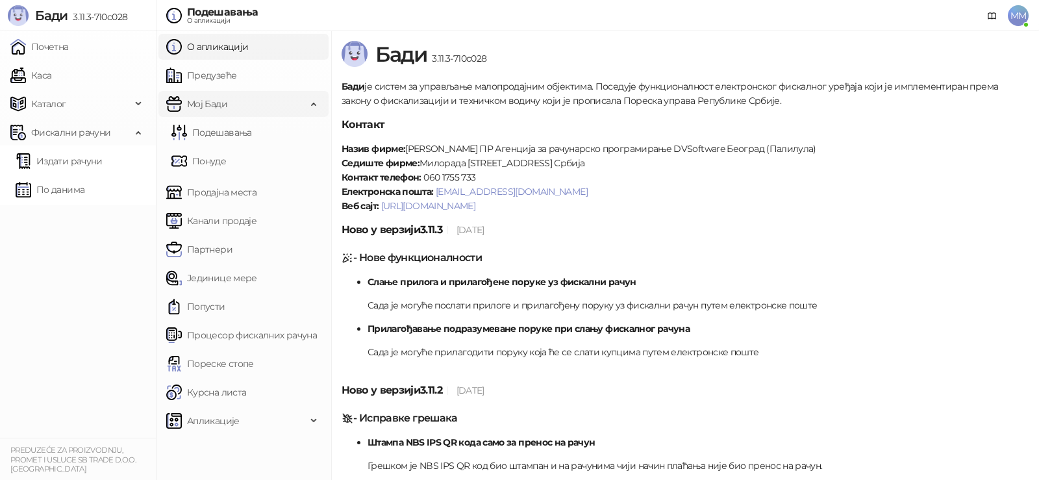
click at [205, 99] on span "Мој Бади" at bounding box center [207, 104] width 40 height 26
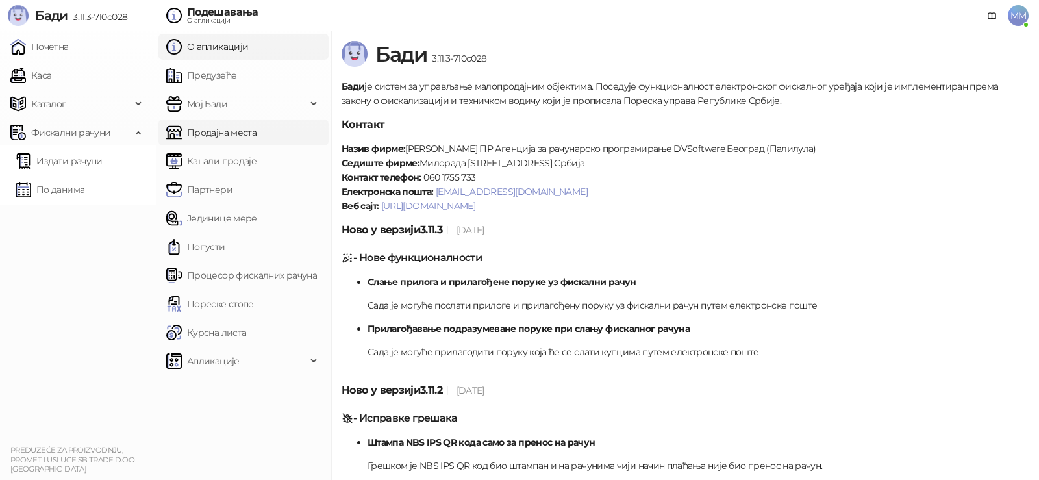
click at [206, 134] on link "Продајна места" at bounding box center [211, 132] width 90 height 26
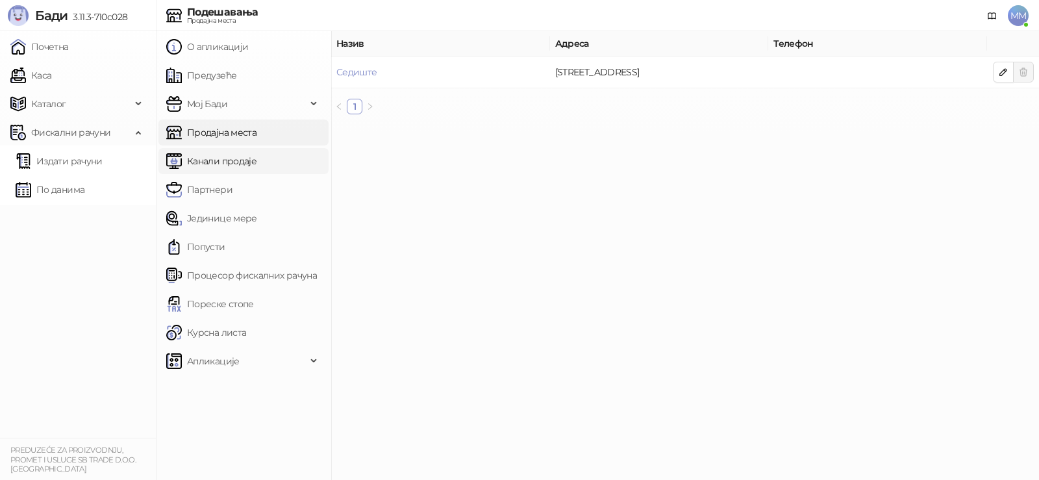
click at [213, 162] on link "Канали продаје" at bounding box center [211, 161] width 90 height 26
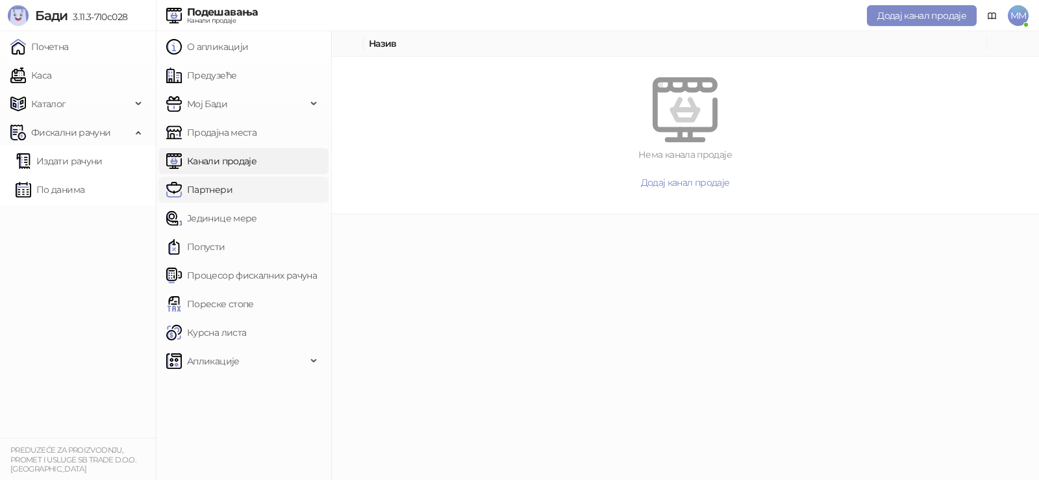
click at [213, 182] on link "Партнери" at bounding box center [199, 190] width 66 height 26
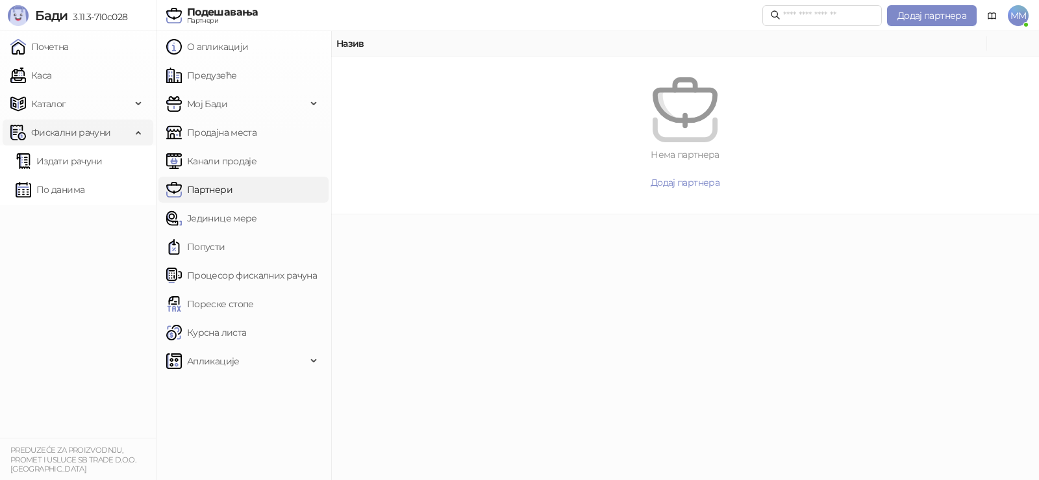
click at [56, 136] on span "Фискални рачуни" at bounding box center [70, 132] width 79 height 26
click at [56, 101] on span "Каталог" at bounding box center [48, 104] width 35 height 26
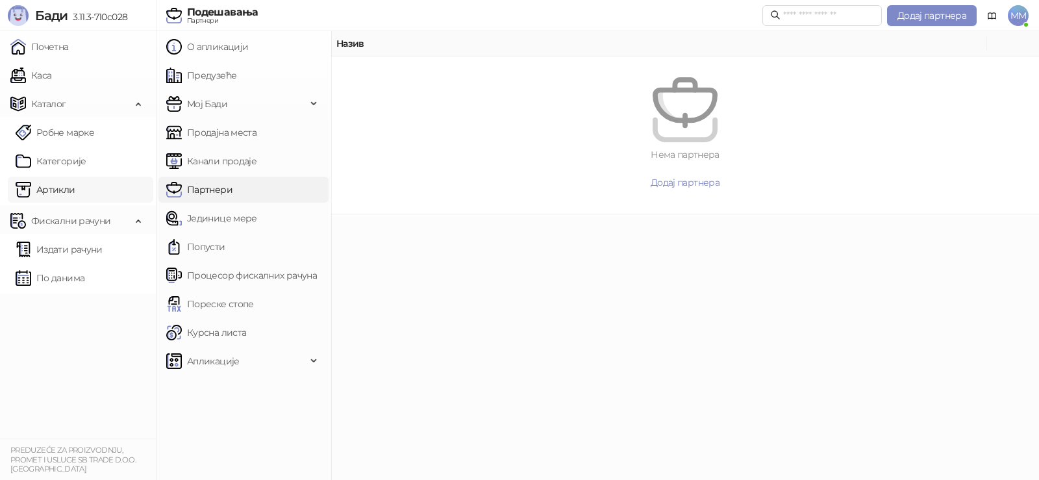
click at [61, 192] on link "Артикли" at bounding box center [46, 190] width 60 height 26
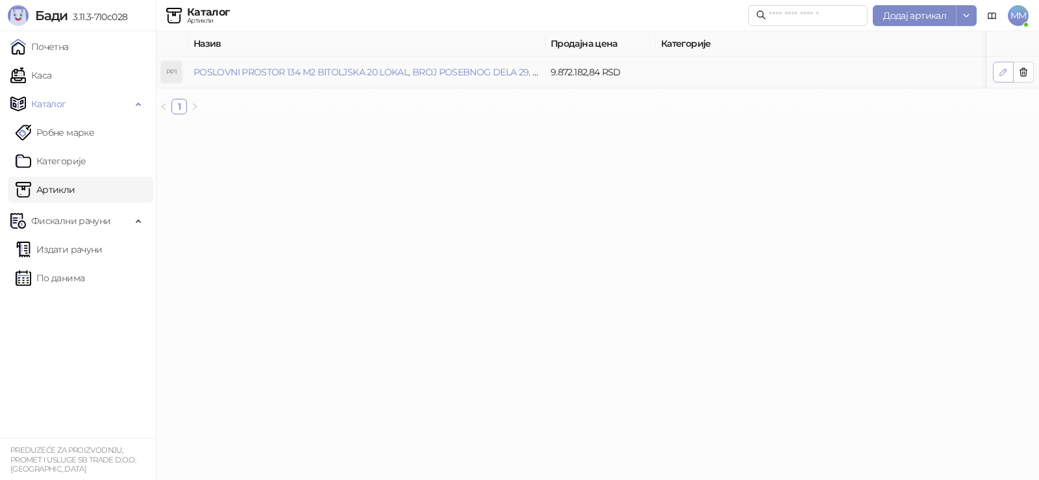
click at [994, 76] on button "button" at bounding box center [1003, 72] width 21 height 21
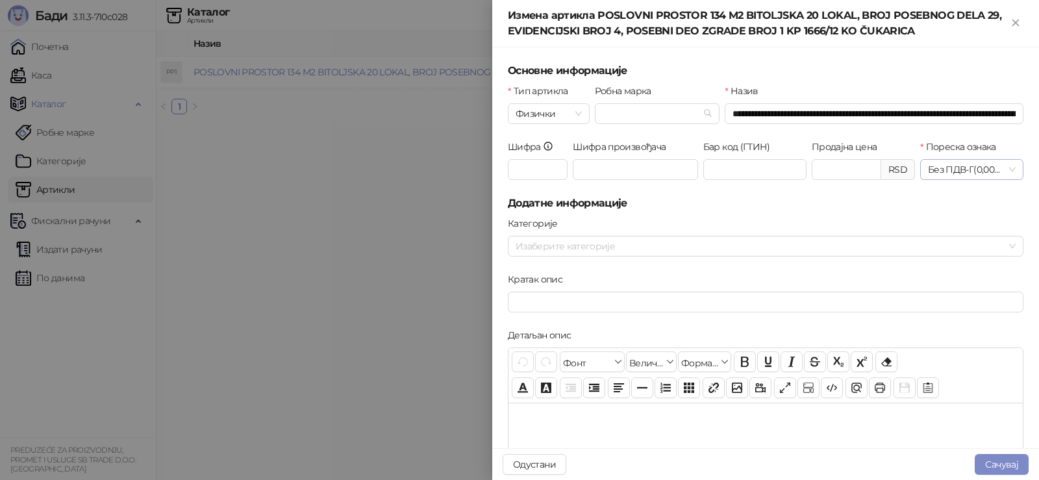
click at [1000, 169] on span "Без ПДВ - Г ( 0,00 %)" at bounding box center [972, 169] width 88 height 19
click at [873, 204] on h5 "Додатне информације" at bounding box center [766, 203] width 516 height 16
click at [1013, 25] on icon "Close" at bounding box center [1015, 22] width 6 height 6
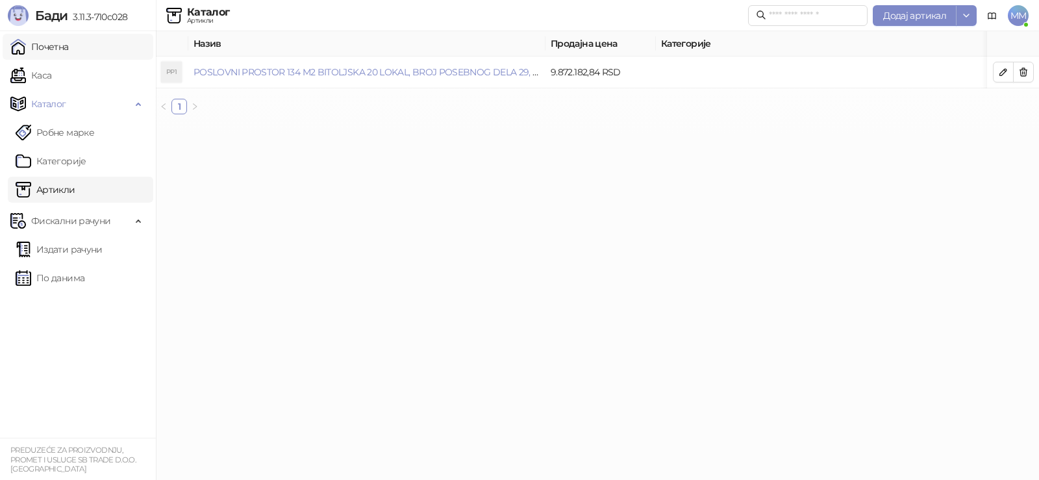
click at [27, 43] on link "Почетна" at bounding box center [39, 47] width 58 height 26
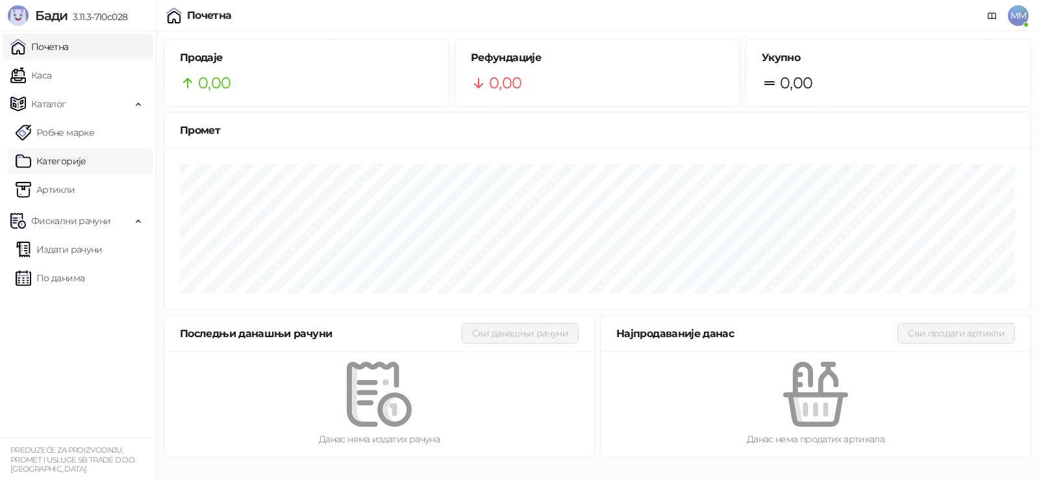
click at [43, 158] on link "Категорије" at bounding box center [51, 161] width 71 height 26
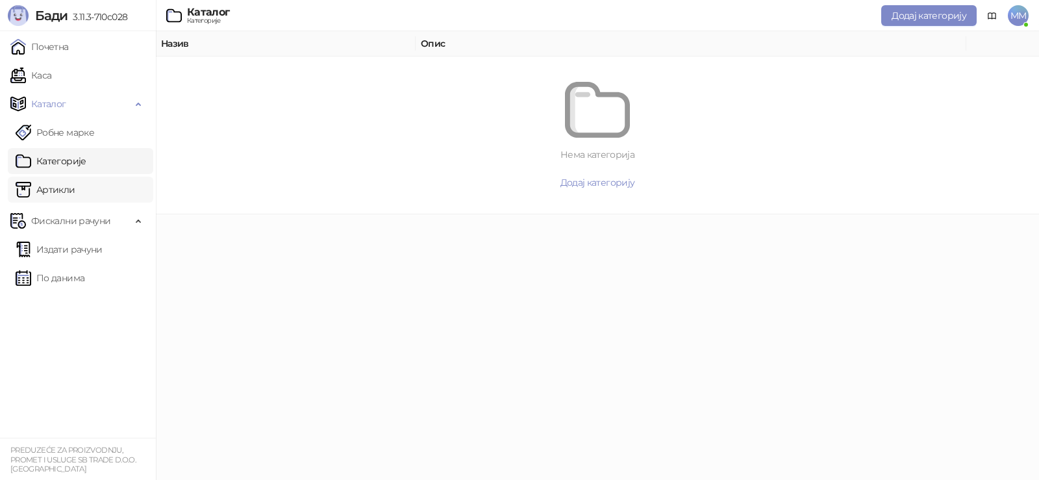
click at [58, 183] on link "Артикли" at bounding box center [46, 190] width 60 height 26
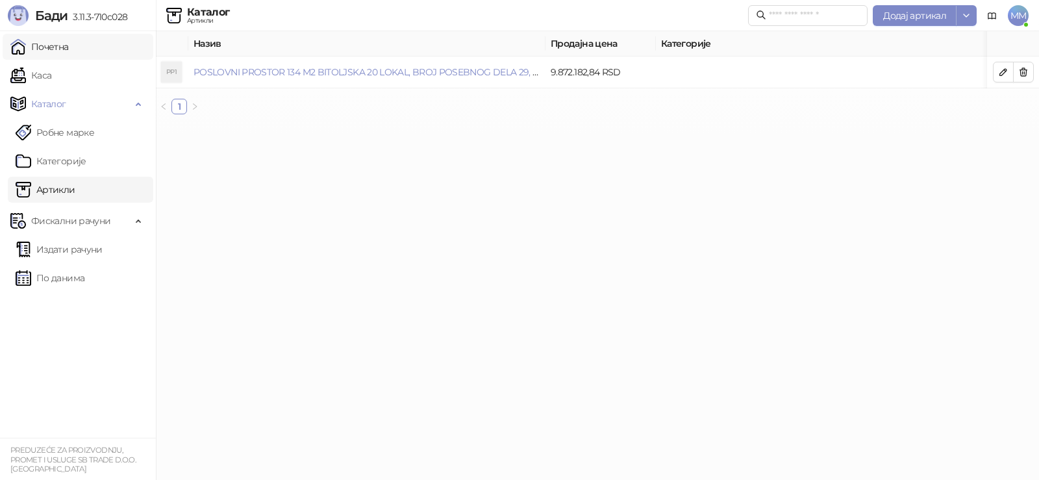
click at [34, 50] on link "Почетна" at bounding box center [39, 47] width 58 height 26
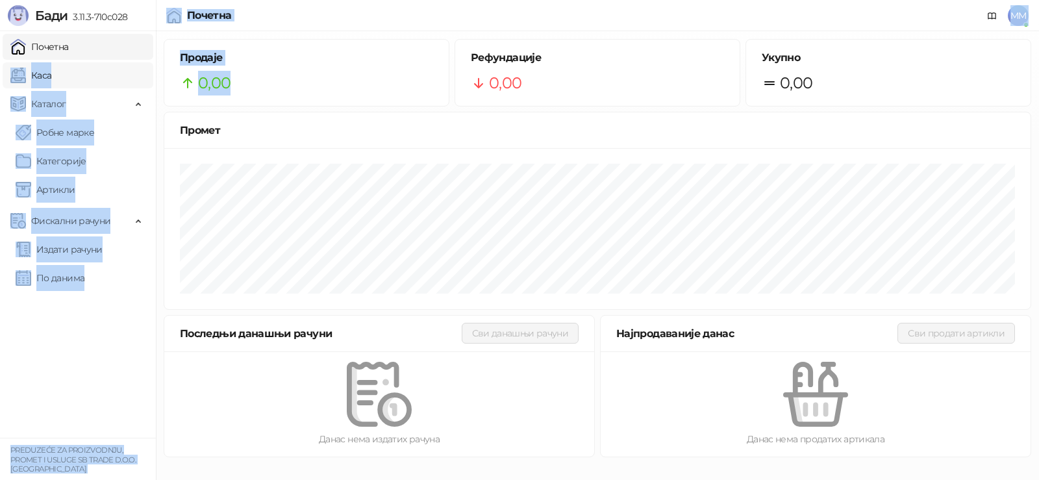
drag, startPoint x: 261, startPoint y: 74, endPoint x: 149, endPoint y: 82, distance: 112.0
click at [149, 82] on div "Бади 3.11.3-710c028 Почетна Каса Каталог Робне марке Категорије Артикли Фискалн…" at bounding box center [519, 232] width 1039 height 465
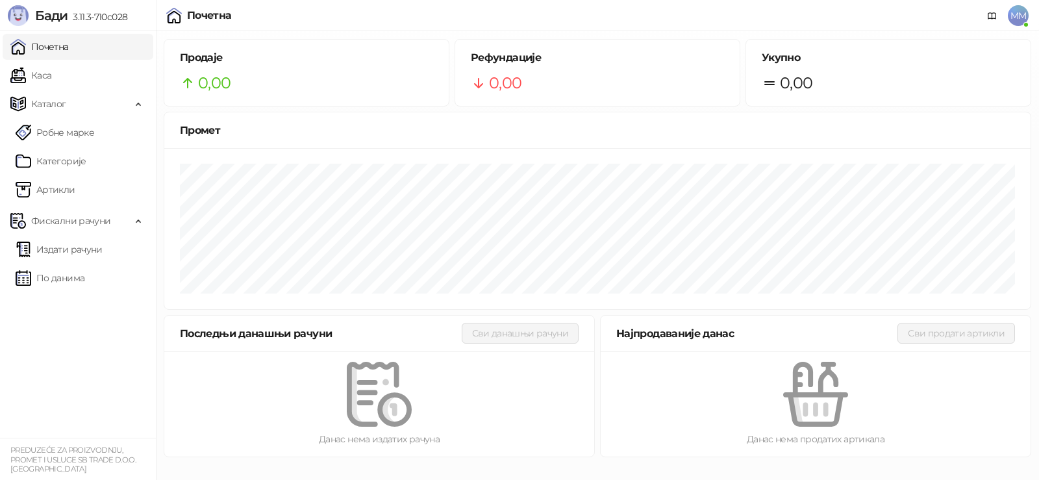
click at [379, 86] on div "0,00" at bounding box center [306, 83] width 253 height 25
click at [51, 70] on link "Каса" at bounding box center [30, 75] width 41 height 26
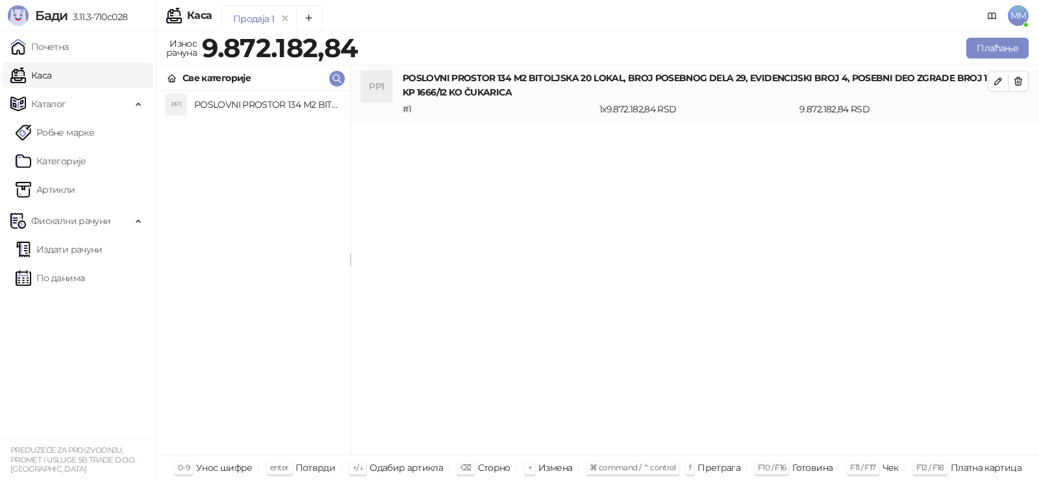
click at [277, 100] on h4 "POSLOVNI PROSTOR 134 M2 BITOLJSKA 20 LOKAL, BROJ POSEBNOG DELA 29, EVIDENCIJSKI…" at bounding box center [266, 104] width 145 height 21
click at [283, 105] on h4 "POSLOVNI PROSTOR 134 M2 BITOLJSKA 20 LOKAL, BROJ POSEBNOG DELA 29, EVIDENCIJSKI…" at bounding box center [266, 104] width 145 height 21
click at [1022, 84] on icon "button" at bounding box center [1018, 81] width 10 height 10
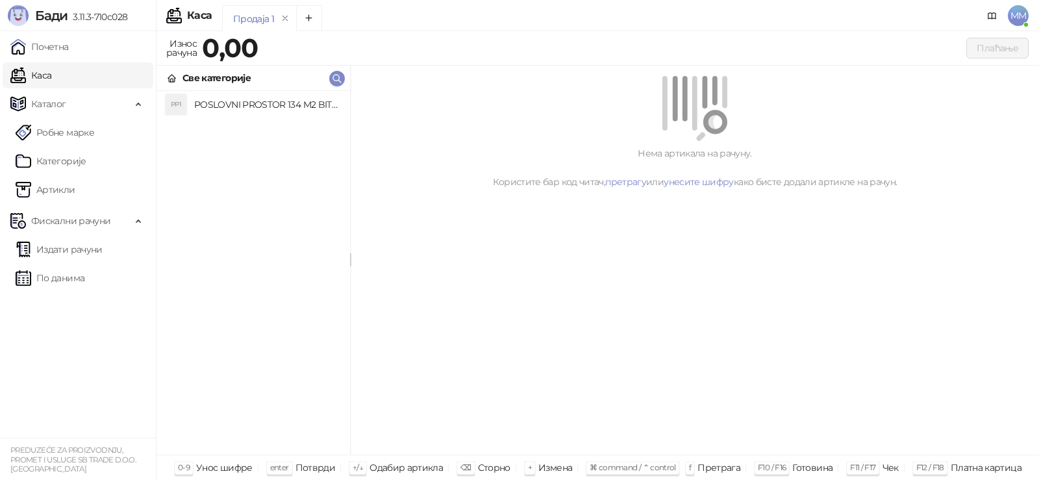
click at [212, 101] on h4 "POSLOVNI PROSTOR 134 M2 BITOLJSKA 20 LOKAL, BROJ POSEBNOG DELA 29, EVIDENCIJSKI…" at bounding box center [266, 104] width 145 height 21
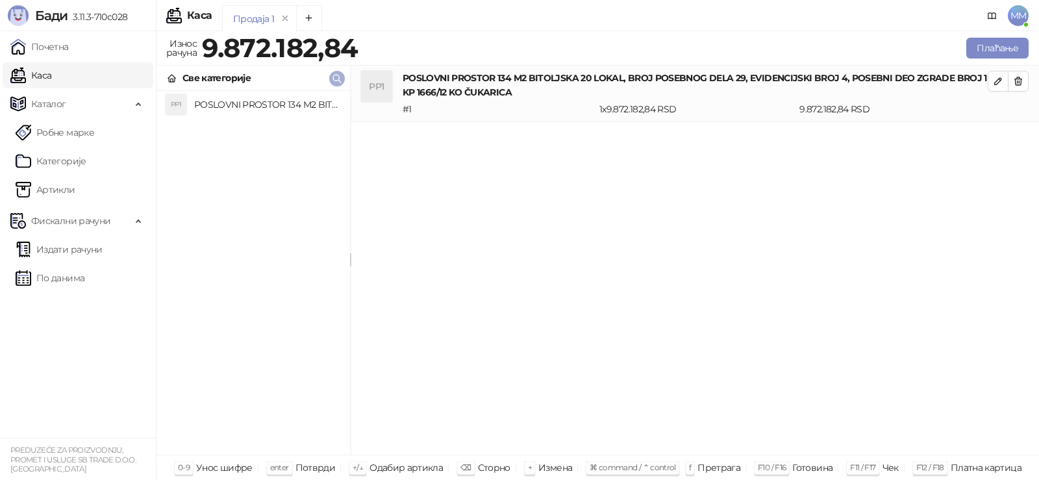
click at [336, 76] on icon "button" at bounding box center [337, 78] width 10 height 10
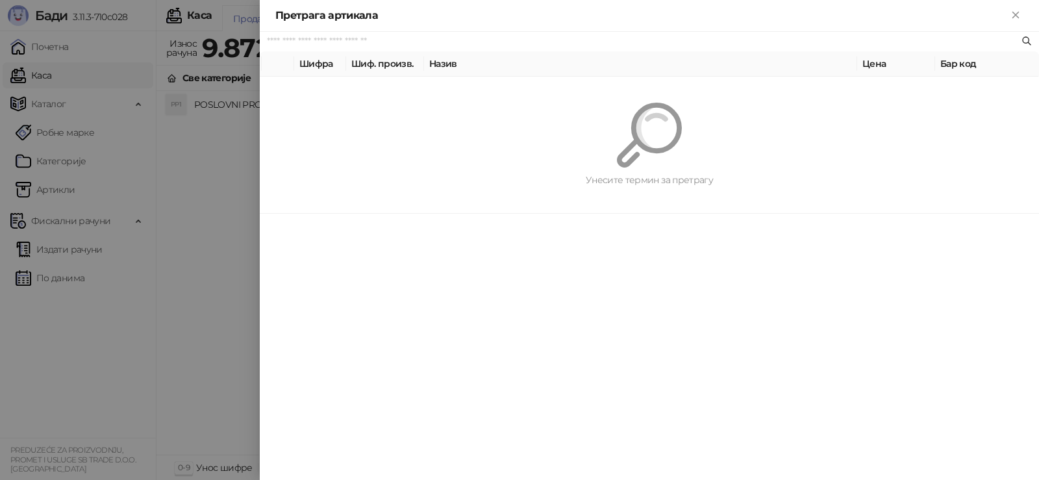
click at [1026, 41] on icon at bounding box center [1027, 41] width 10 height 10
click at [247, 145] on div at bounding box center [519, 240] width 1039 height 480
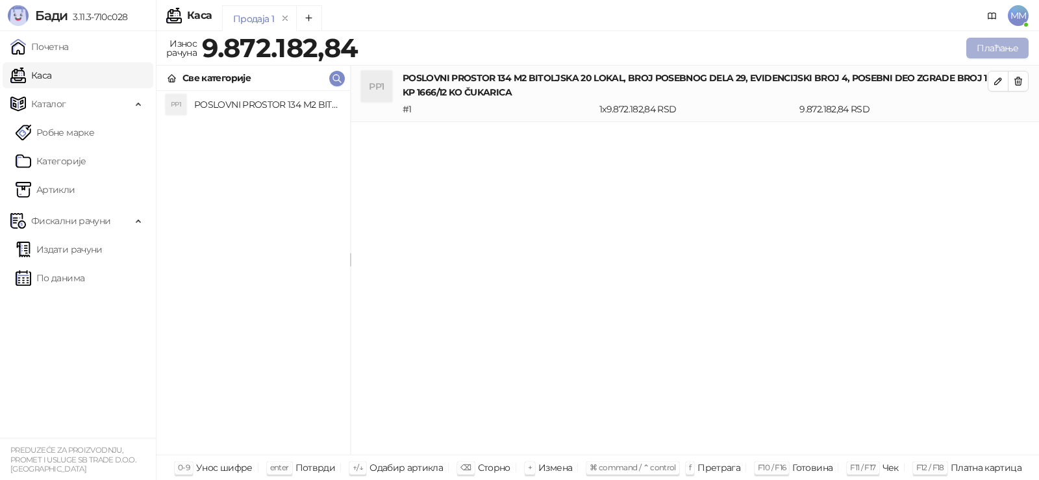
click at [985, 47] on button "Плаћање" at bounding box center [997, 48] width 62 height 21
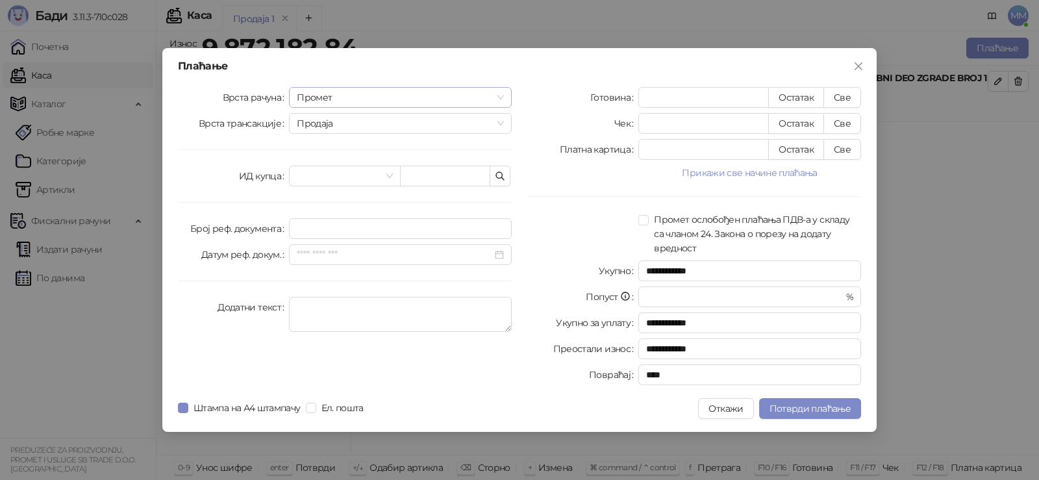
click at [371, 100] on span "Промет" at bounding box center [400, 97] width 207 height 19
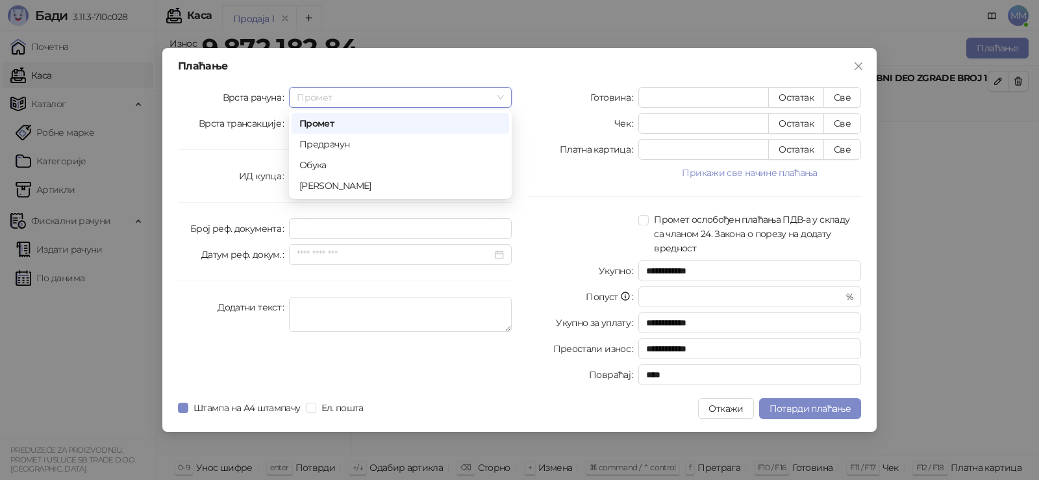
click at [371, 100] on span "Промет" at bounding box center [400, 97] width 207 height 19
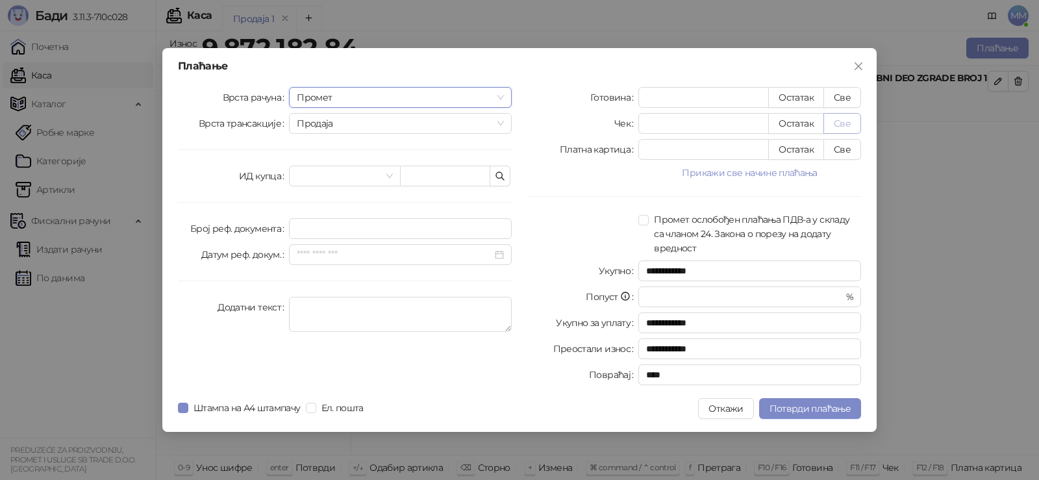
click at [842, 125] on button "Све" at bounding box center [842, 123] width 38 height 21
type input "**********"
type input "****"
click at [860, 66] on icon "close" at bounding box center [858, 66] width 10 height 10
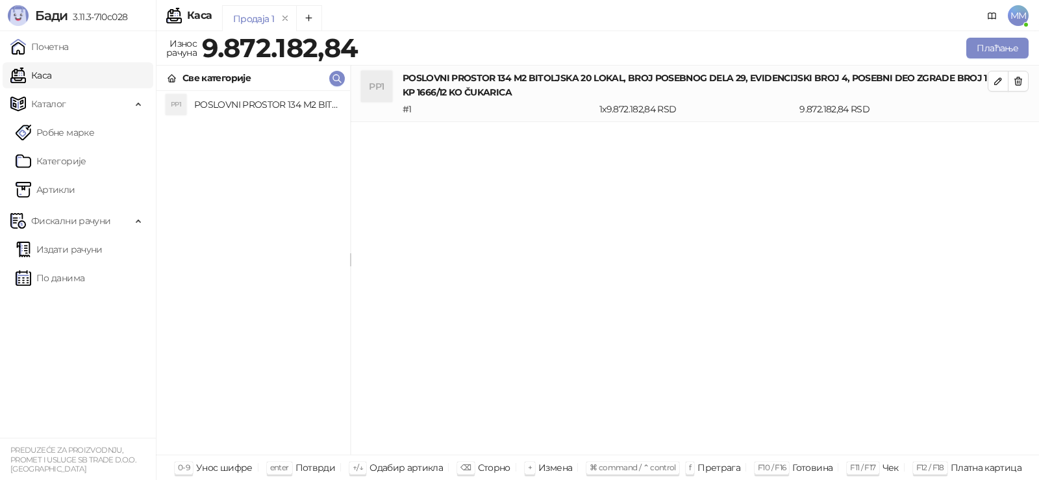
click at [1018, 7] on span "MM" at bounding box center [1018, 15] width 21 height 21
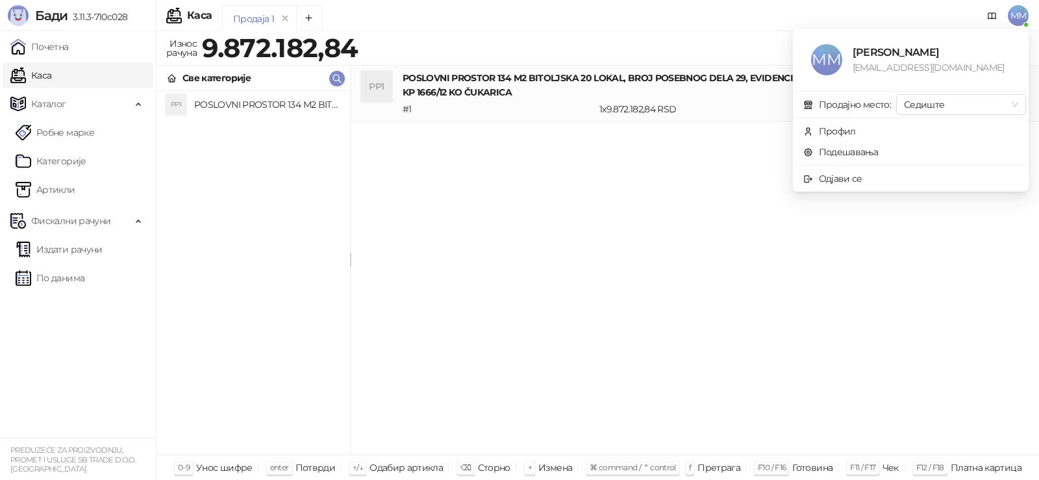
click at [590, 188] on div "PP1 POSLOVNI PROSTOR 134 M2 BITOLJSKA 20 LOKAL, BROJ POSEBNOG DELA 29, EVIDENCI…" at bounding box center [695, 261] width 688 height 390
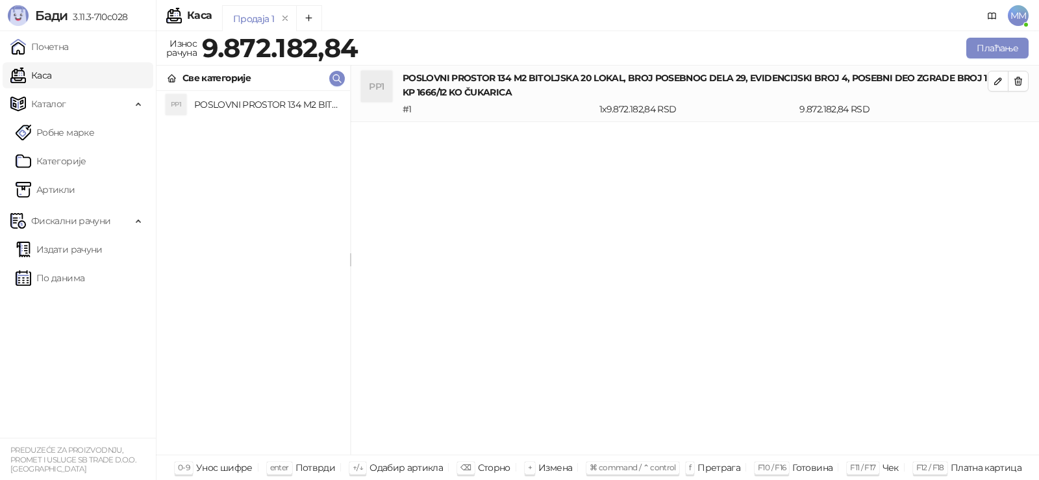
click at [1014, 12] on span "MM" at bounding box center [1018, 15] width 21 height 21
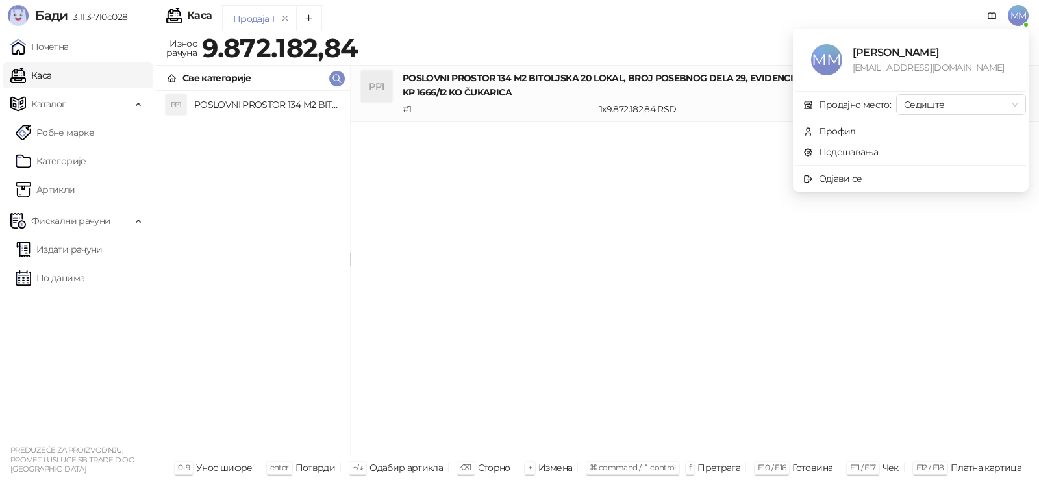
click at [882, 190] on ul "MM Marko Meandzija markomeandzija@gmail.com Продајно место: Седиште Профил Поде…" at bounding box center [911, 110] width 236 height 163
click at [868, 175] on span "Одјави се" at bounding box center [910, 178] width 215 height 14
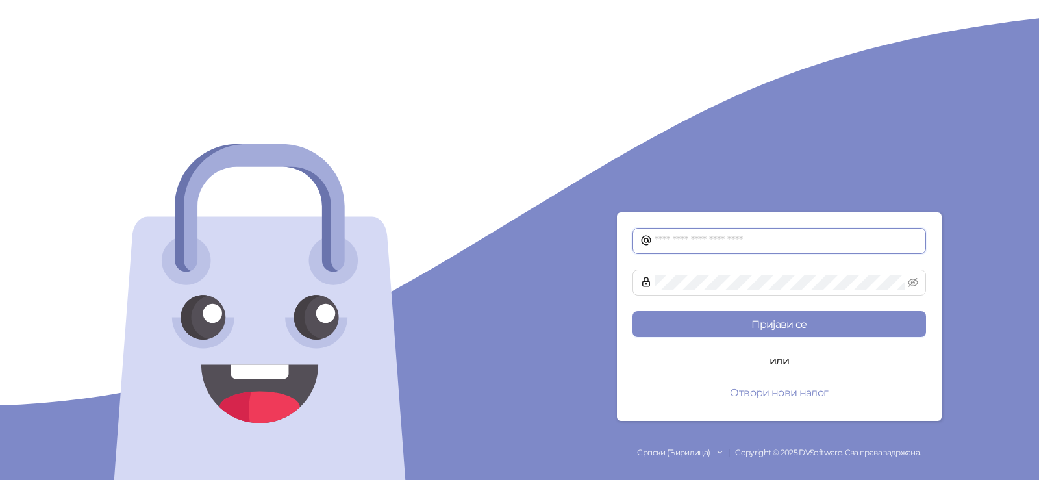
click at [740, 242] on input "text" at bounding box center [787, 241] width 264 height 16
type input "**********"
click at [633, 311] on button "Пријави се" at bounding box center [780, 324] width 294 height 26
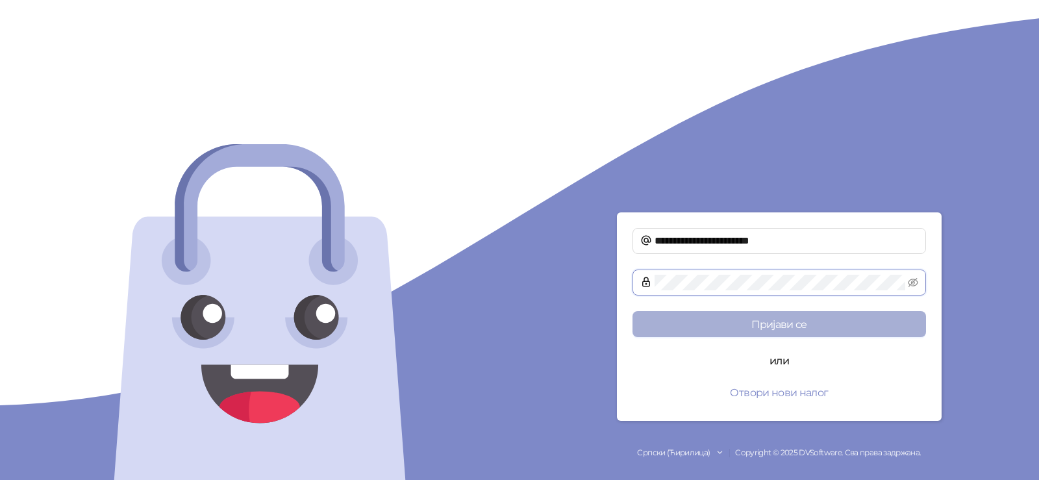
click at [633, 311] on button "Пријави се" at bounding box center [780, 324] width 294 height 26
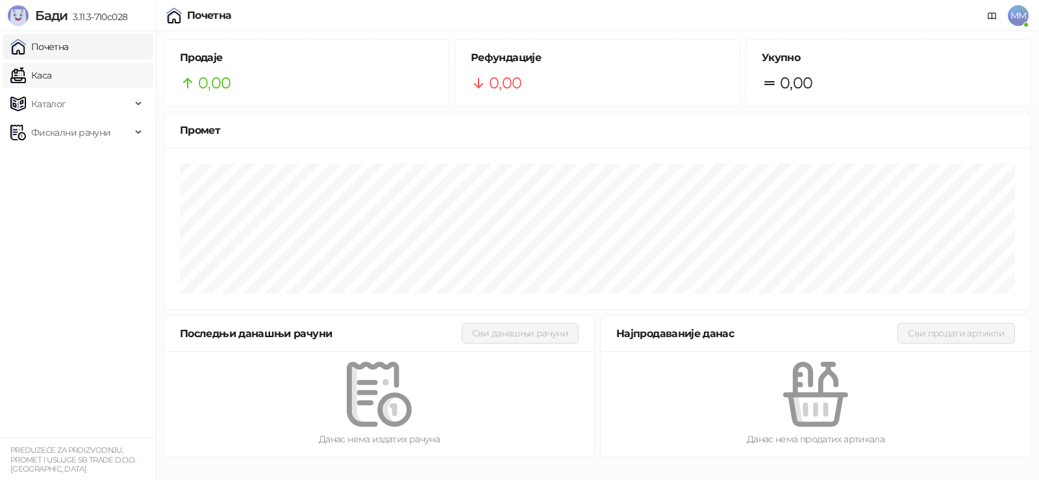
click at [42, 64] on link "Каса" at bounding box center [30, 75] width 41 height 26
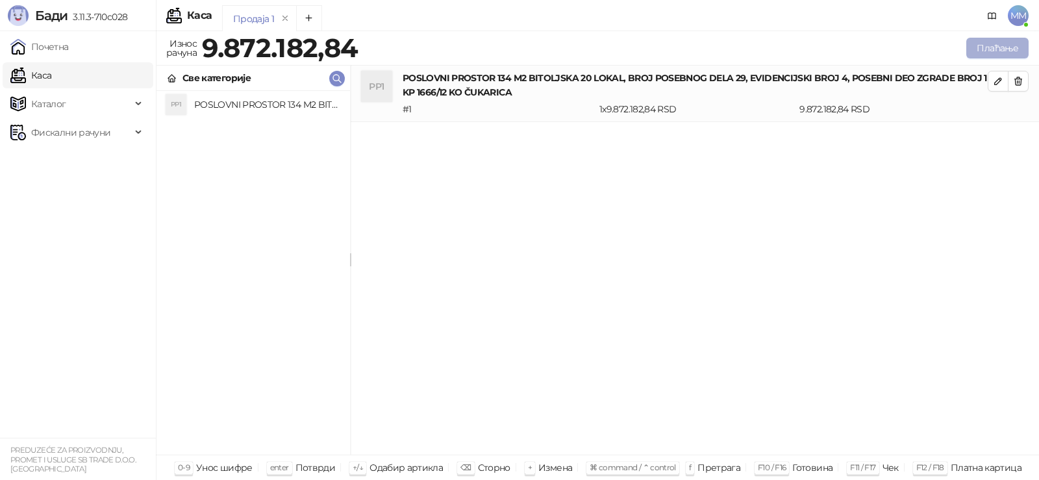
click at [995, 51] on button "Плаћање" at bounding box center [997, 48] width 62 height 21
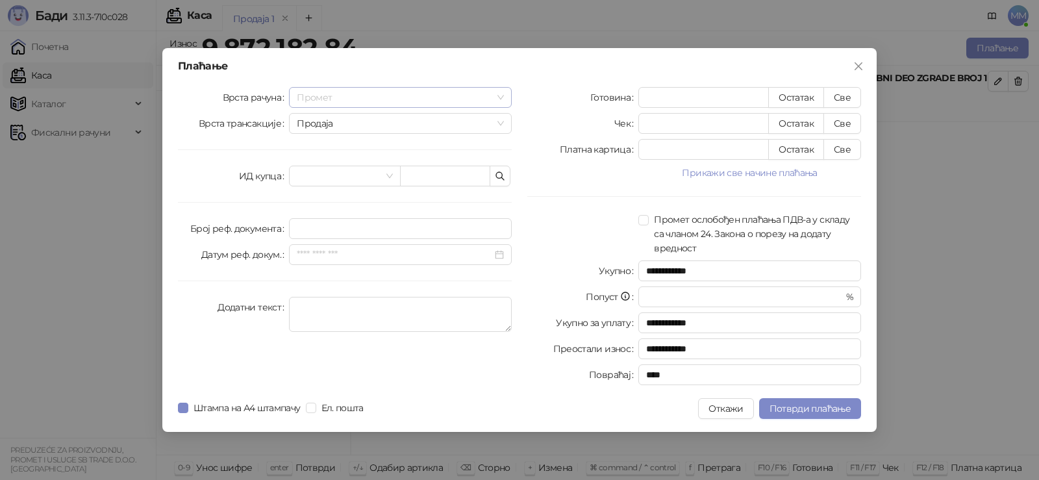
click at [487, 103] on span "Промет" at bounding box center [400, 97] width 207 height 19
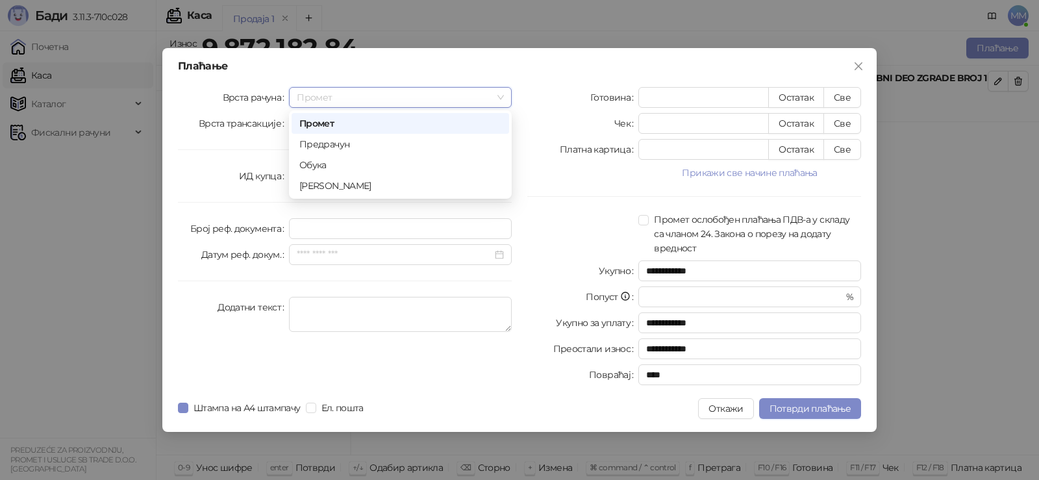
click at [487, 103] on span "Промет" at bounding box center [400, 97] width 207 height 19
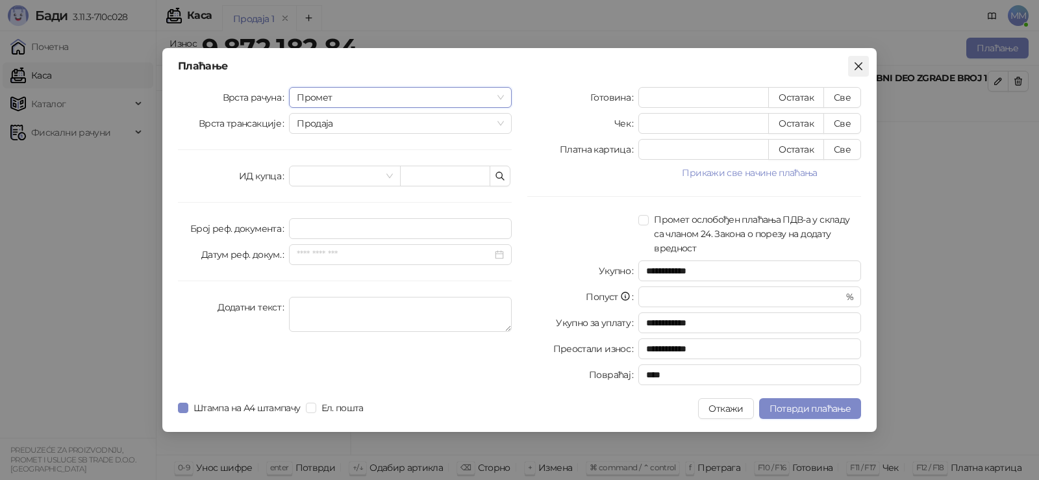
click at [863, 62] on icon "close" at bounding box center [858, 66] width 10 height 10
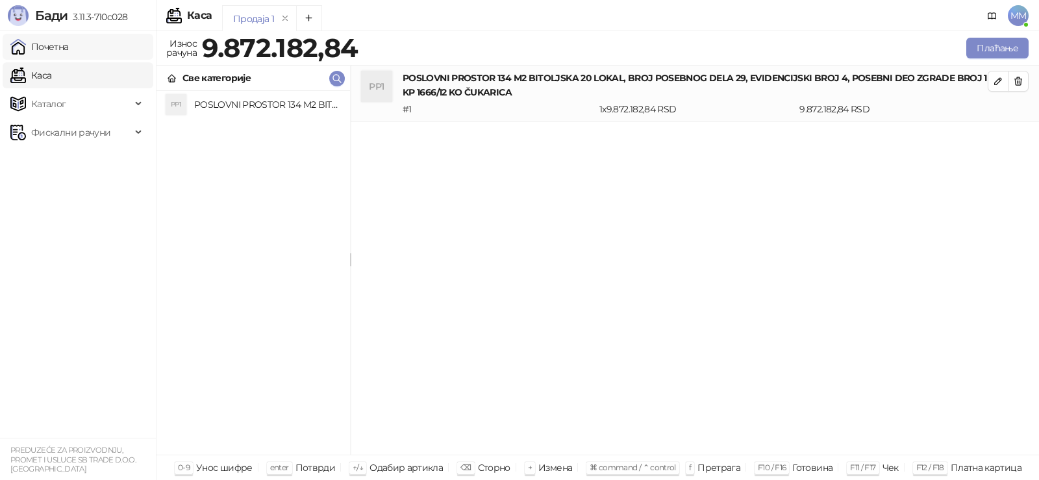
click at [69, 47] on link "Почетна" at bounding box center [39, 47] width 58 height 26
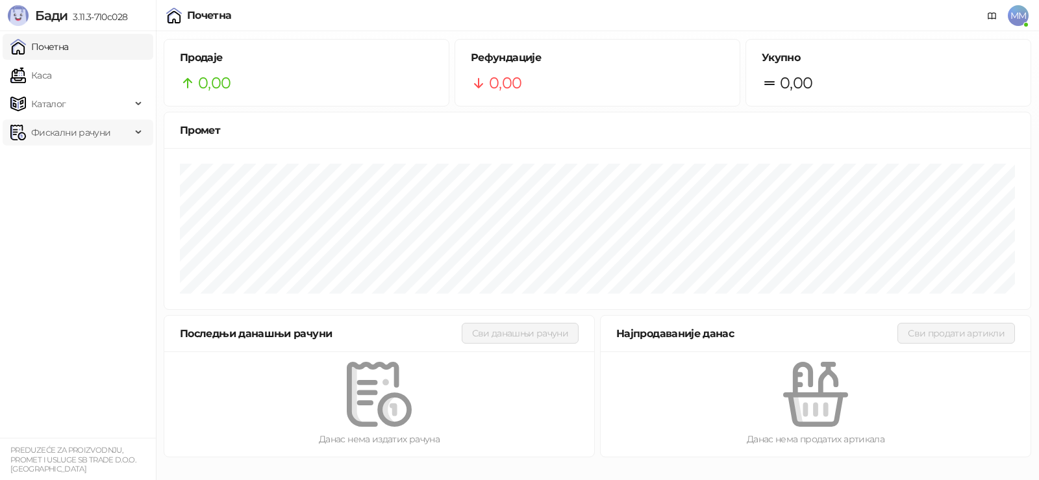
click at [129, 136] on span "Фискални рачуни" at bounding box center [70, 132] width 121 height 26
click at [136, 101] on div "Каталог" at bounding box center [78, 104] width 151 height 26
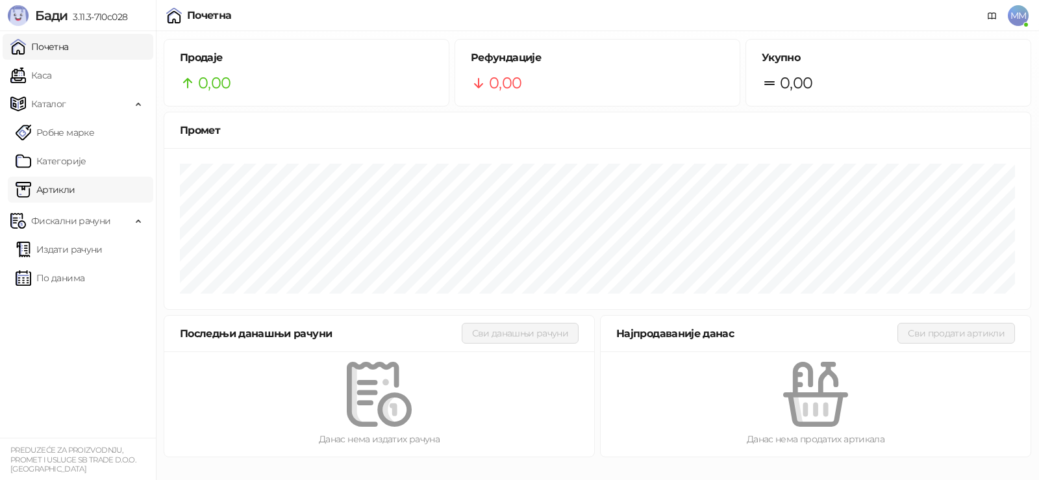
click at [68, 193] on link "Артикли" at bounding box center [46, 190] width 60 height 26
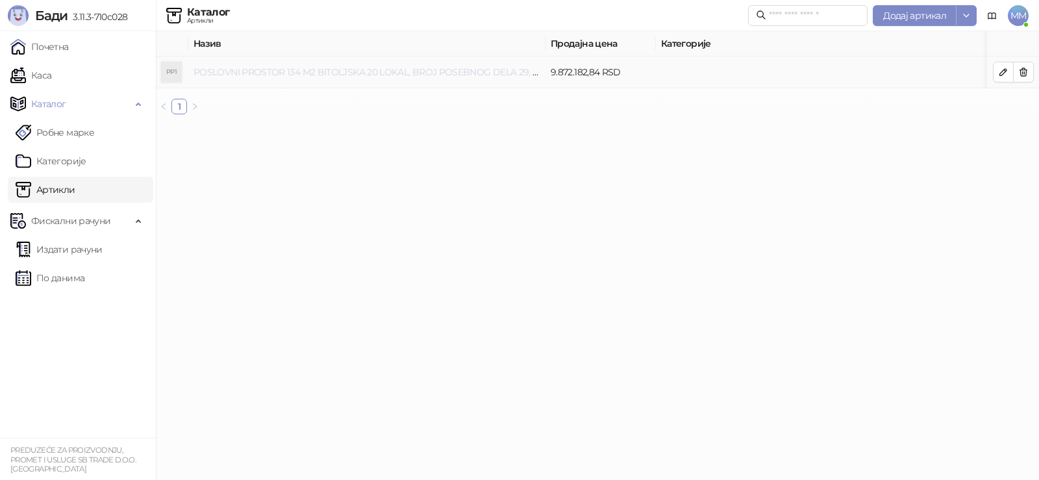
click at [503, 71] on link "POSLOVNI PROSTOR 134 M2 BITOLJSKA 20 LOKAL, BROJ POSEBNOG DELA 29, EVIDENCIJSKI…" at bounding box center [533, 72] width 679 height 12
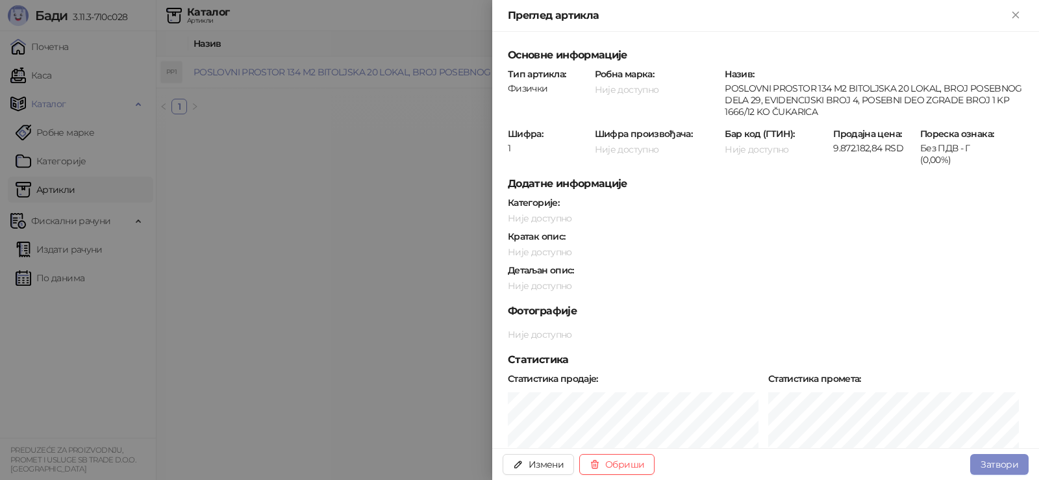
click at [418, 261] on div at bounding box center [519, 240] width 1039 height 480
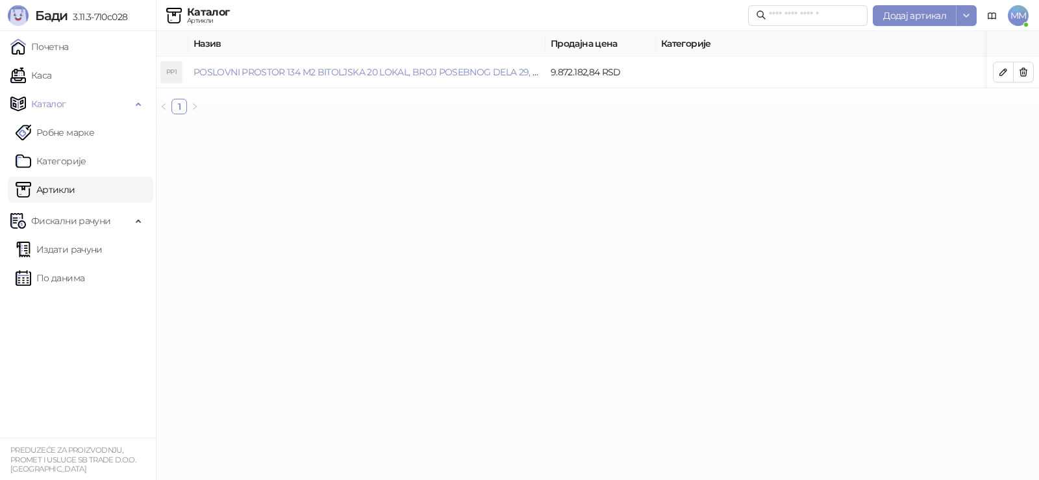
click at [1024, 14] on span "MM" at bounding box center [1018, 15] width 21 height 21
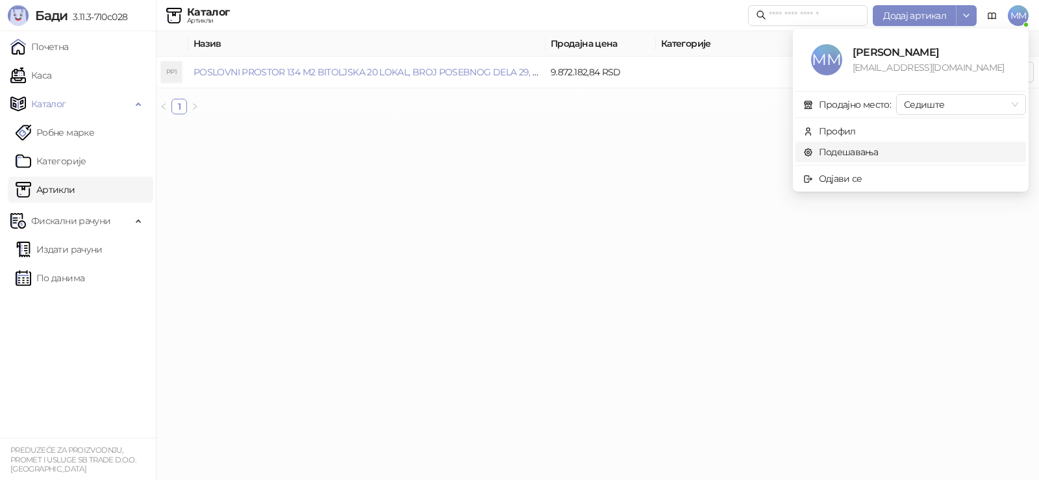
click at [843, 156] on link "Подешавања" at bounding box center [840, 152] width 75 height 12
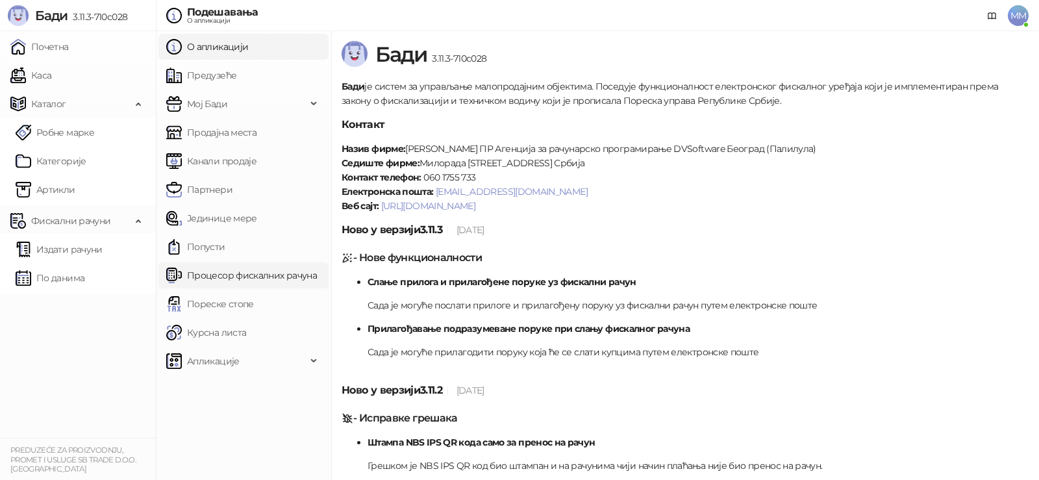
click at [232, 277] on link "Процесор фискалних рачуна" at bounding box center [241, 275] width 151 height 26
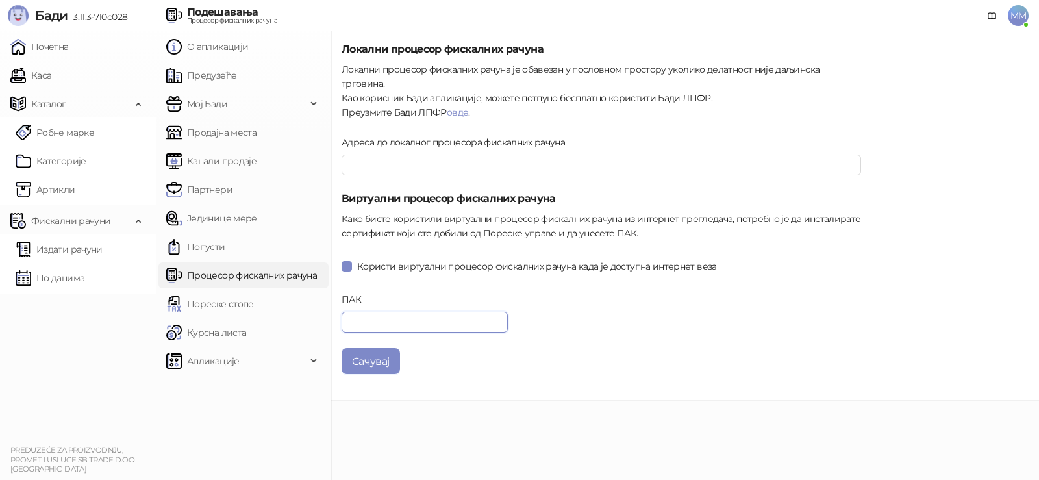
click at [365, 312] on input "ПАК" at bounding box center [425, 322] width 166 height 21
click at [48, 49] on link "Почетна" at bounding box center [39, 47] width 58 height 26
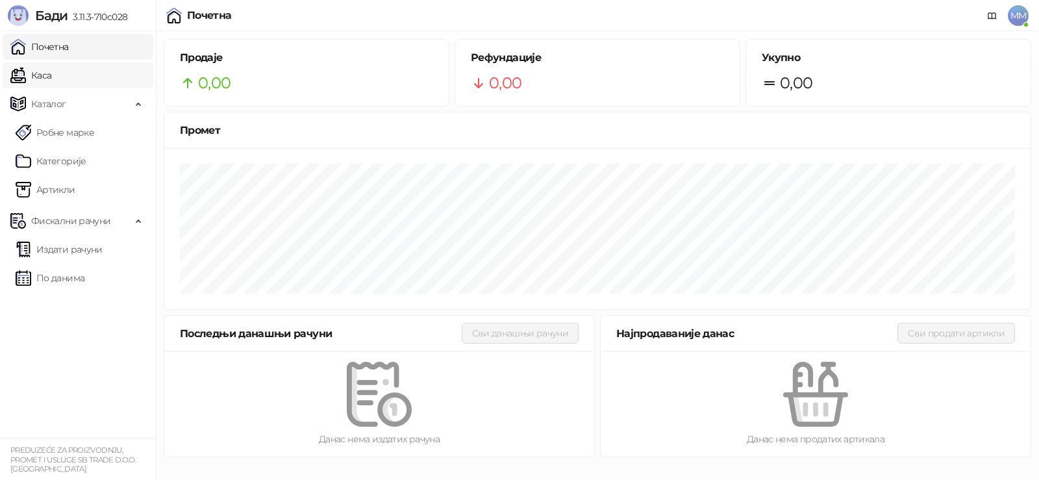
click at [34, 82] on link "Каса" at bounding box center [30, 75] width 41 height 26
